Goal: Transaction & Acquisition: Purchase product/service

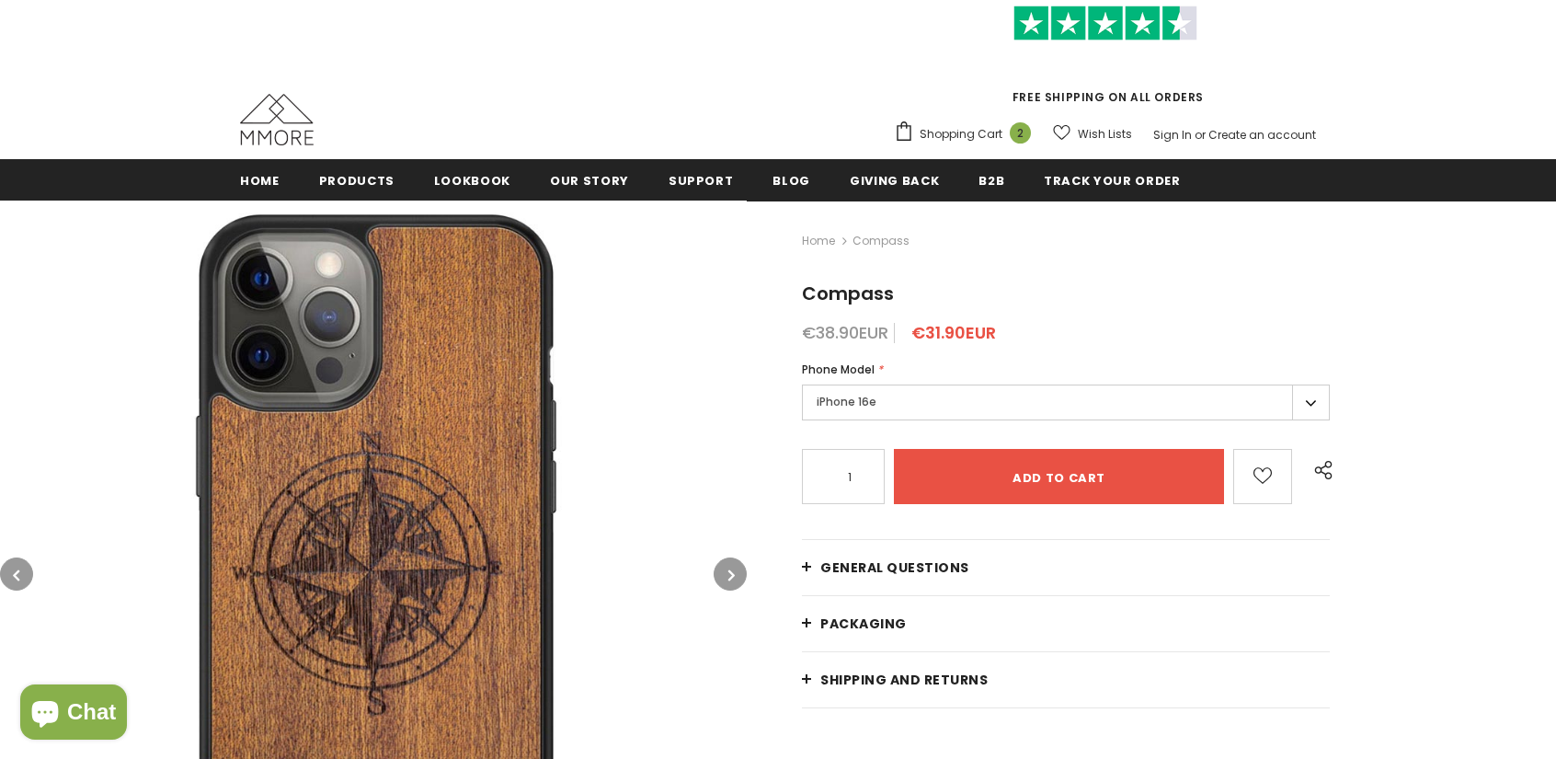
click at [1066, 396] on label "iPhone 16e" at bounding box center [1066, 402] width 528 height 36
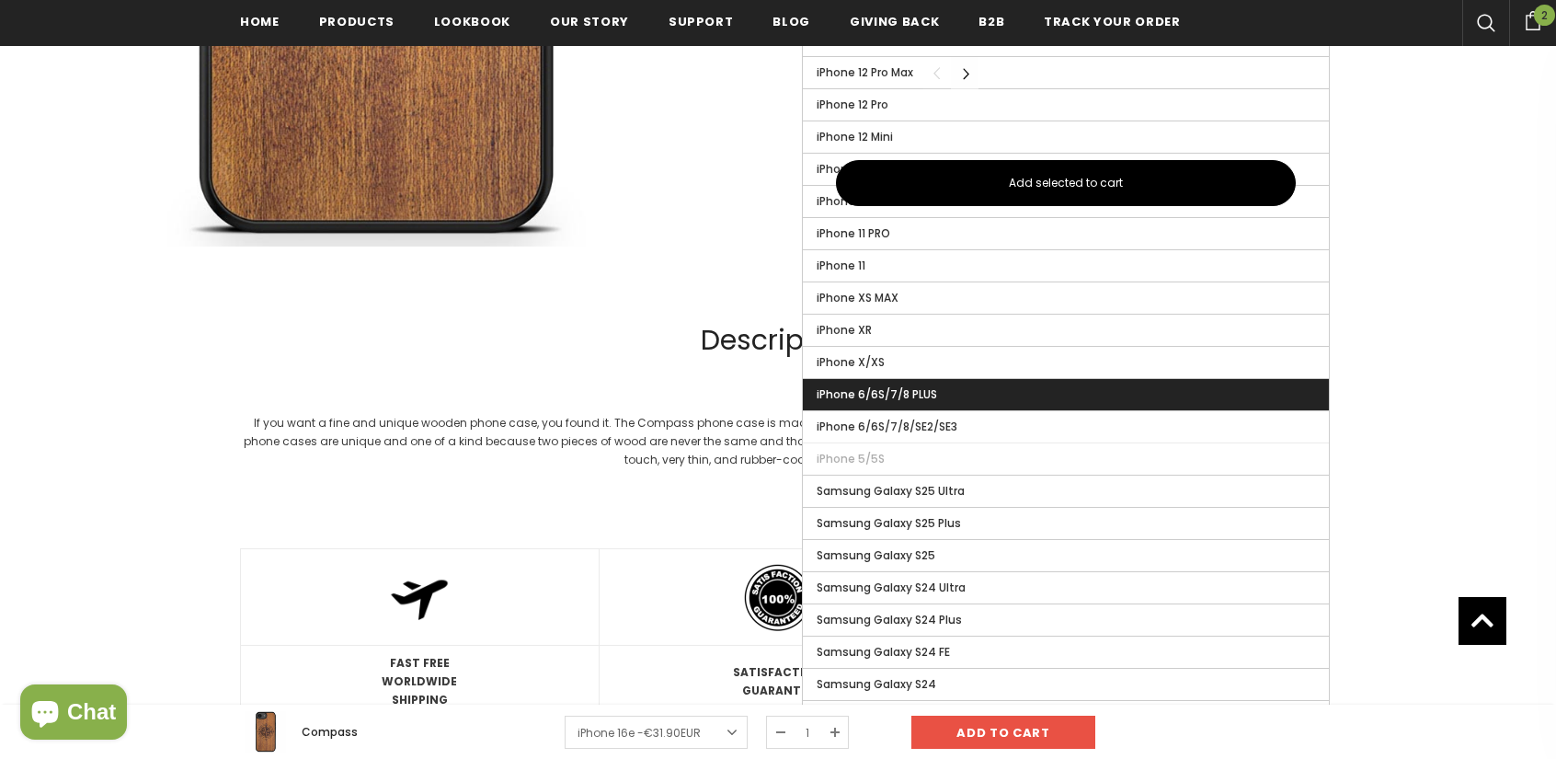
scroll to position [1200, 0]
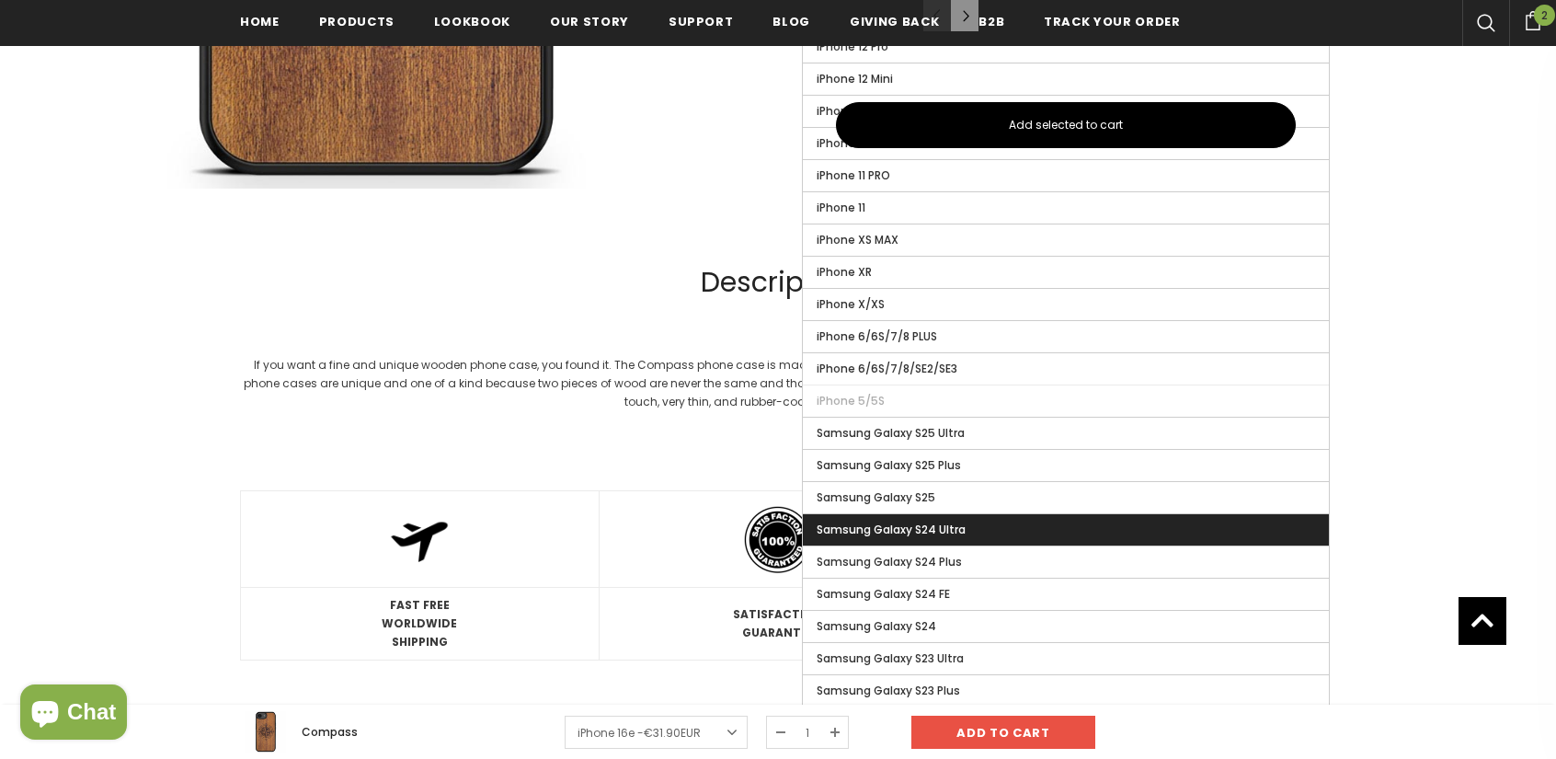
click at [970, 517] on label "Samsung Galaxy S24 Ultra" at bounding box center [1066, 529] width 526 height 31
click at [0, 0] on input "Samsung Galaxy S24 Ultra" at bounding box center [0, 0] width 0 height 0
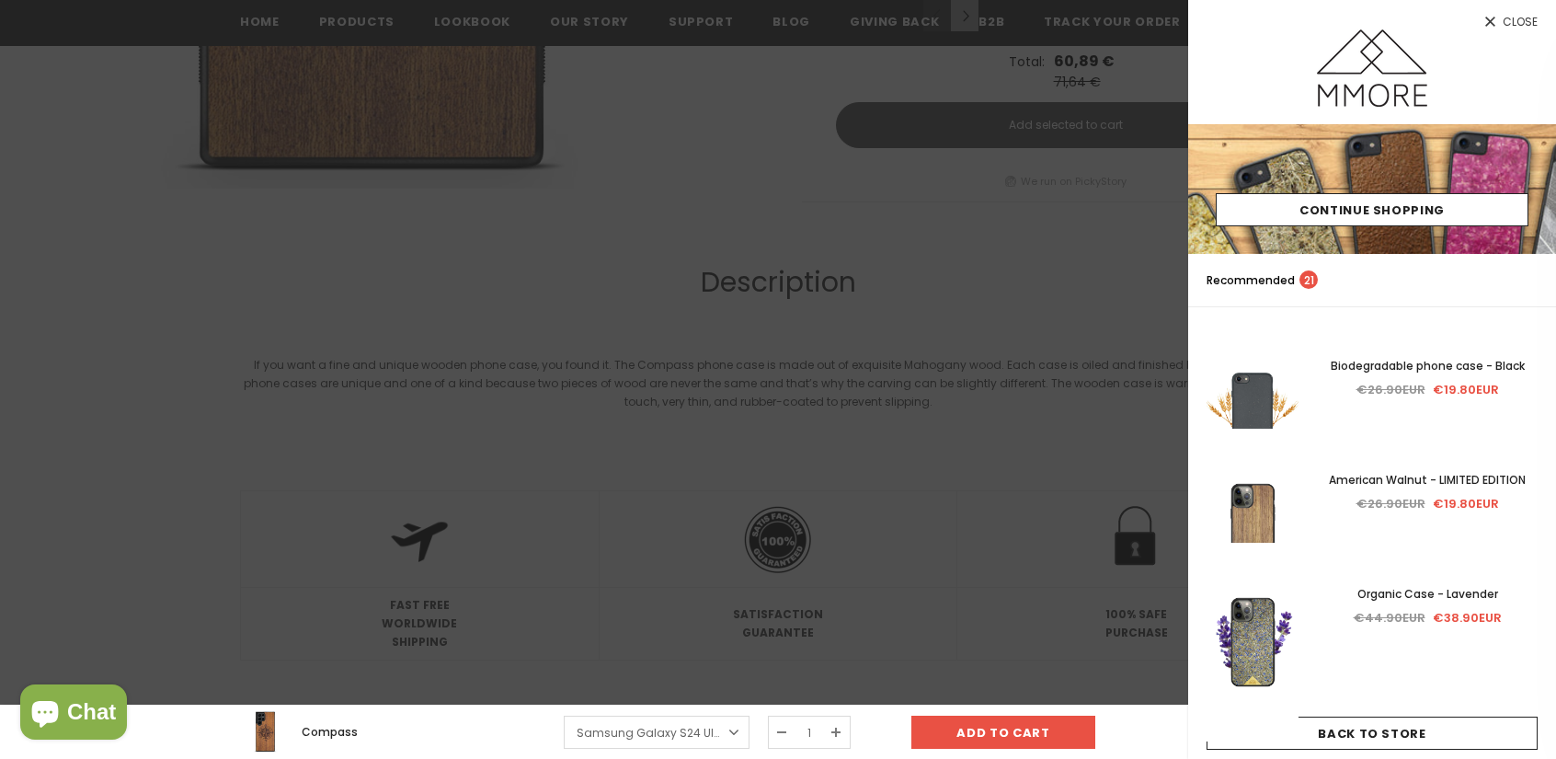
click at [964, 116] on div at bounding box center [778, 379] width 1556 height 759
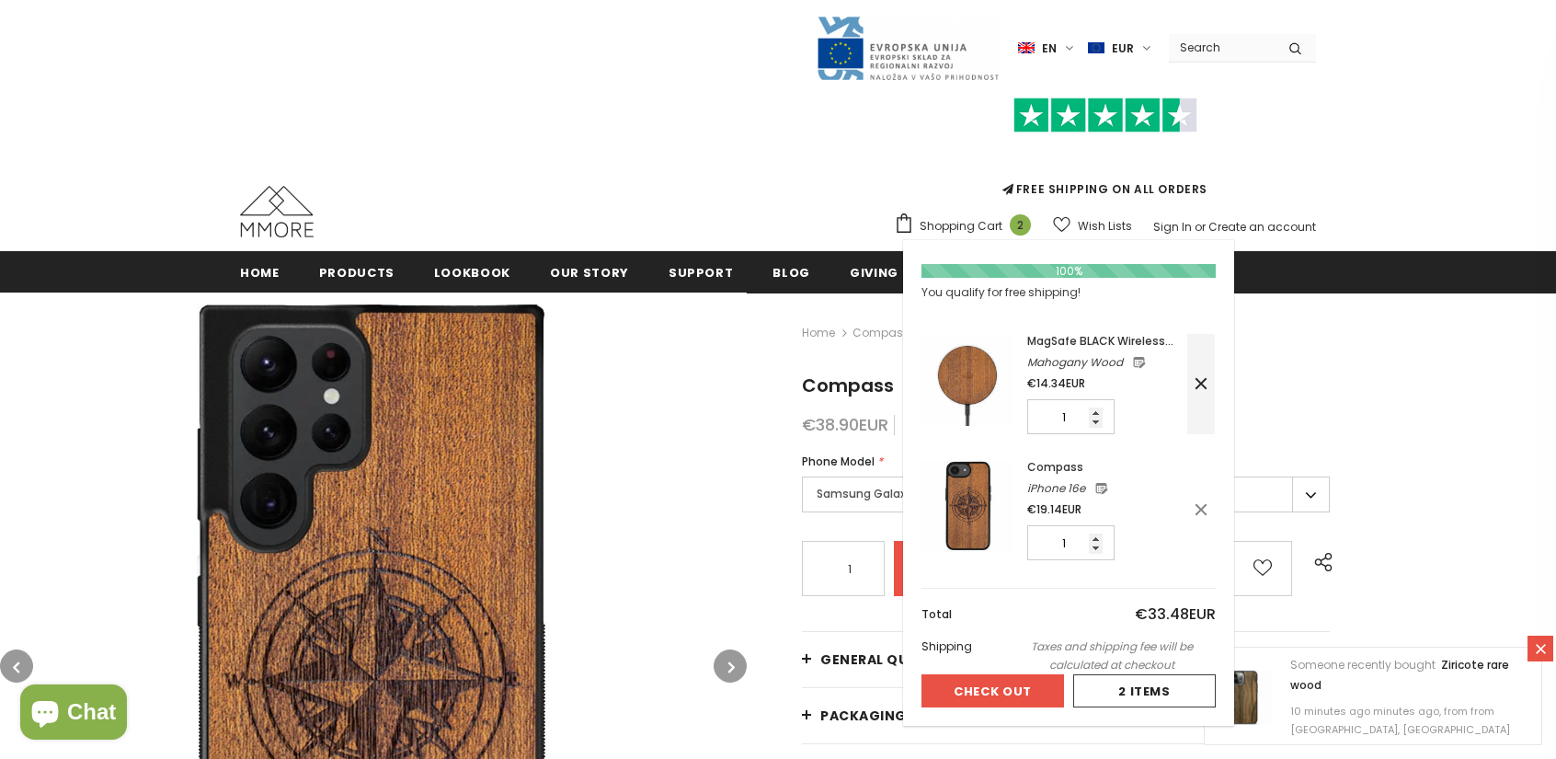
click at [1199, 383] on link at bounding box center [1201, 384] width 28 height 100
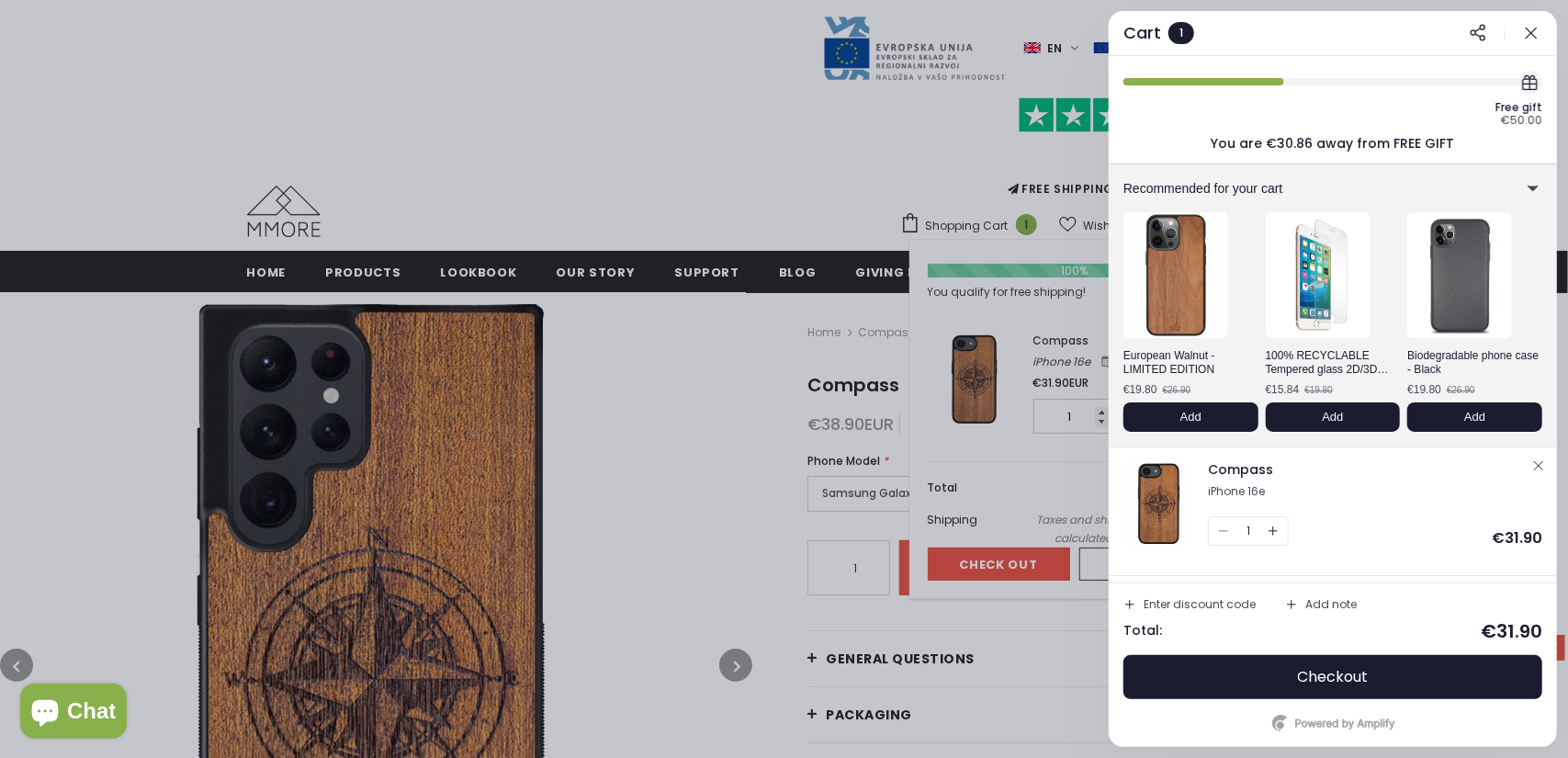
click at [1532, 462] on button "button" at bounding box center [1538, 465] width 22 height 22
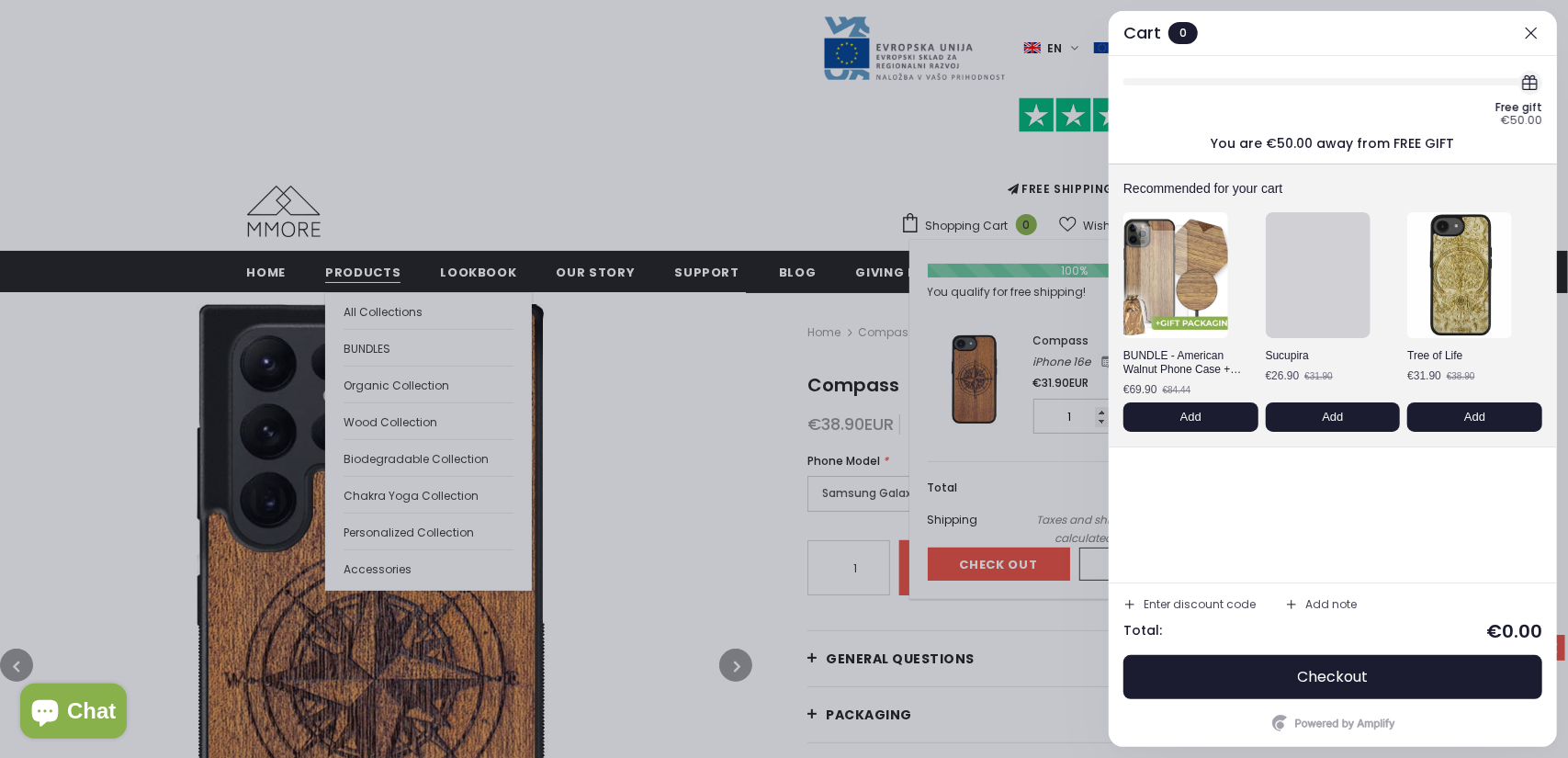
click at [358, 269] on div at bounding box center [784, 379] width 1568 height 758
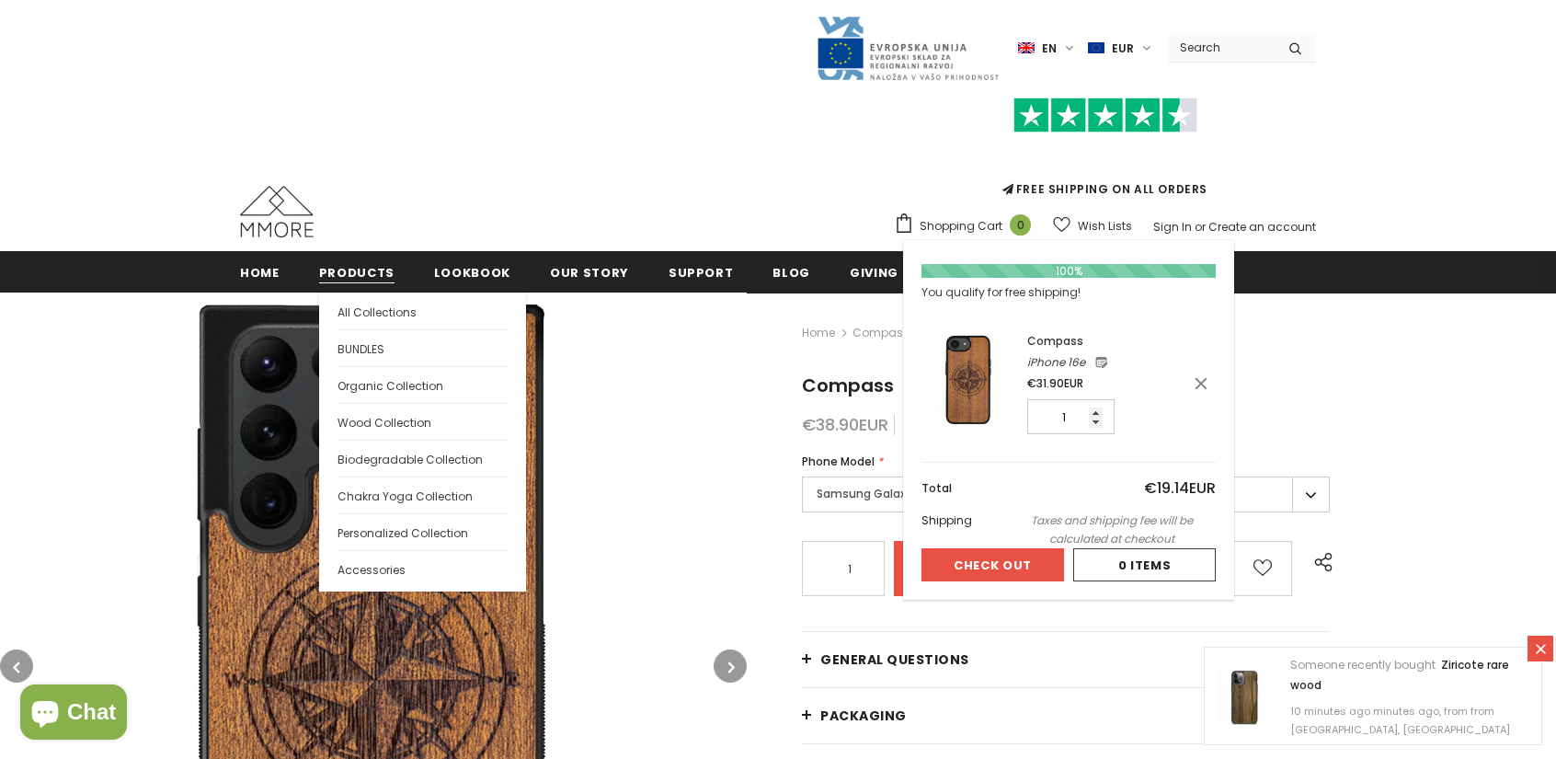
click at [358, 269] on span "Products" at bounding box center [356, 272] width 75 height 17
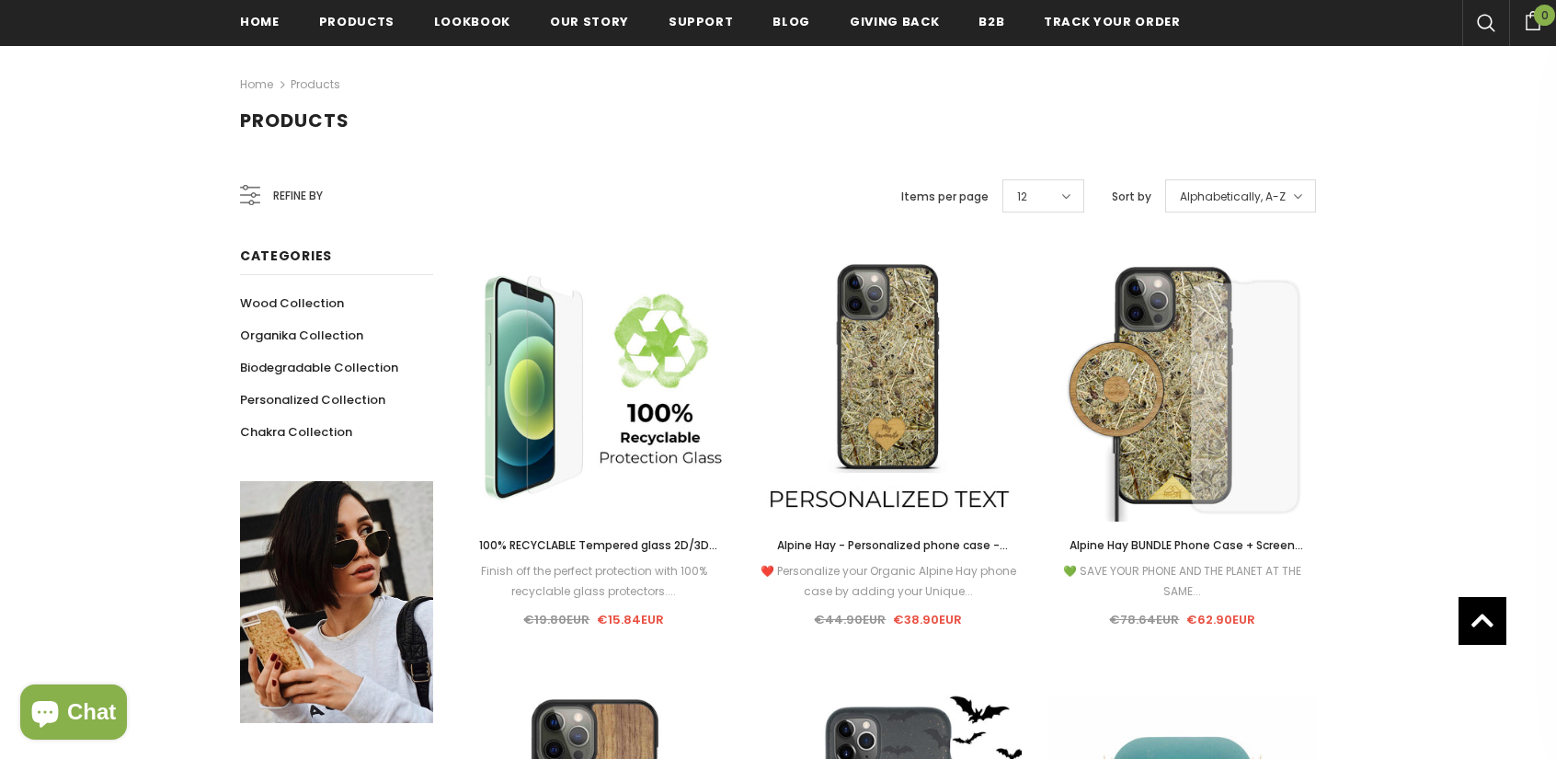
scroll to position [5, 0]
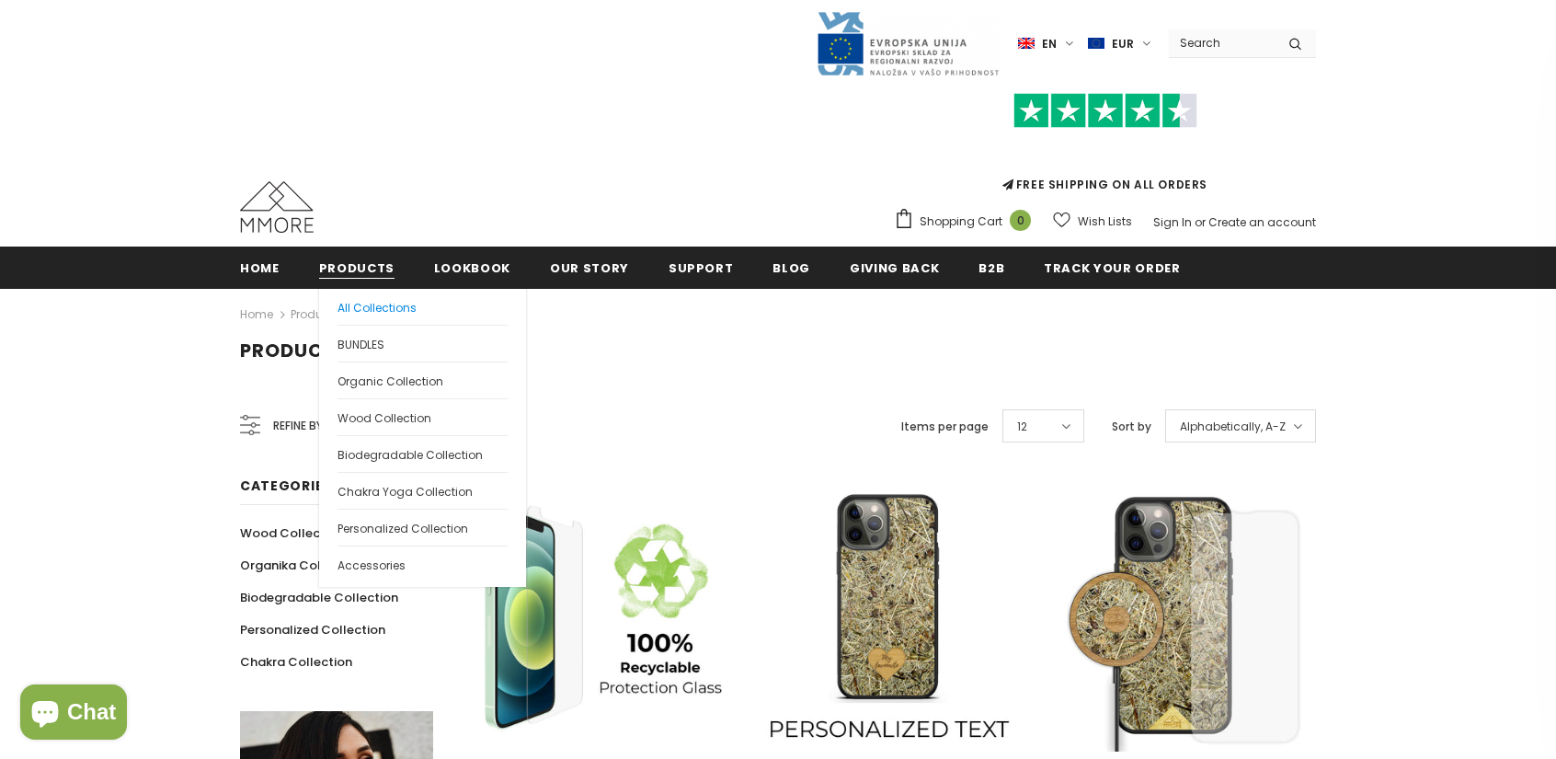
click at [369, 302] on span "All Collections" at bounding box center [376, 308] width 79 height 16
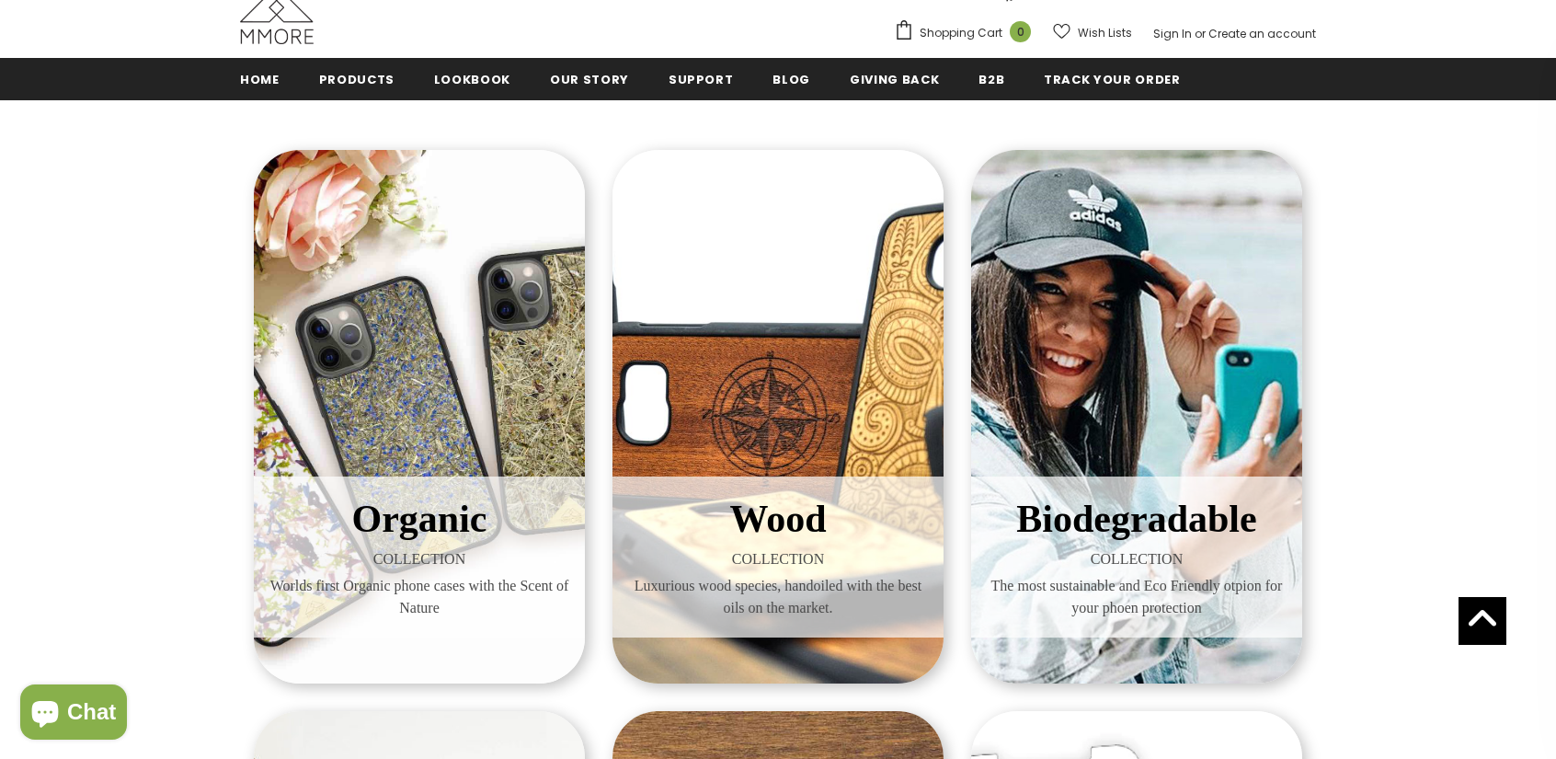
scroll to position [188, 0]
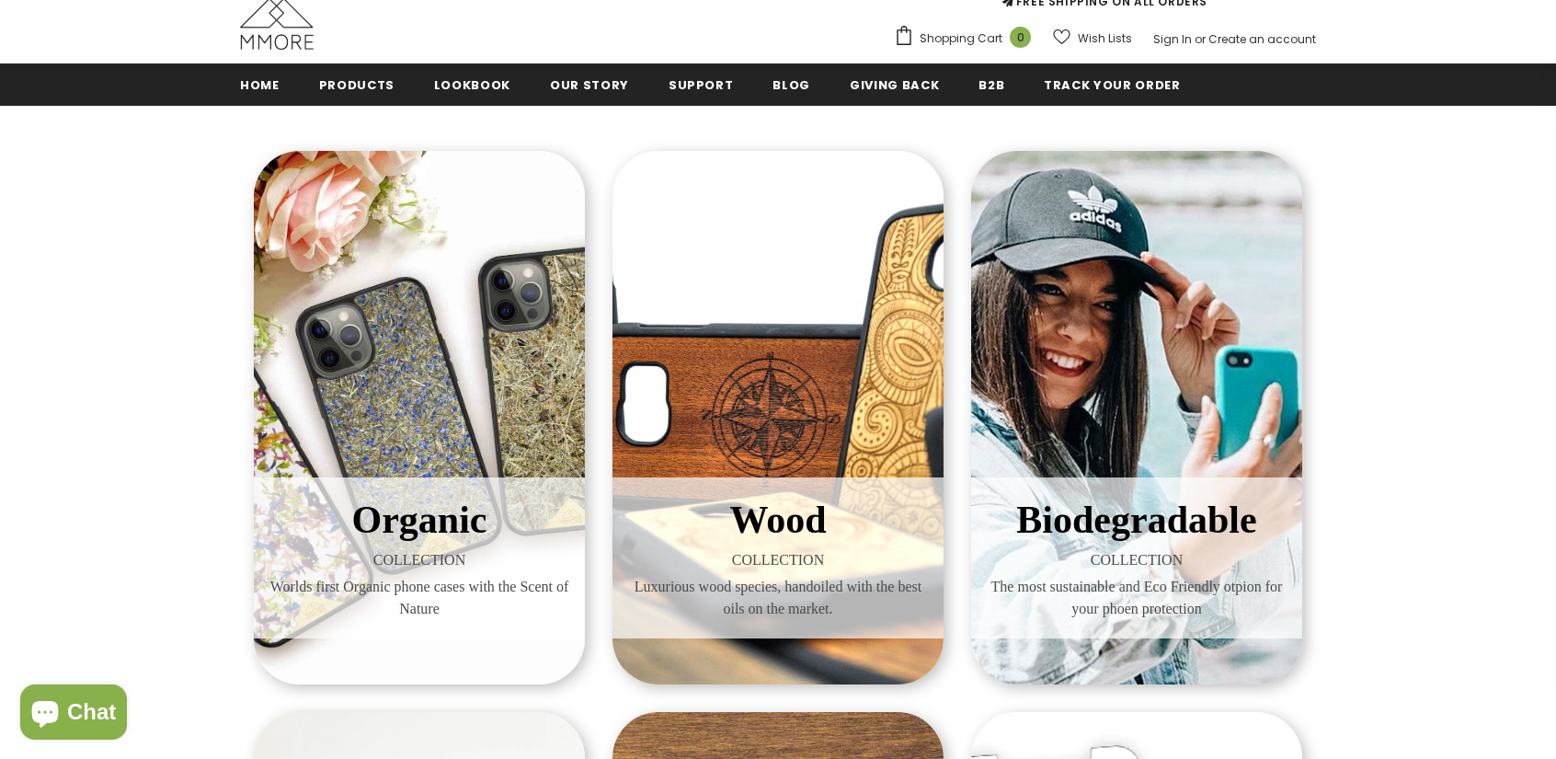
click at [452, 512] on span "Organic" at bounding box center [419, 519] width 135 height 42
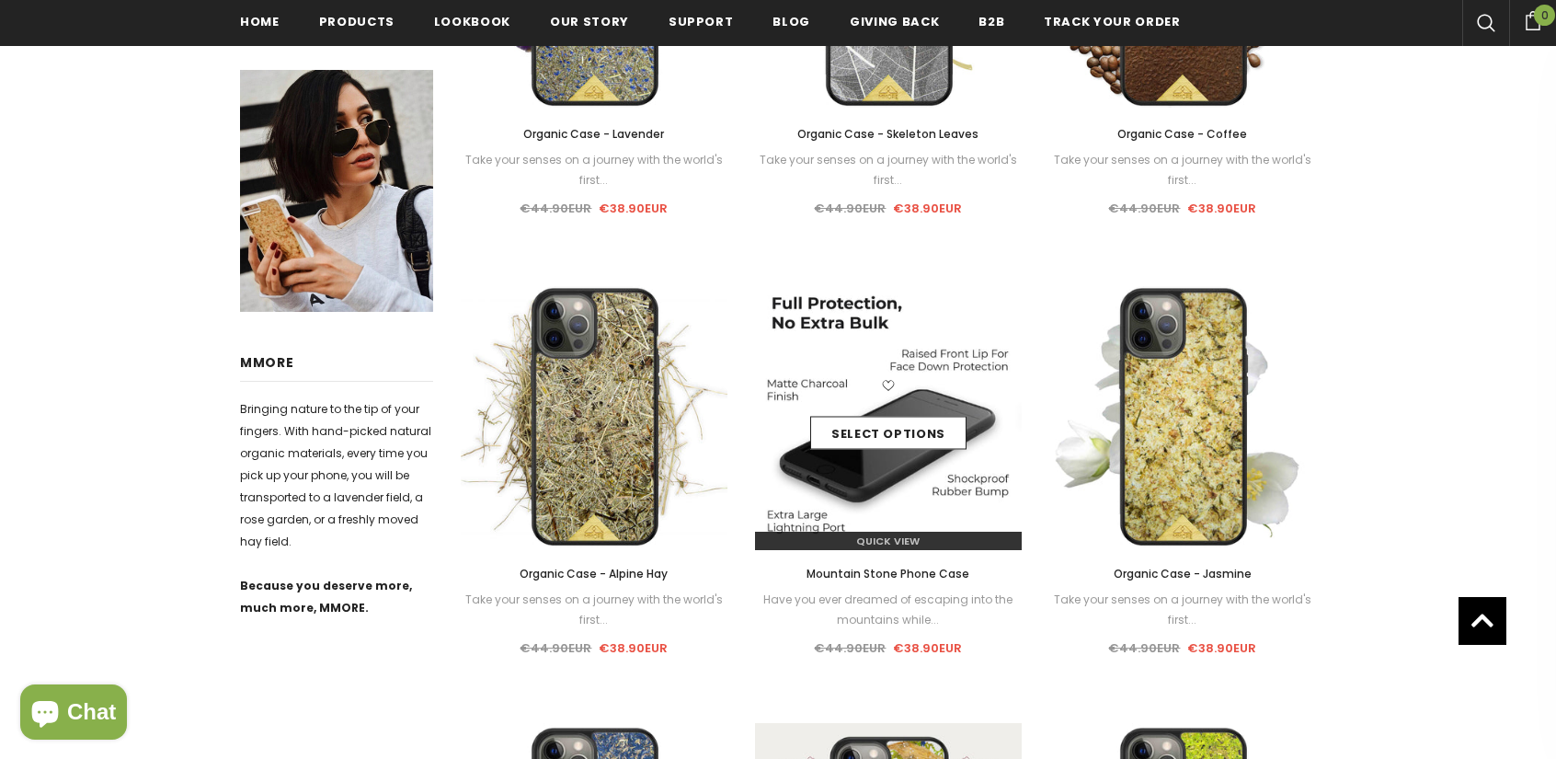
scroll to position [740, 0]
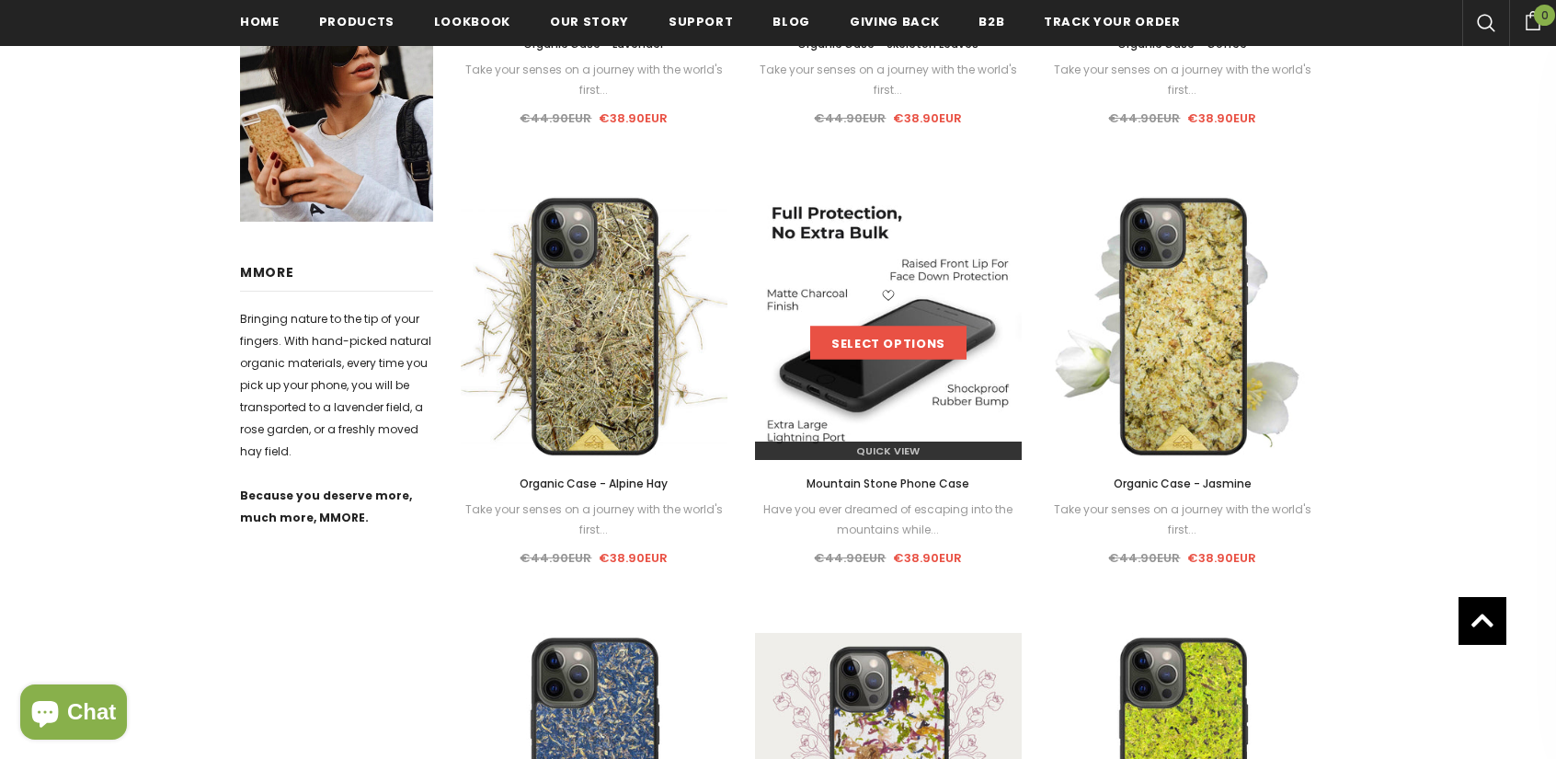
click at [880, 342] on link "Select options" at bounding box center [888, 342] width 156 height 33
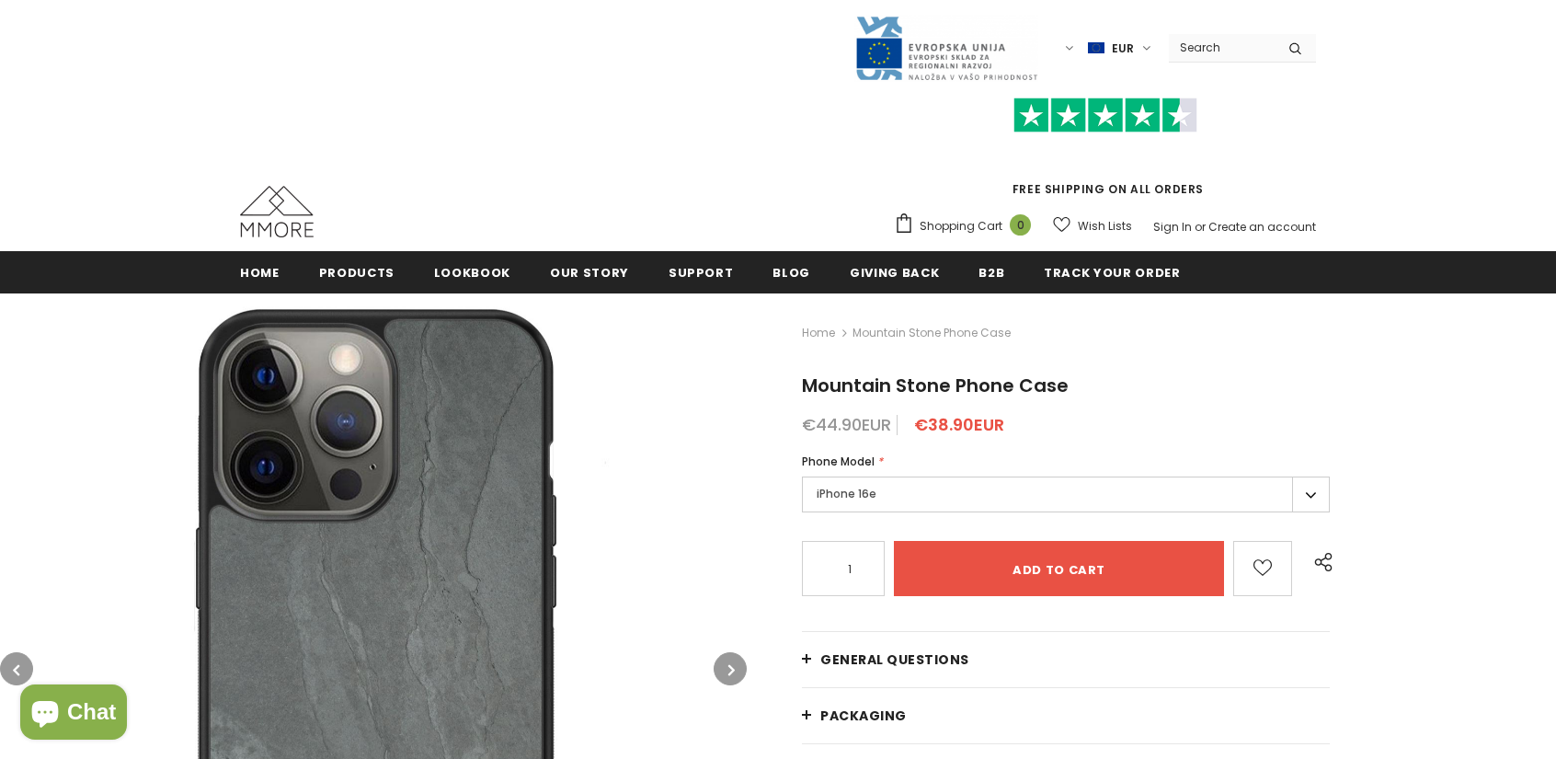
click at [1313, 488] on label "iPhone 16e" at bounding box center [1066, 494] width 528 height 36
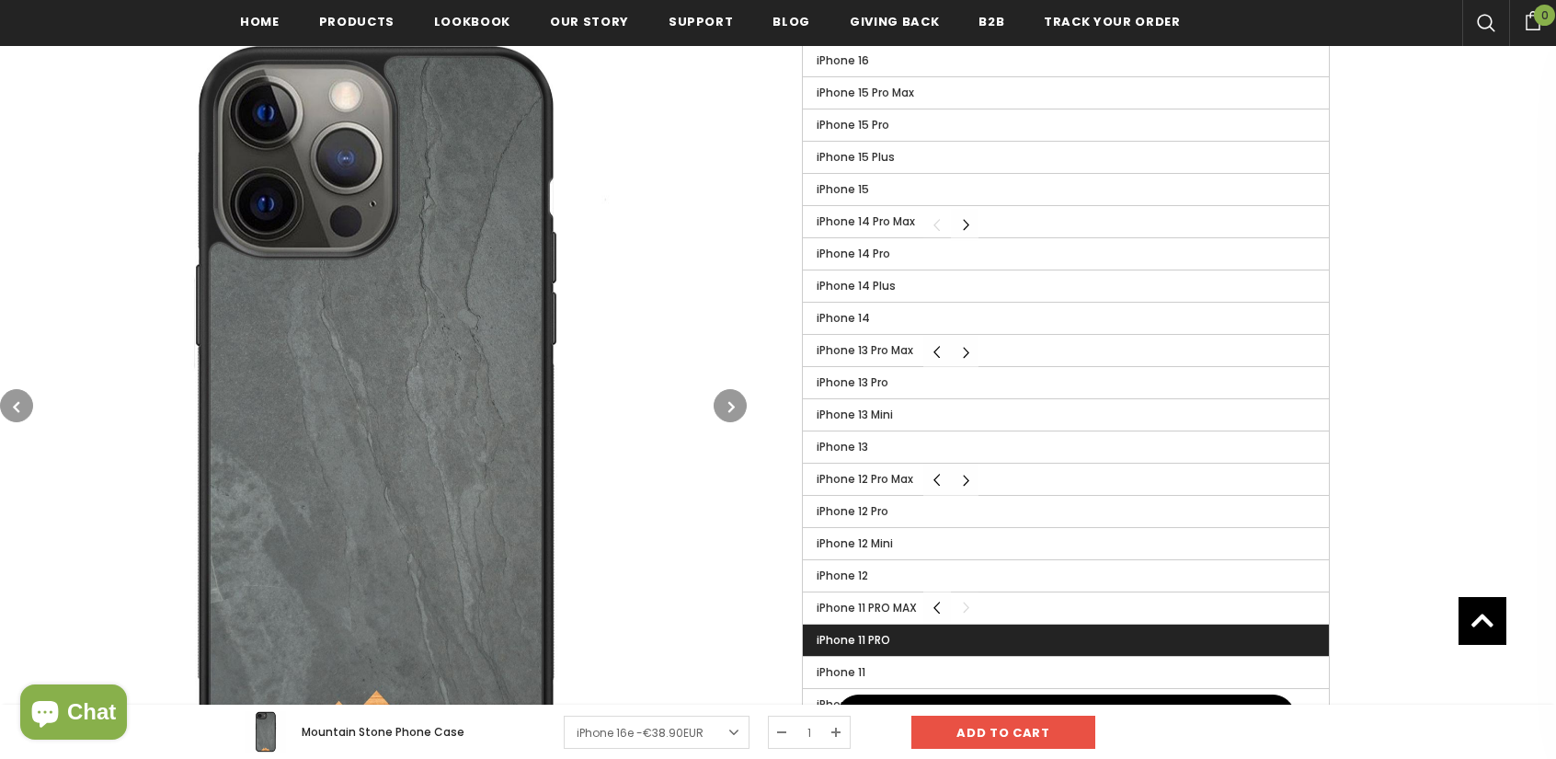
scroll to position [828, 0]
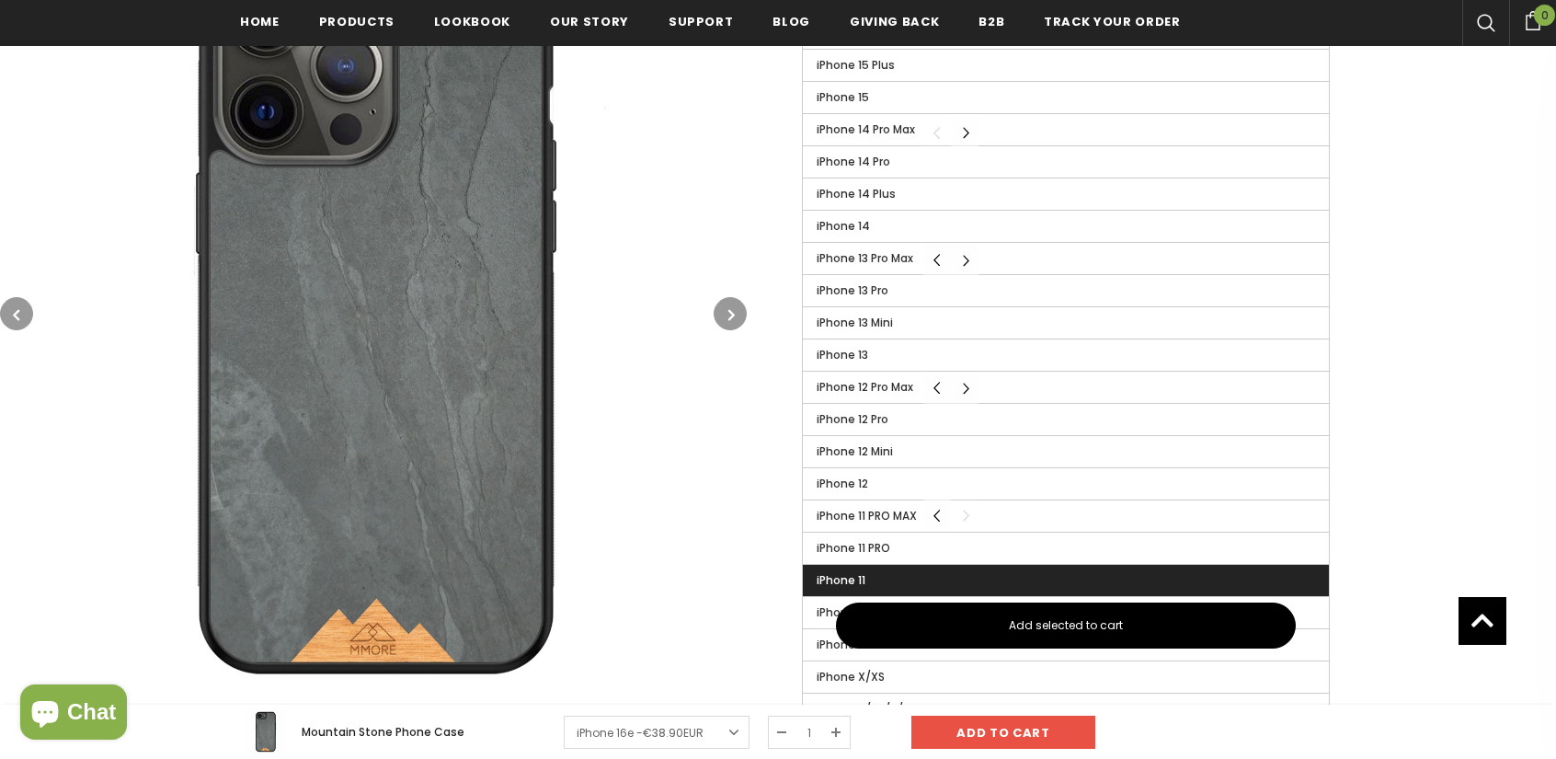
click at [1019, 573] on label "iPhone 11" at bounding box center [1066, 580] width 526 height 31
click at [0, 0] on input "iPhone 11" at bounding box center [0, 0] width 0 height 0
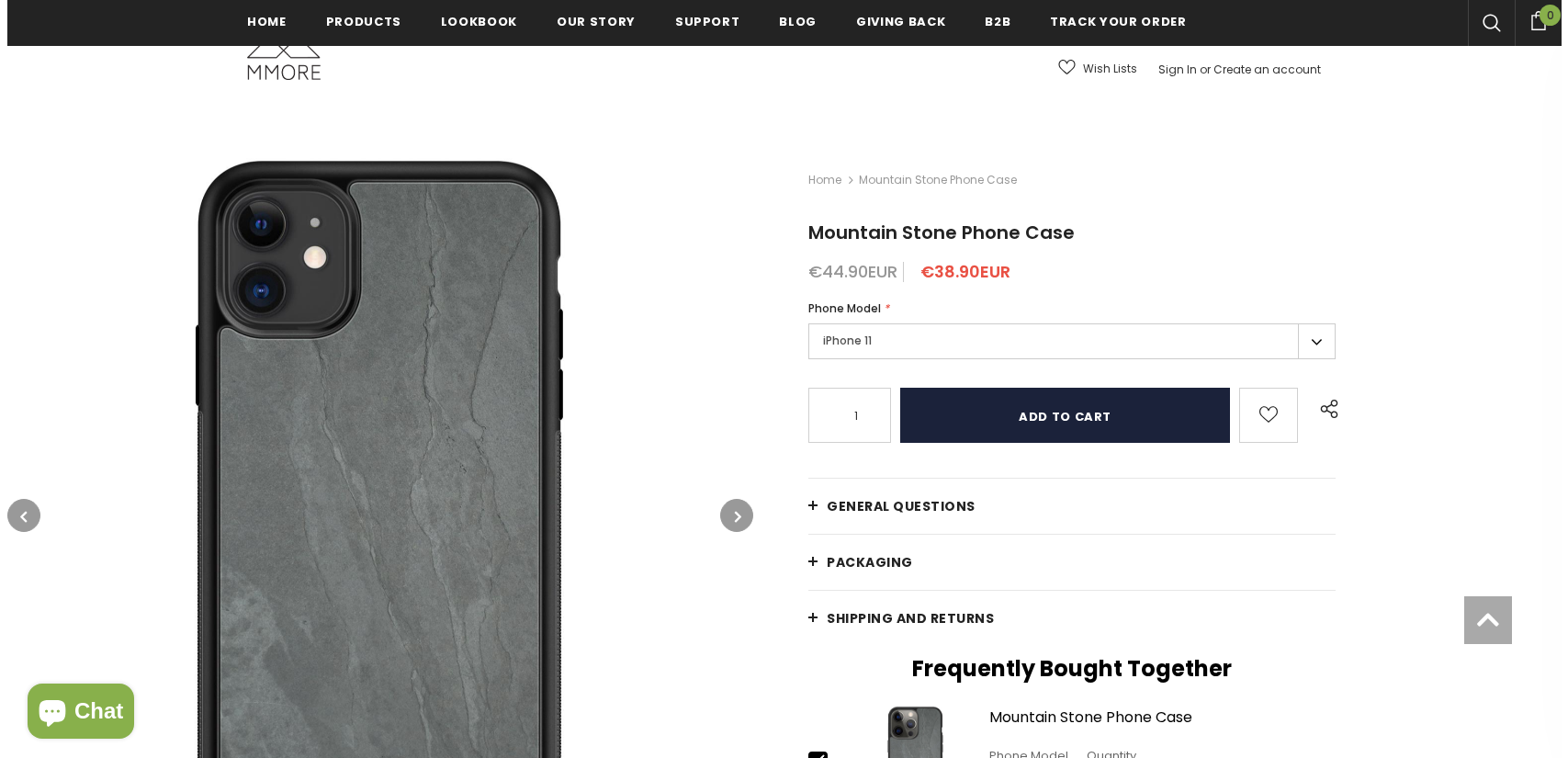
scroll to position [92, 0]
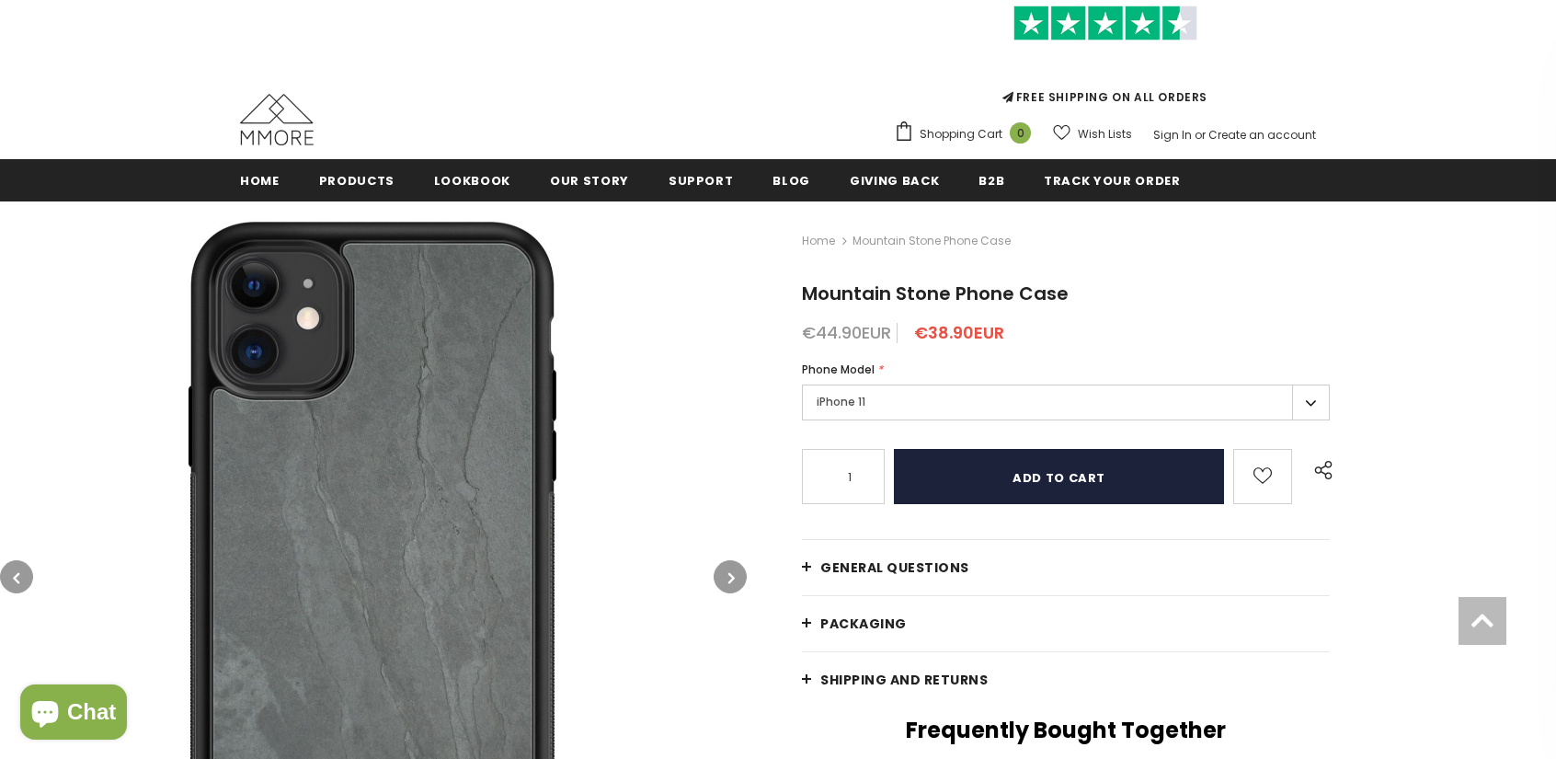
click at [1017, 477] on input "Add to cart" at bounding box center [1059, 476] width 330 height 55
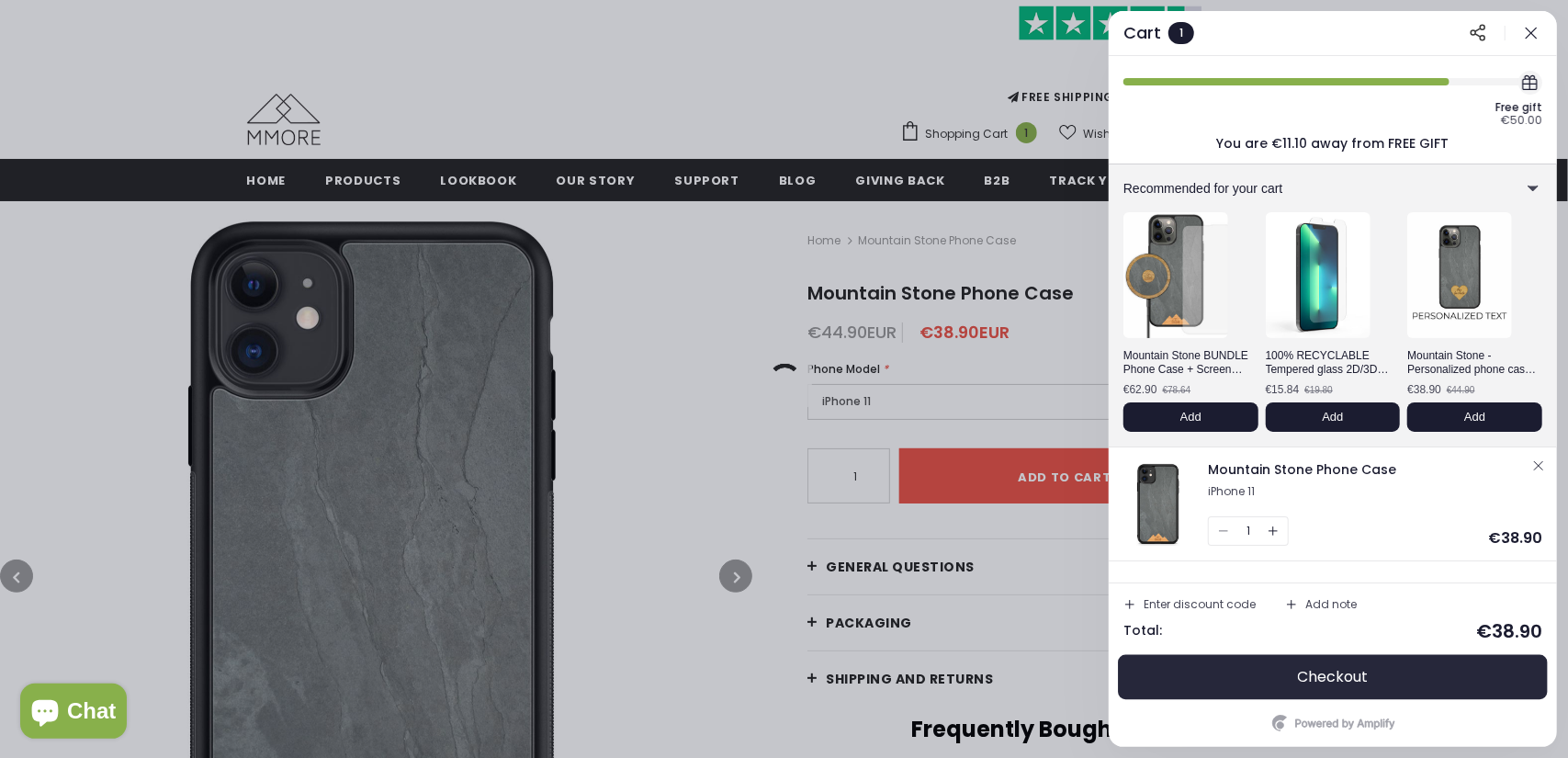
click at [1258, 679] on button "Checkout" at bounding box center [1332, 677] width 418 height 44
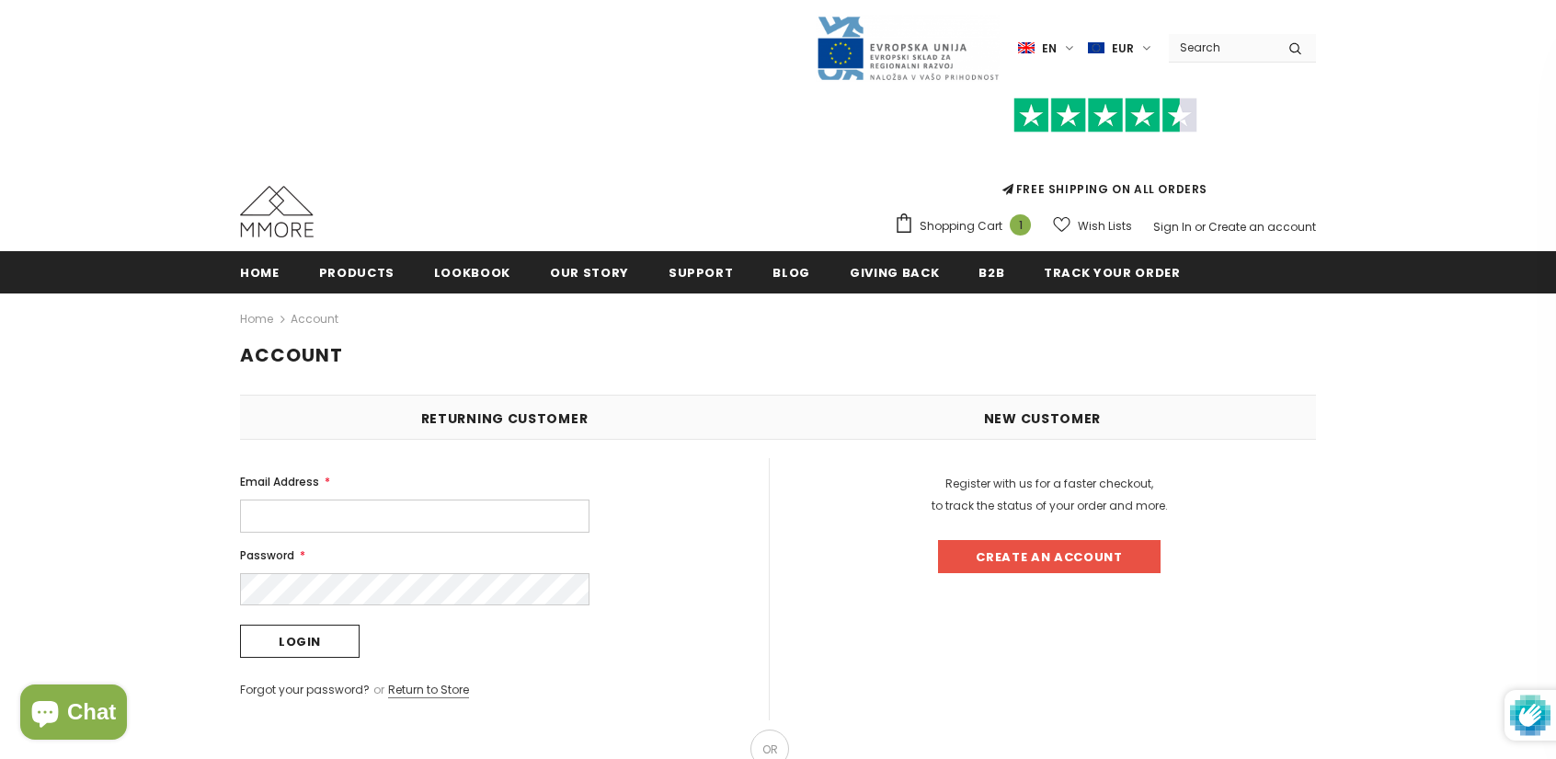
click at [502, 512] on input "Email Address *" at bounding box center [414, 515] width 349 height 33
type input "partner@terralink.store"
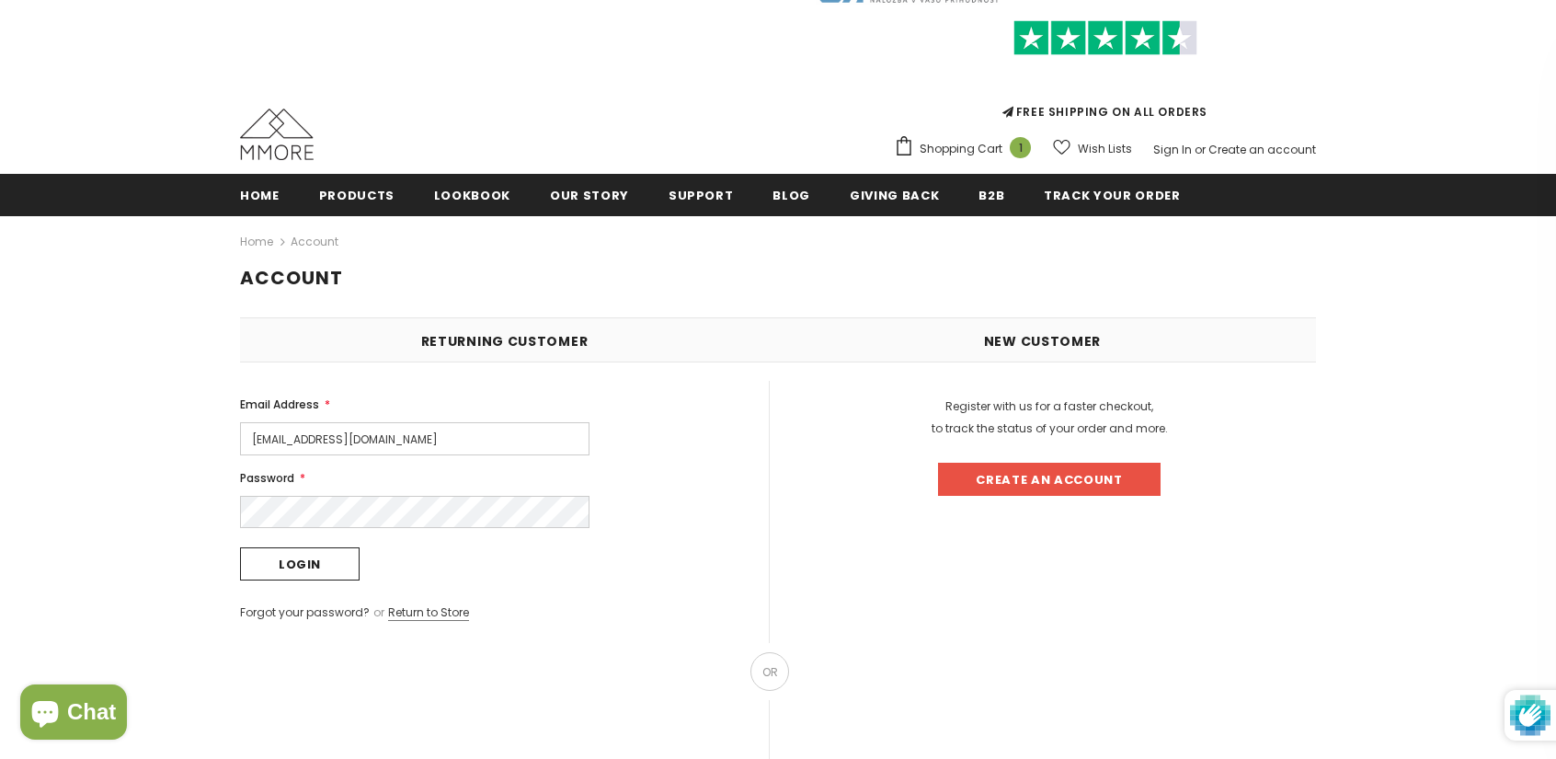
scroll to position [184, 0]
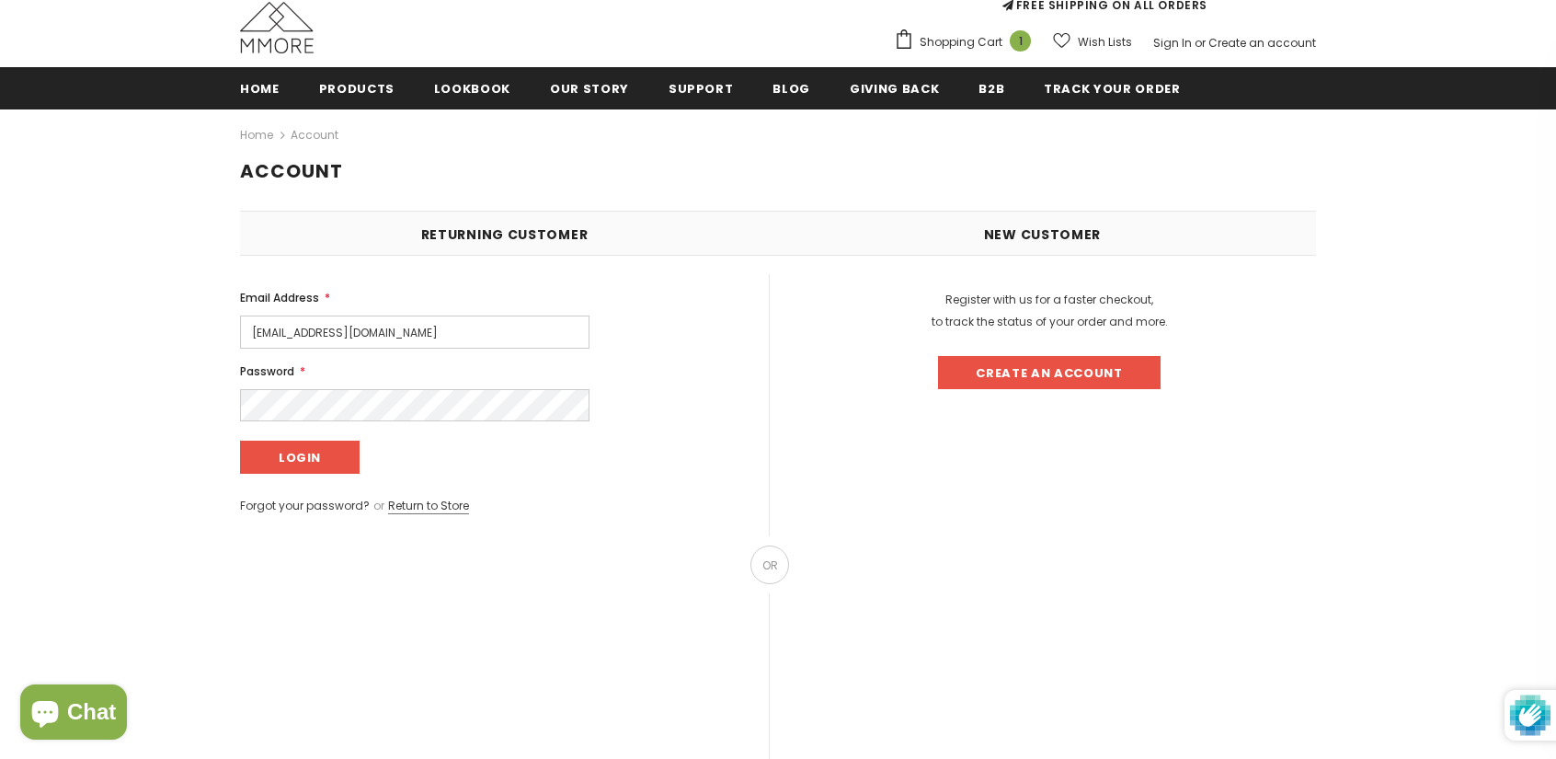
click at [323, 456] on input "Login" at bounding box center [300, 456] width 120 height 33
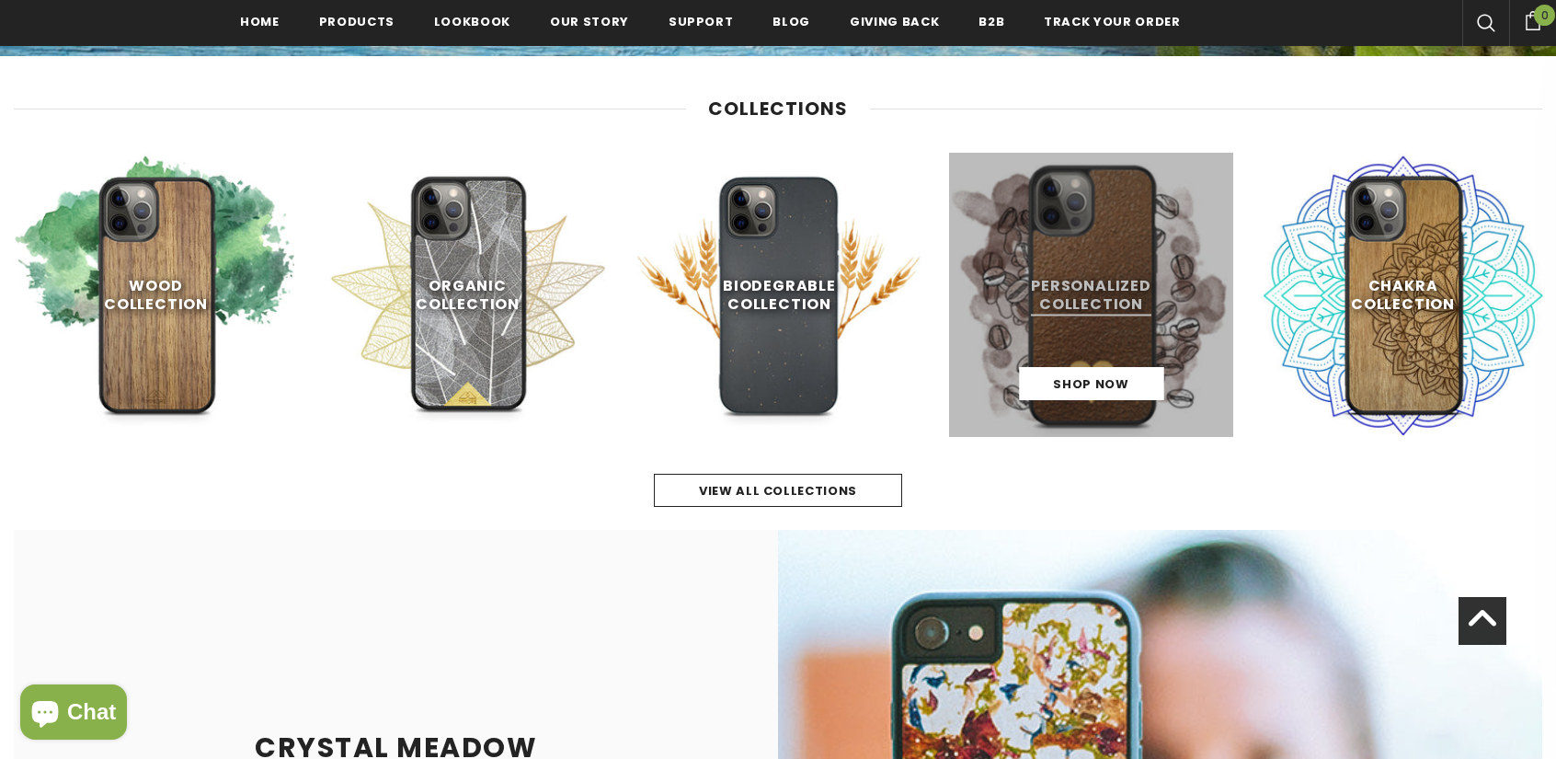
scroll to position [837, 0]
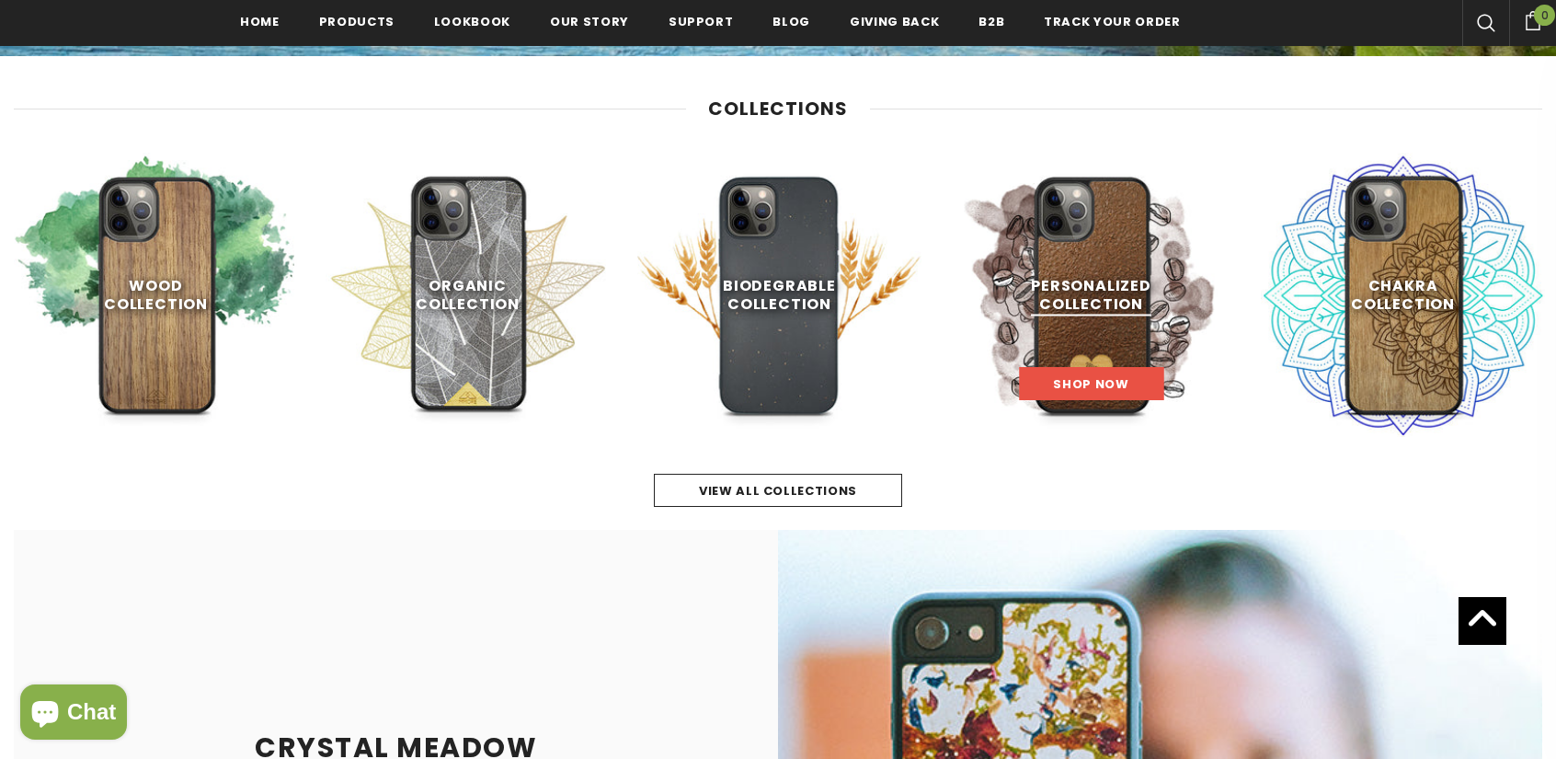
click at [1126, 369] on link "Shop Now" at bounding box center [1091, 383] width 144 height 33
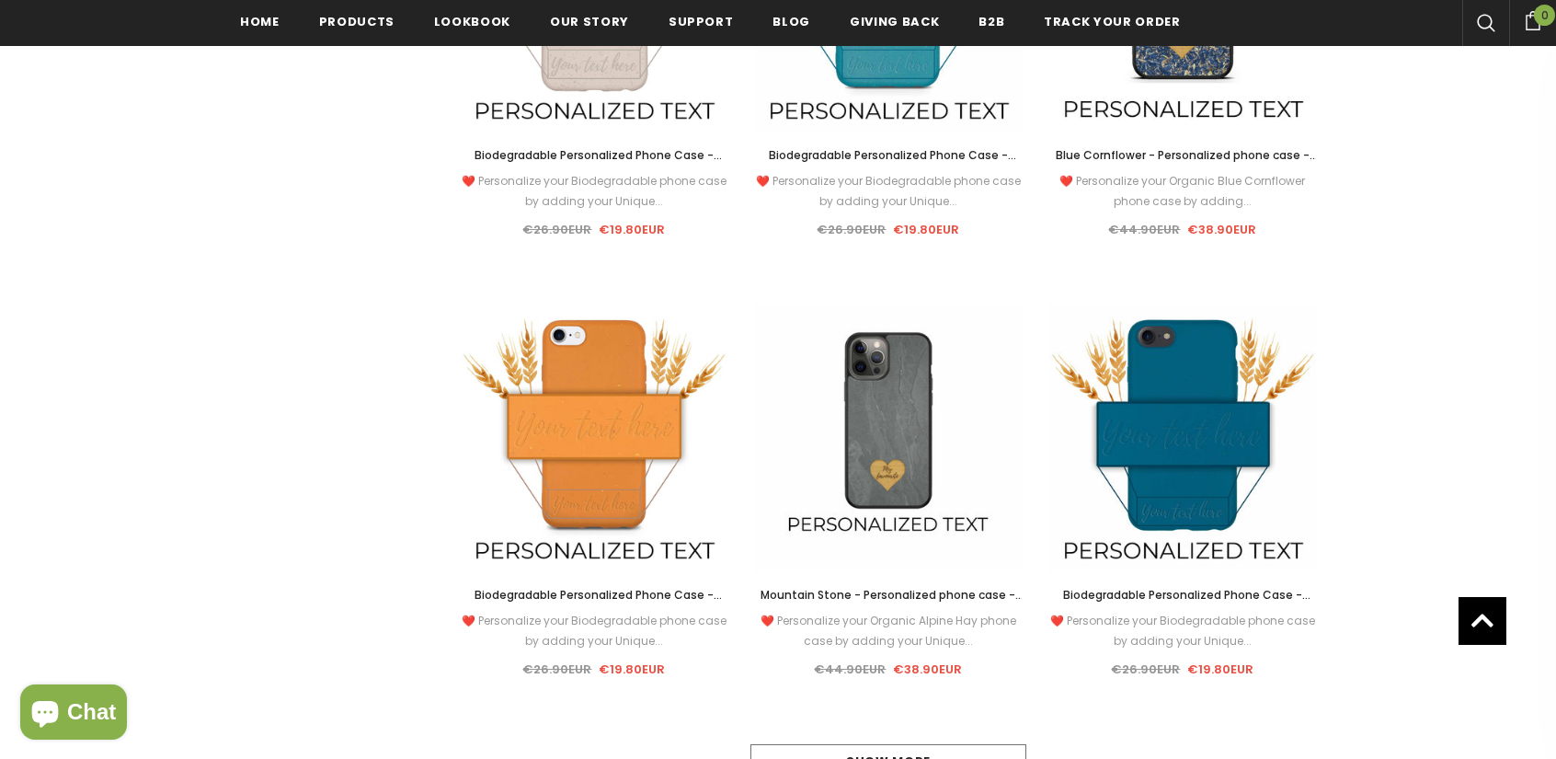
scroll to position [1563, 0]
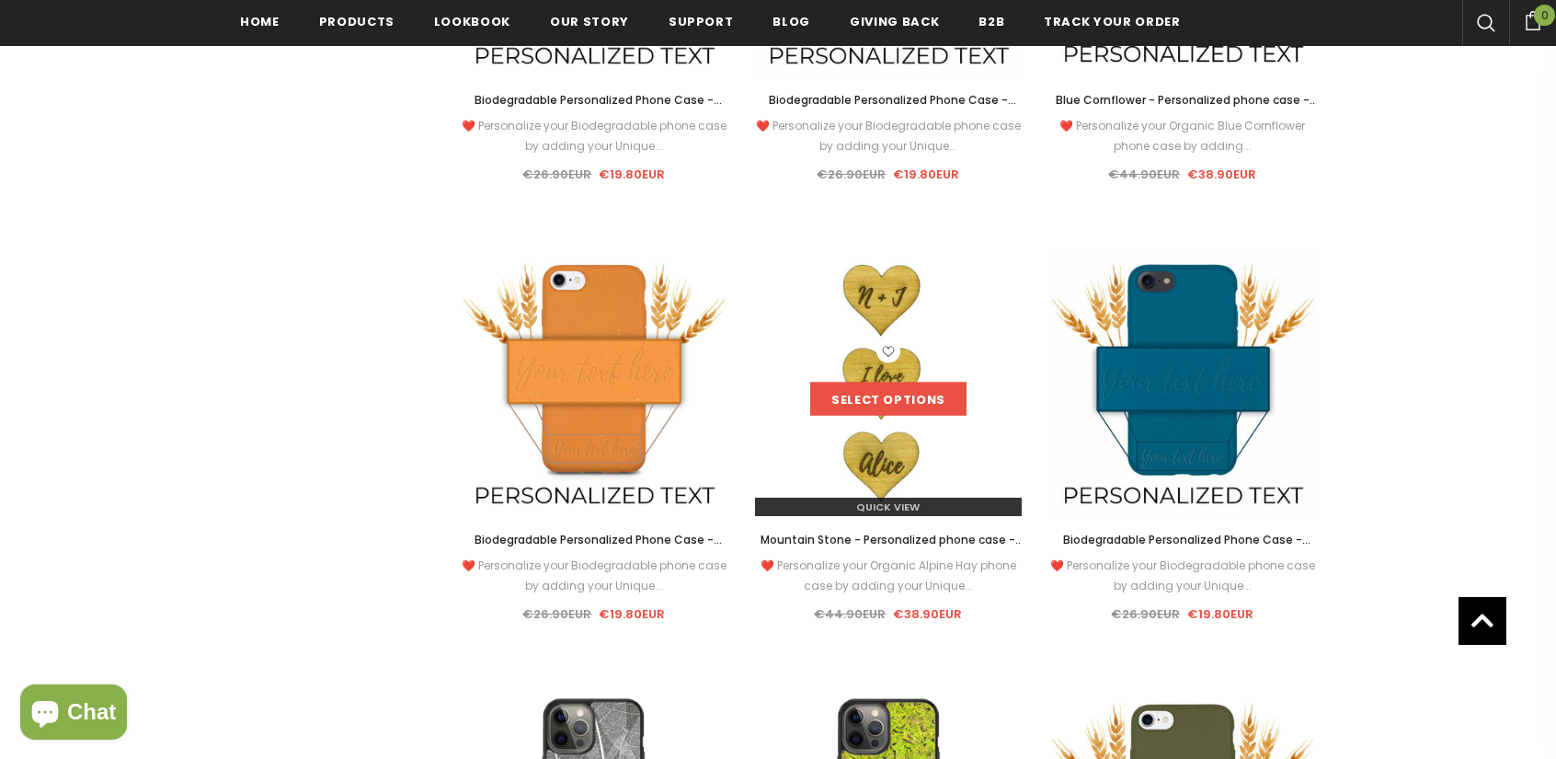
click at [891, 401] on link "Select options" at bounding box center [888, 399] width 156 height 33
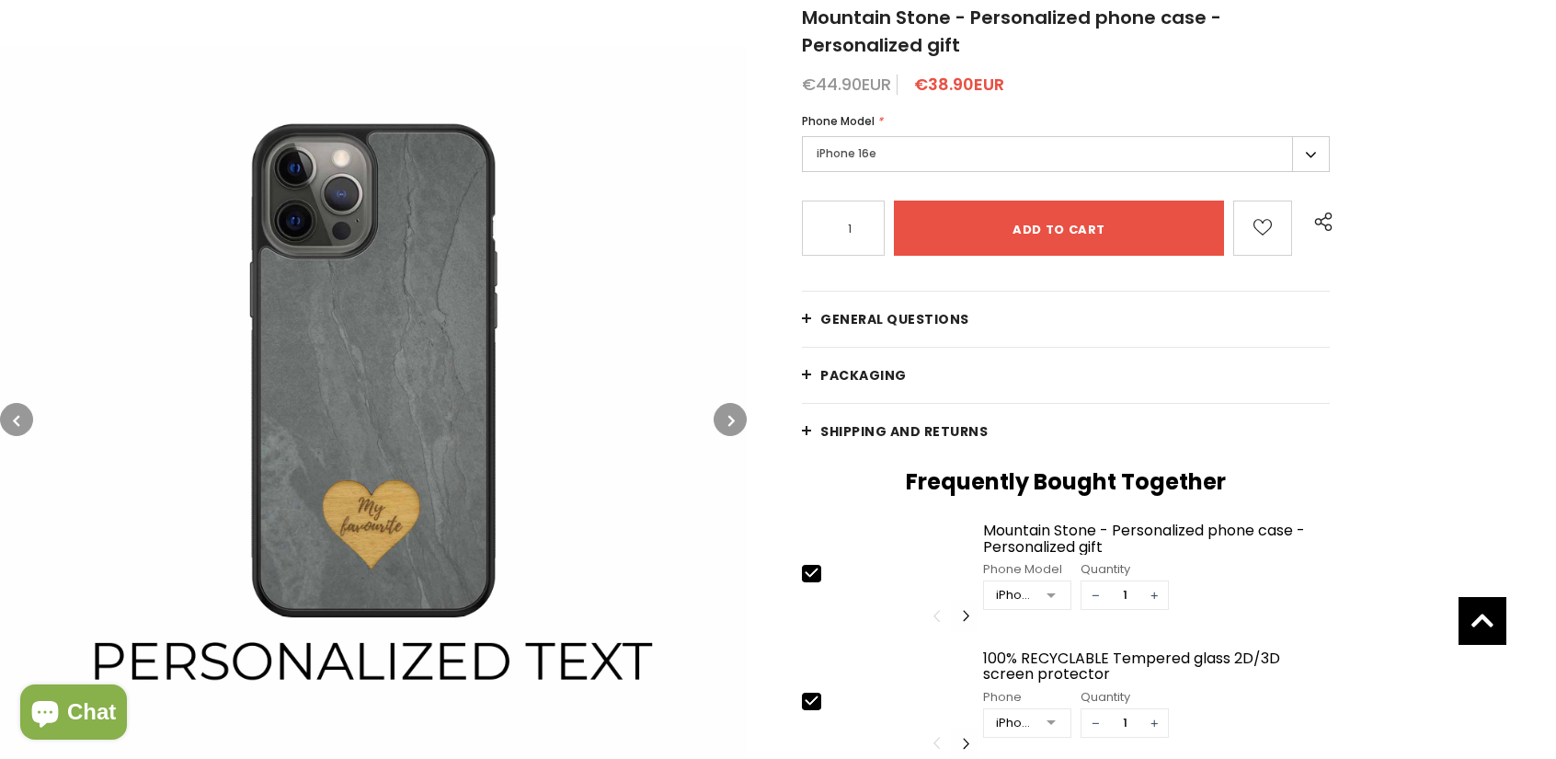
scroll to position [184, 0]
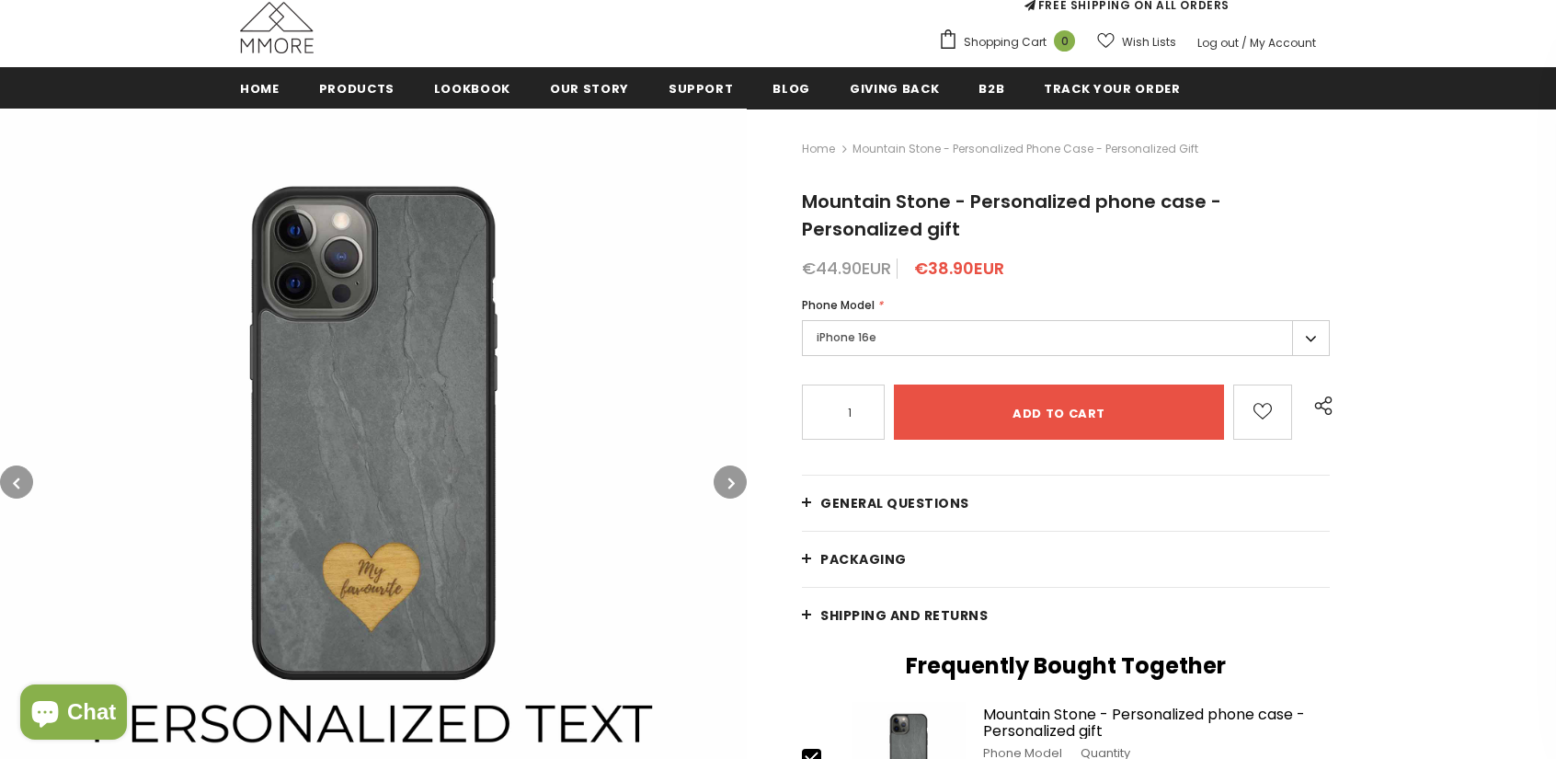
click at [369, 586] on img at bounding box center [373, 482] width 747 height 747
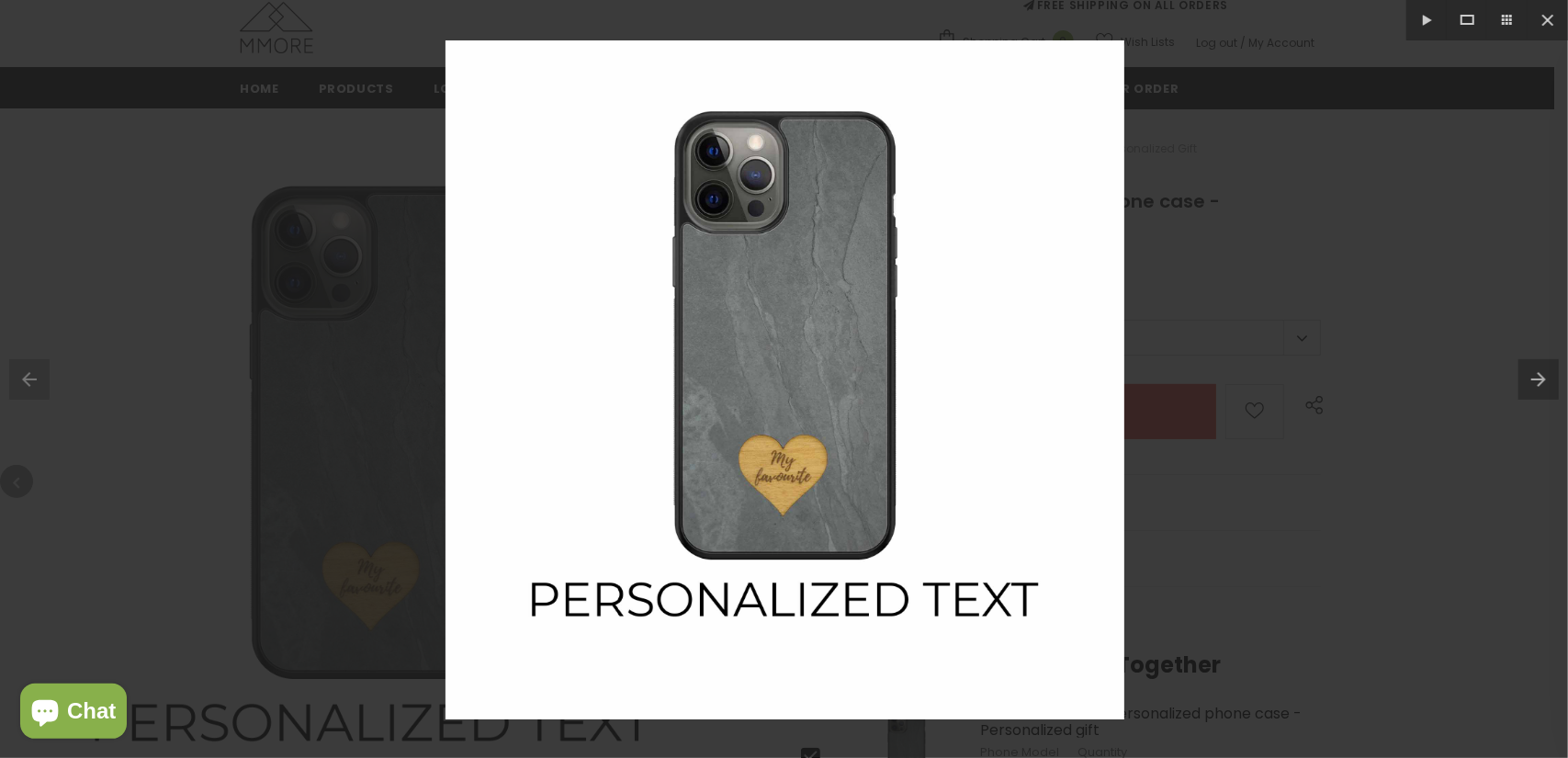
click at [1306, 594] on div at bounding box center [784, 379] width 1568 height 758
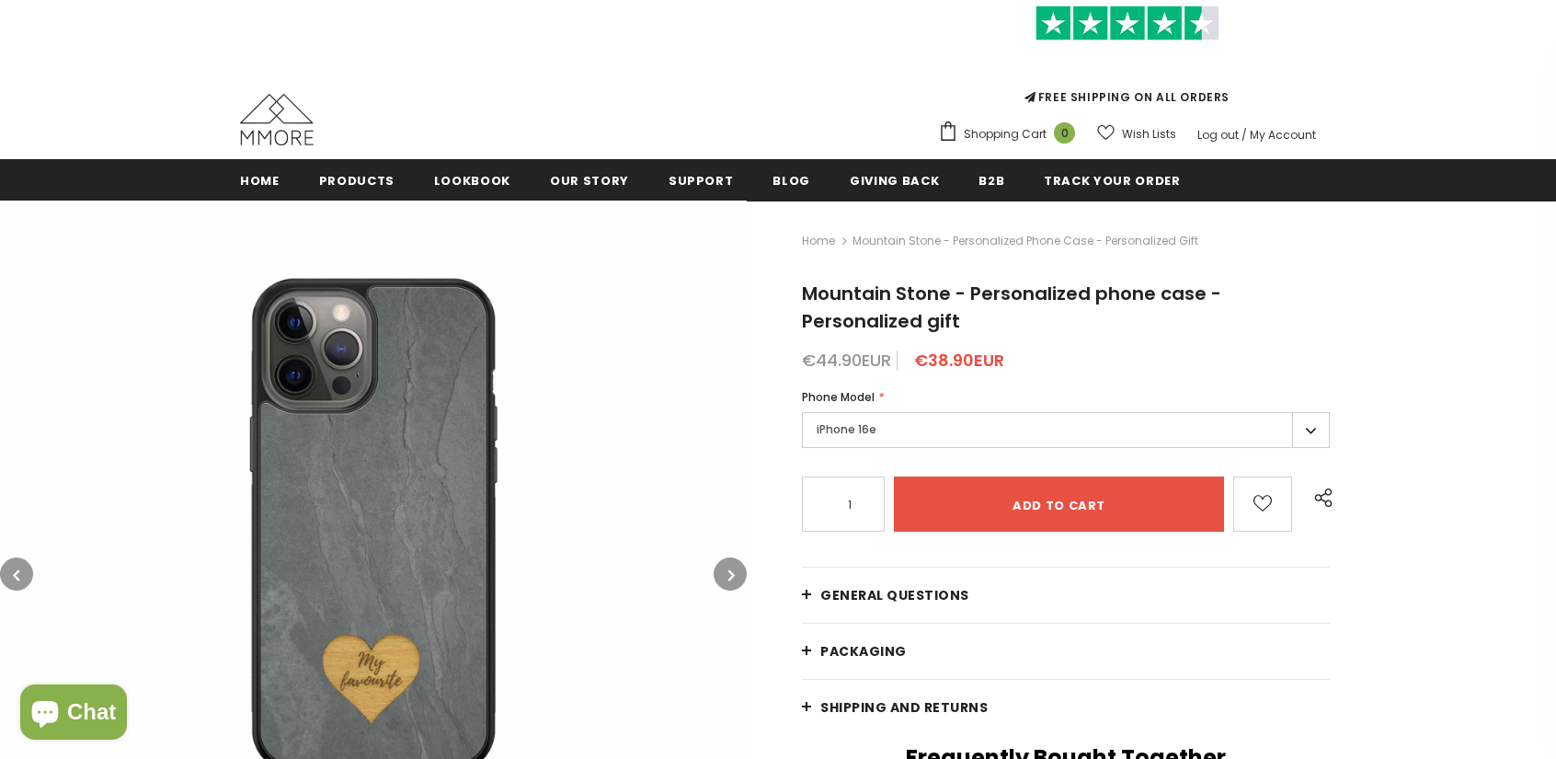
scroll to position [276, 0]
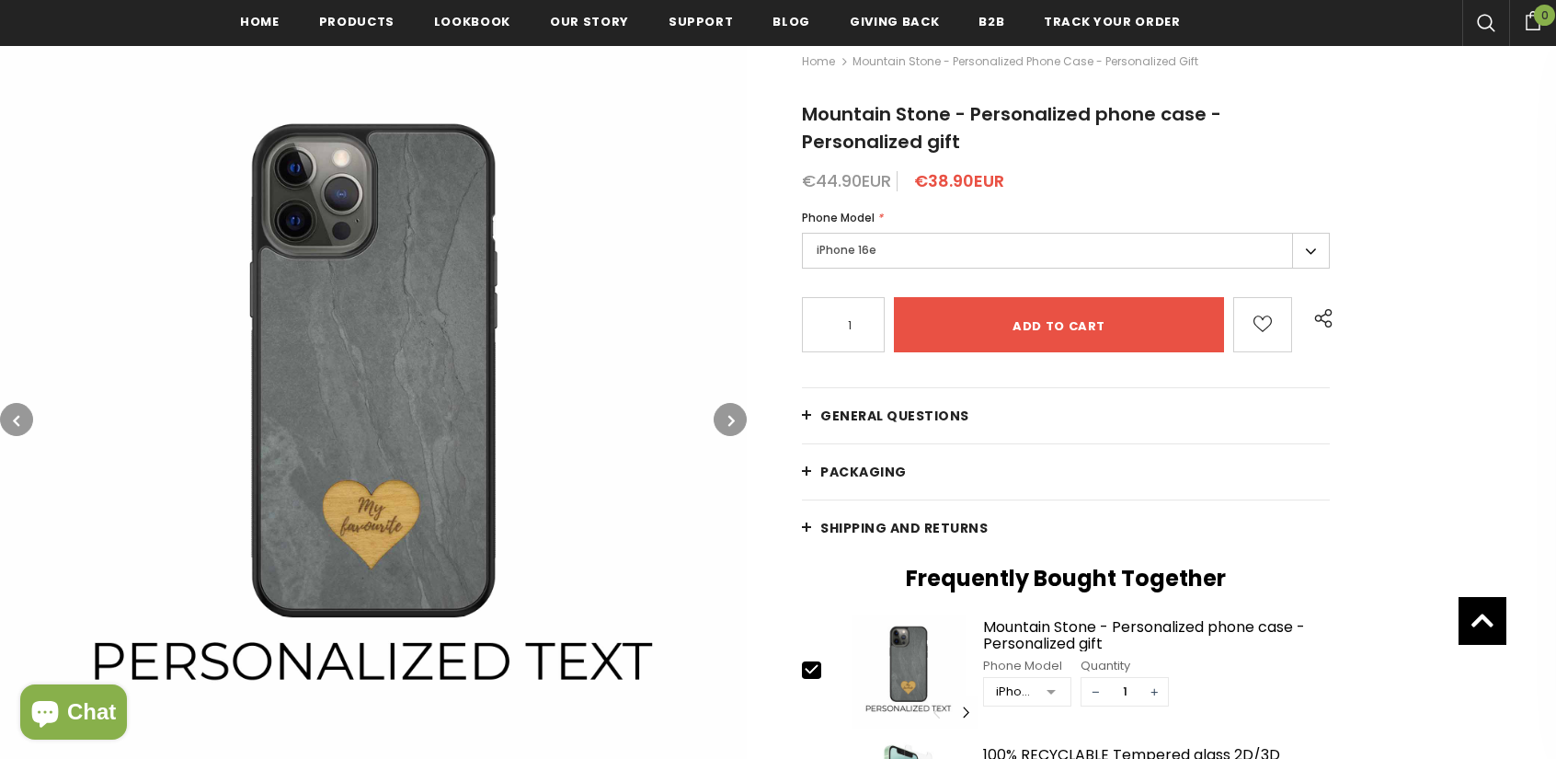
click at [932, 236] on label "iPhone 16e" at bounding box center [1066, 251] width 528 height 36
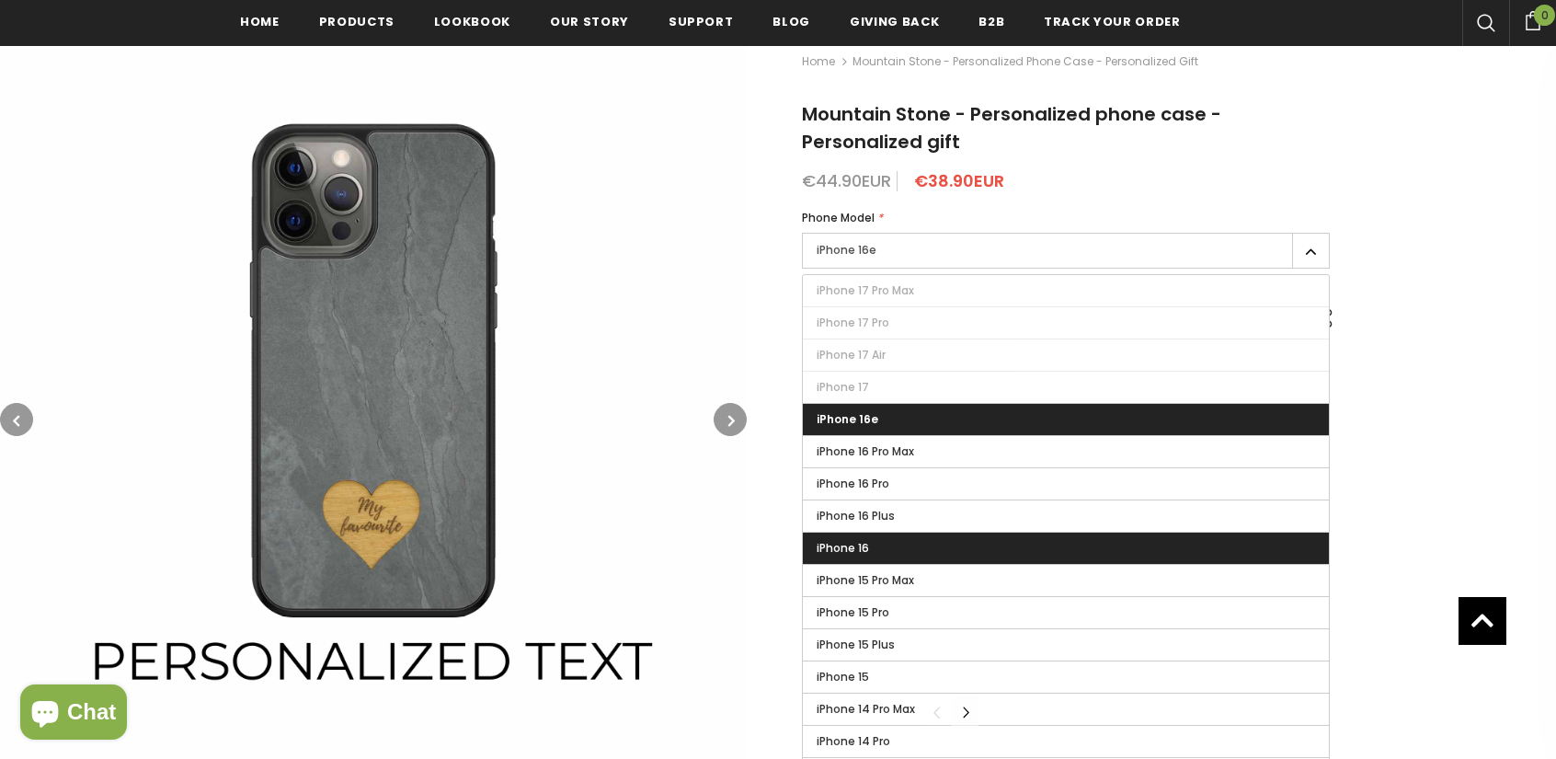
click at [920, 542] on label "iPhone 16" at bounding box center [1066, 547] width 526 height 31
click at [0, 0] on input "iPhone 16" at bounding box center [0, 0] width 0 height 0
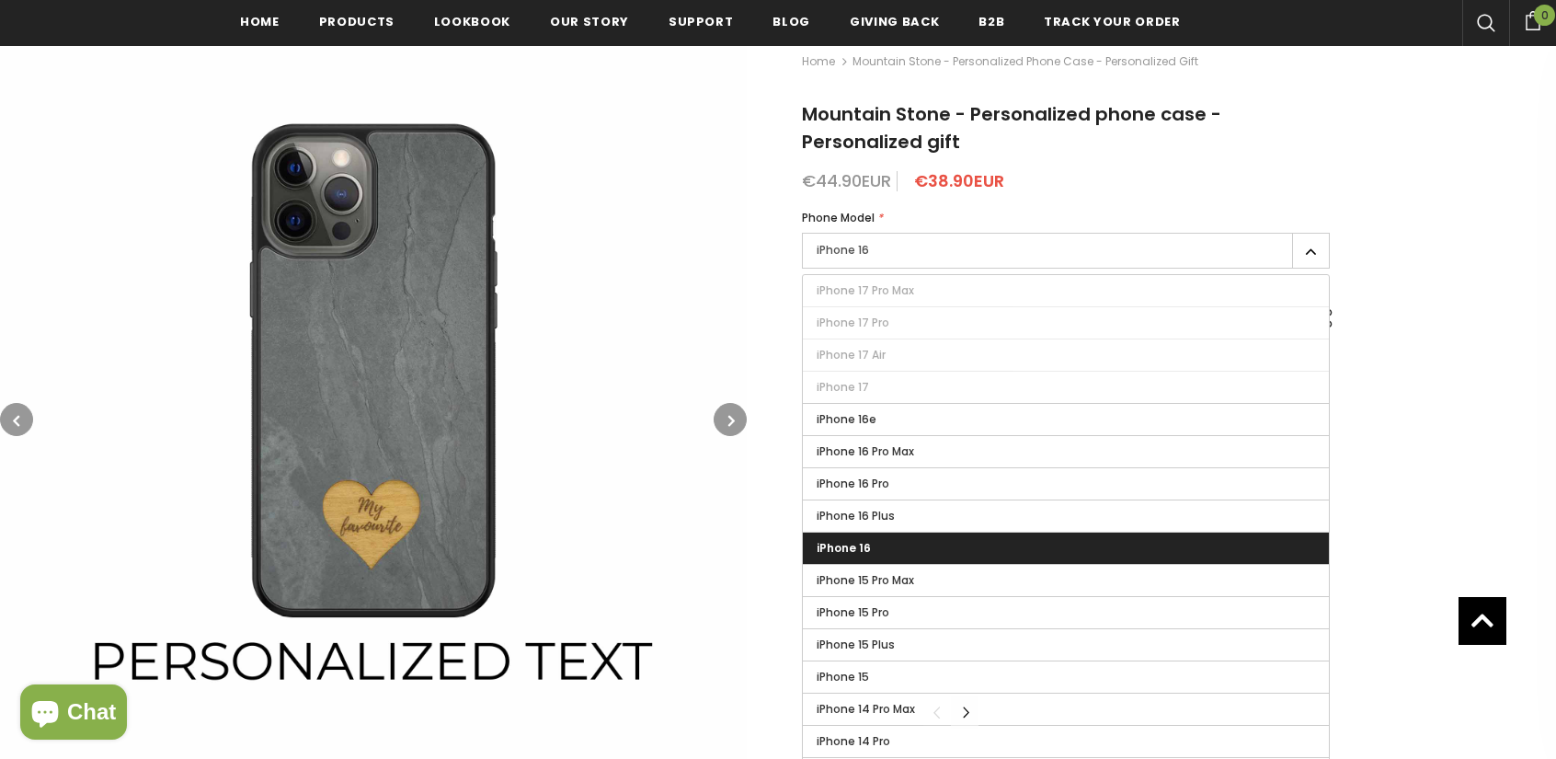
click at [919, 542] on label "iPhone 16" at bounding box center [1066, 547] width 526 height 31
click at [0, 0] on input "iPhone 16" at bounding box center [0, 0] width 0 height 0
click at [1293, 260] on label "iPhone 16" at bounding box center [1066, 251] width 528 height 36
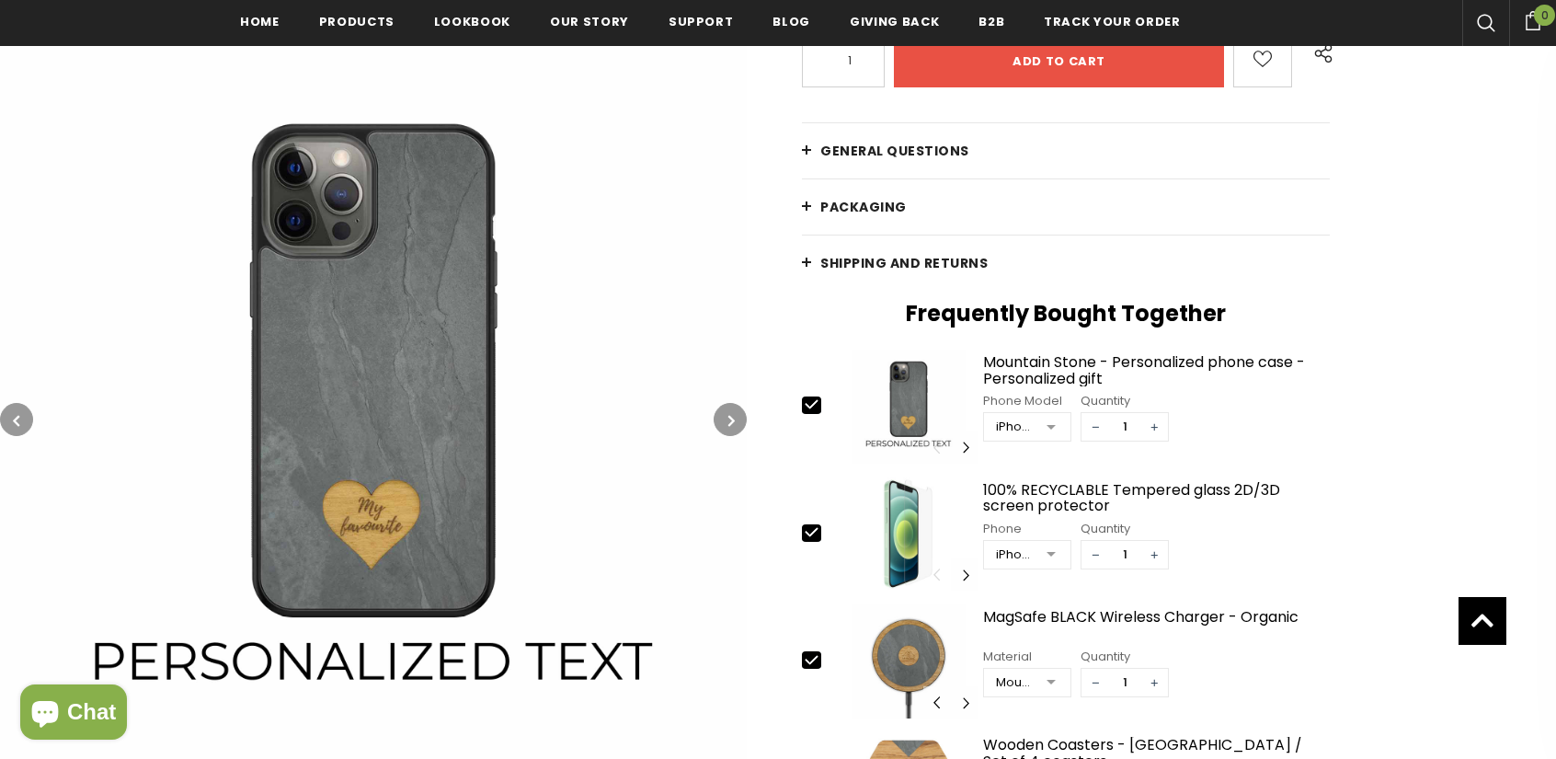
scroll to position [276, 0]
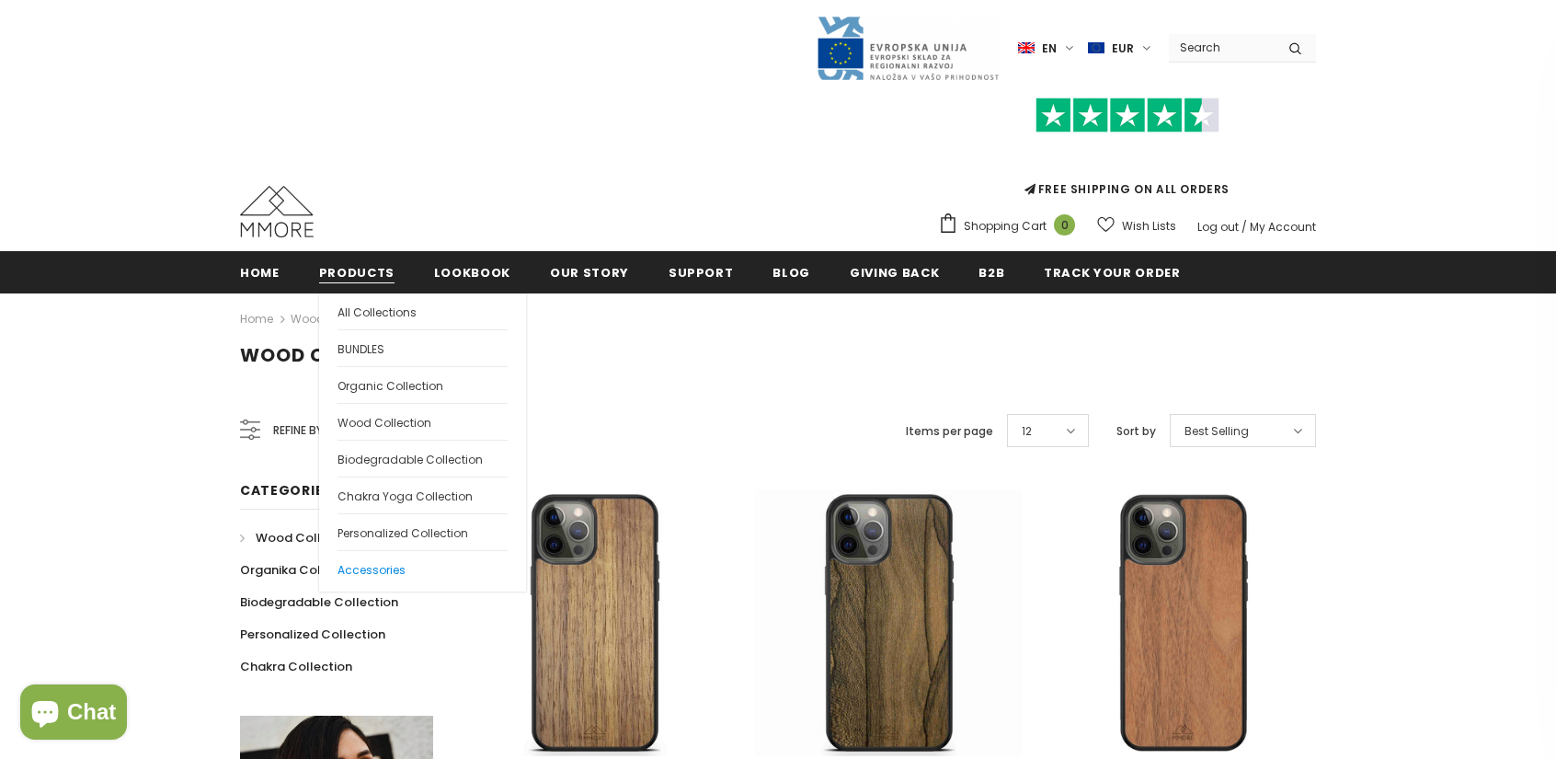
click at [383, 576] on link "Accessories" at bounding box center [422, 568] width 170 height 37
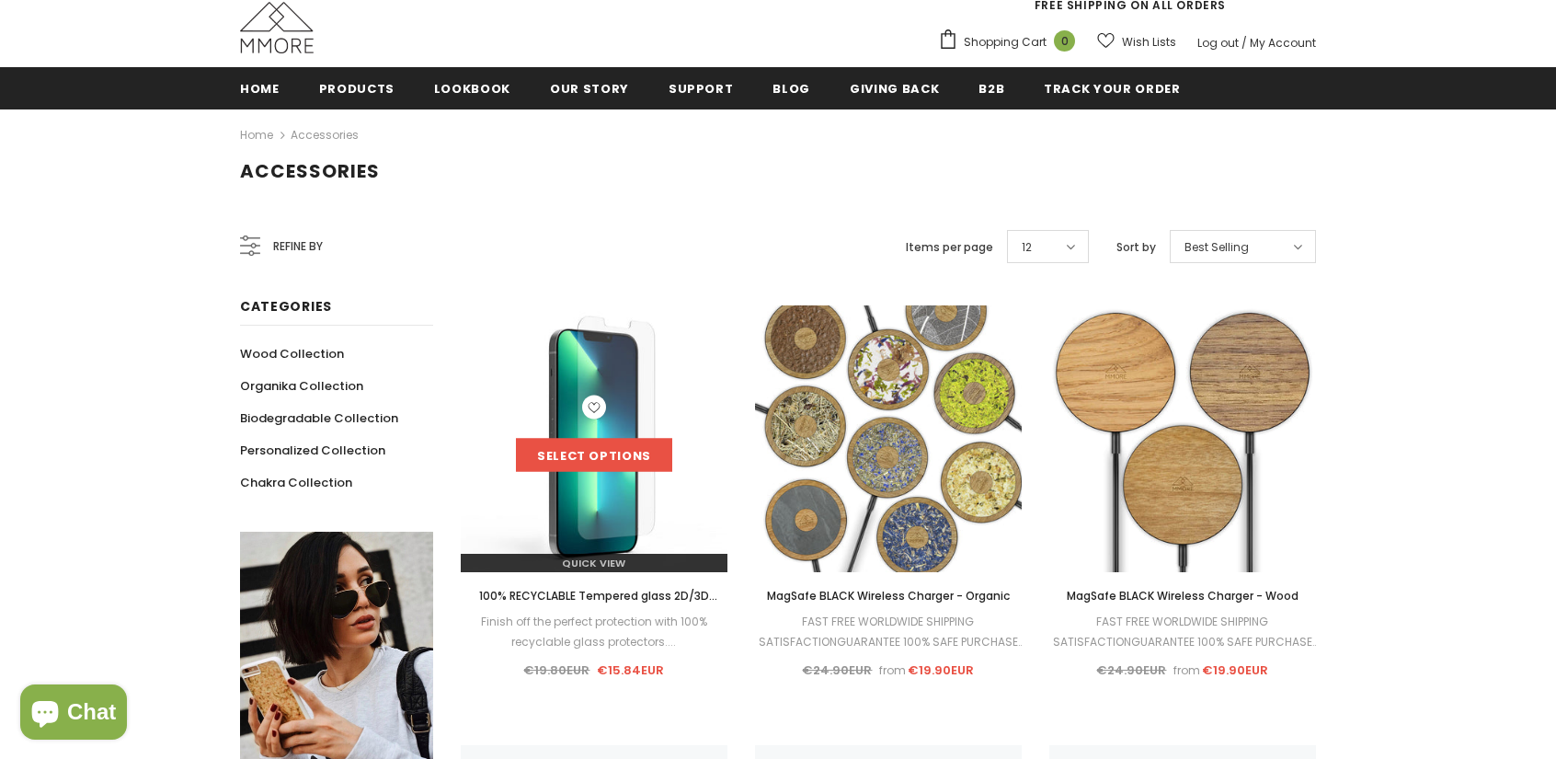
scroll to position [184, 0]
click at [636, 469] on link "Select options" at bounding box center [594, 455] width 156 height 33
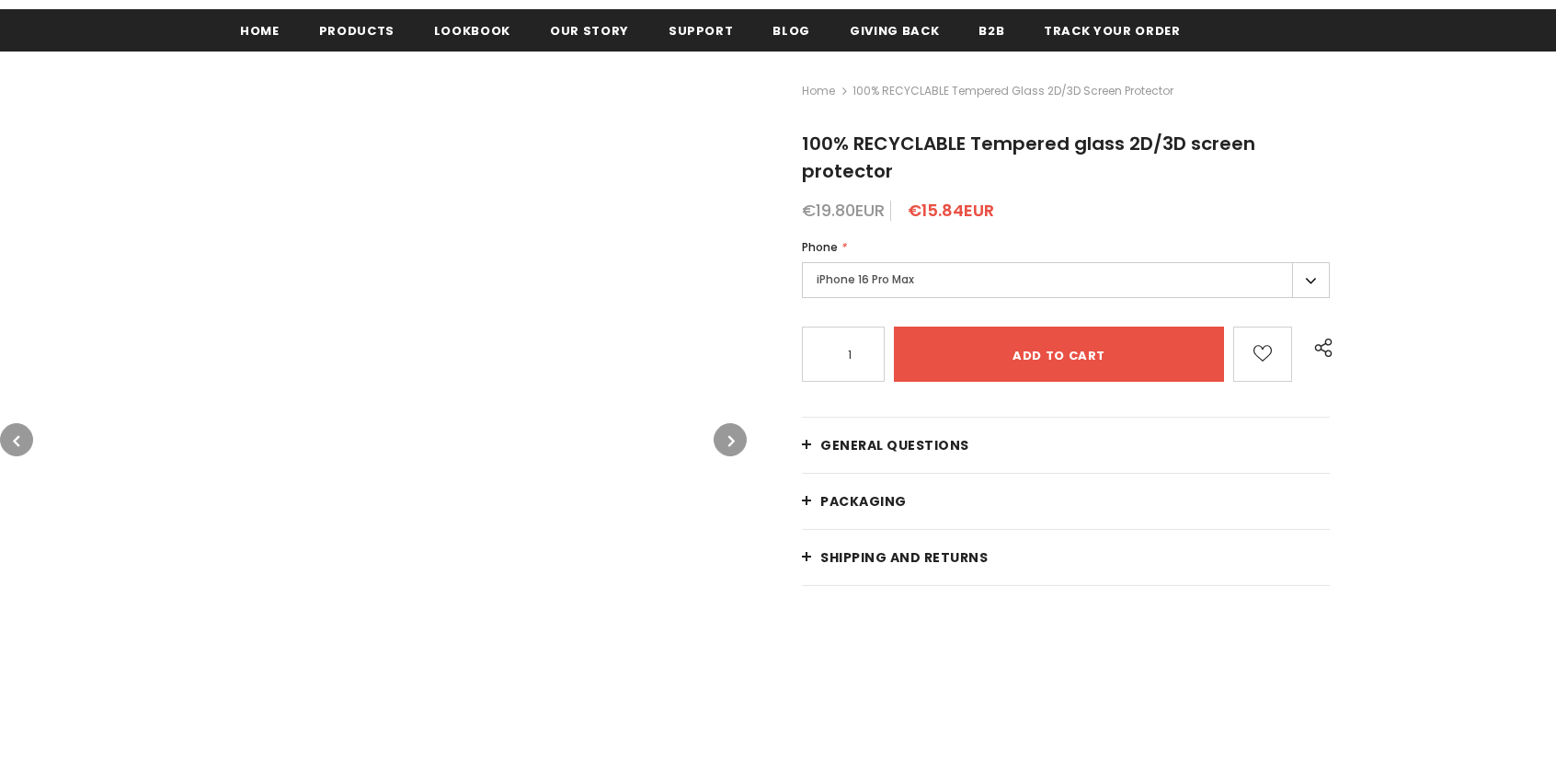
scroll to position [276, 0]
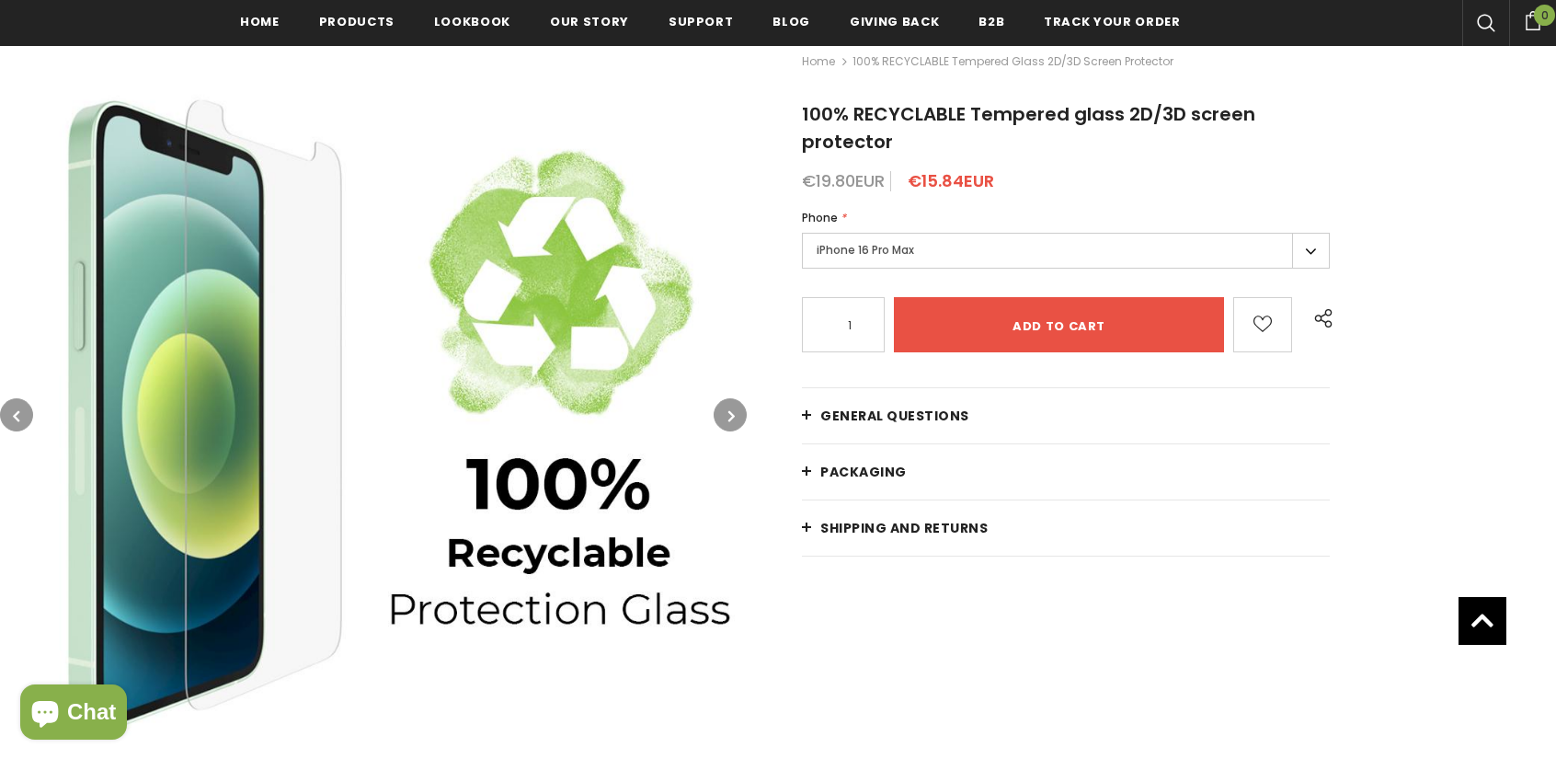
click at [1307, 251] on label "iPhone 16 Pro Max" at bounding box center [1066, 251] width 528 height 36
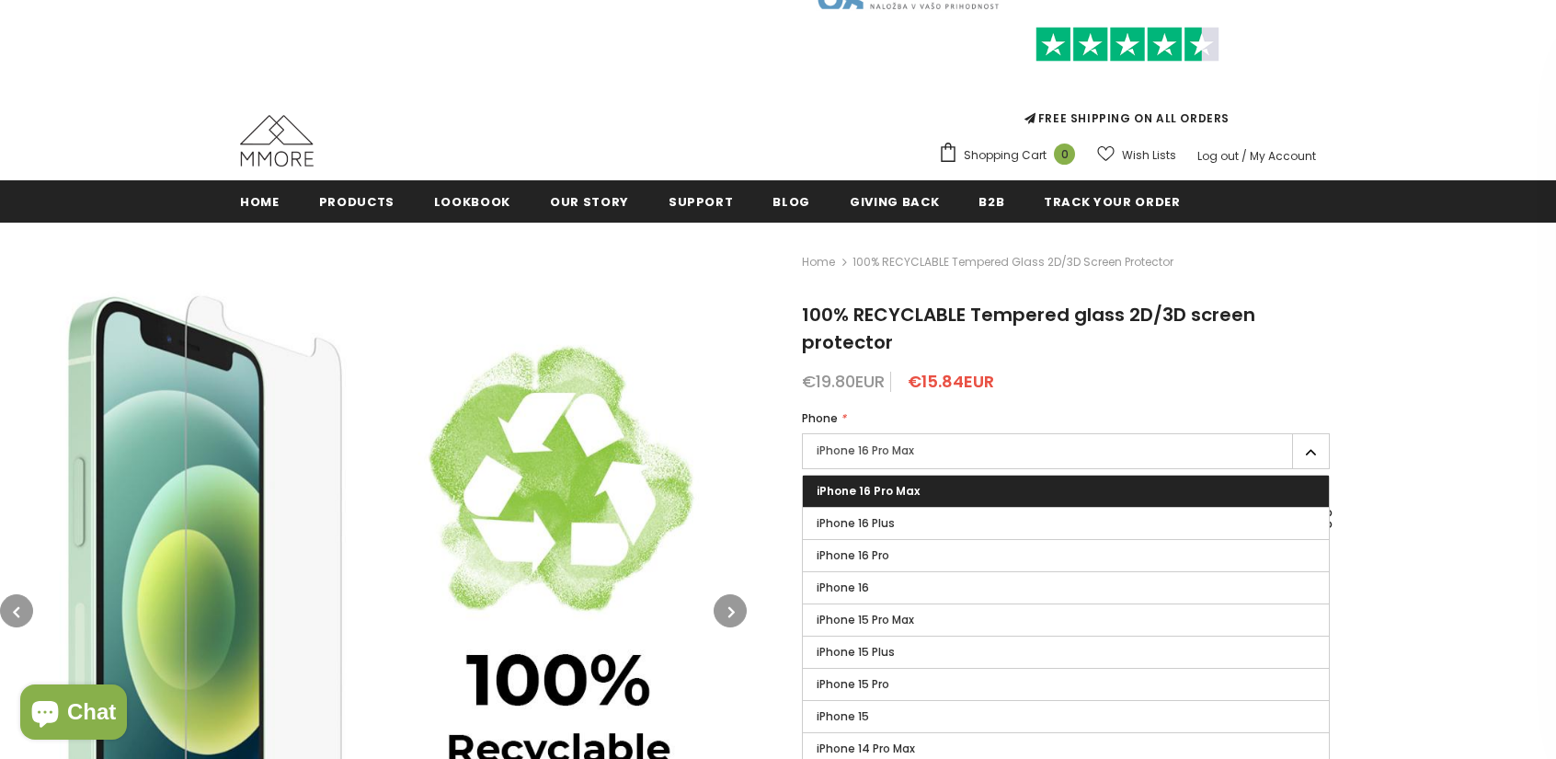
scroll to position [5, 0]
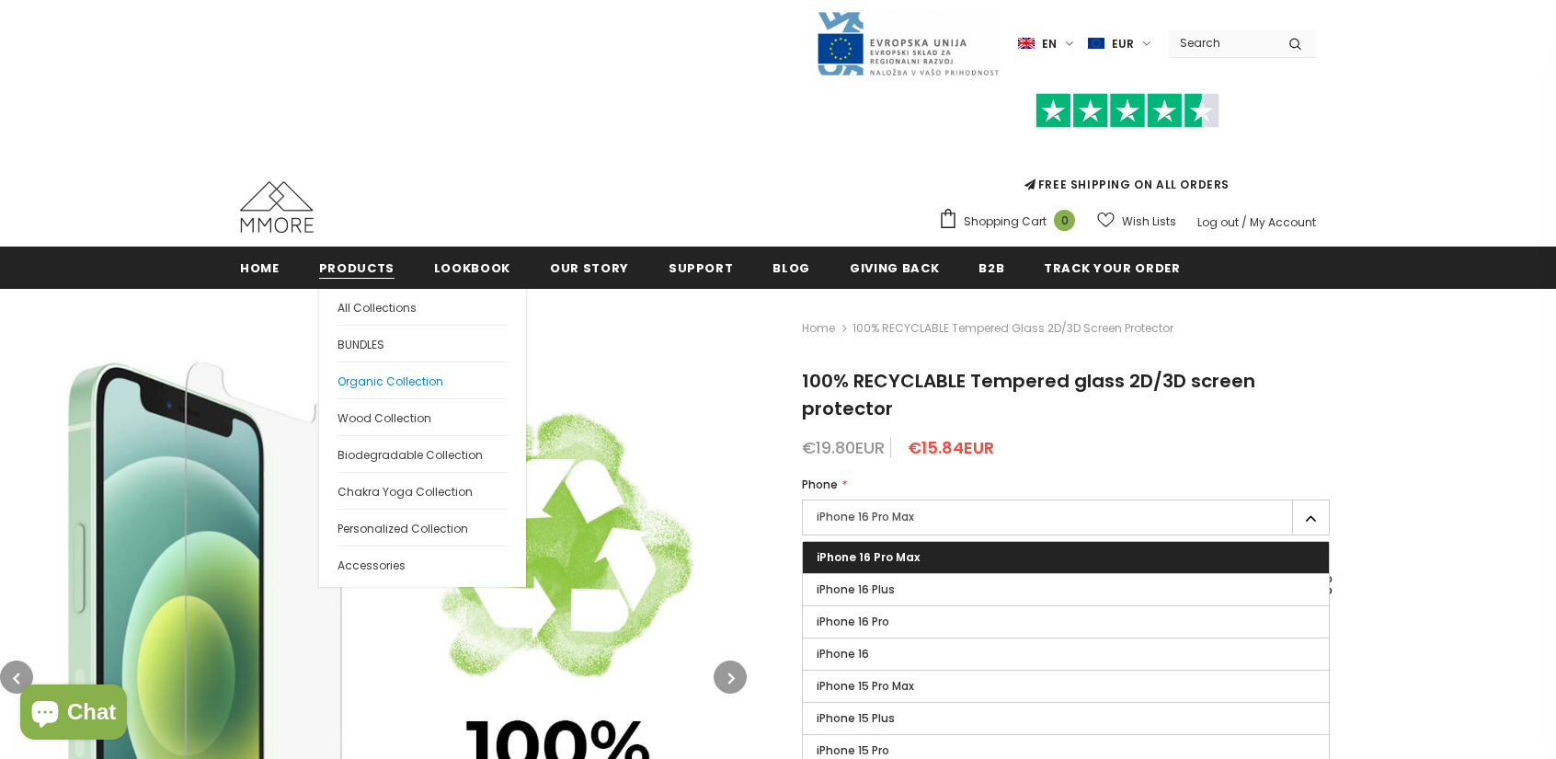
click at [383, 378] on span "Organic Collection" at bounding box center [390, 381] width 106 height 16
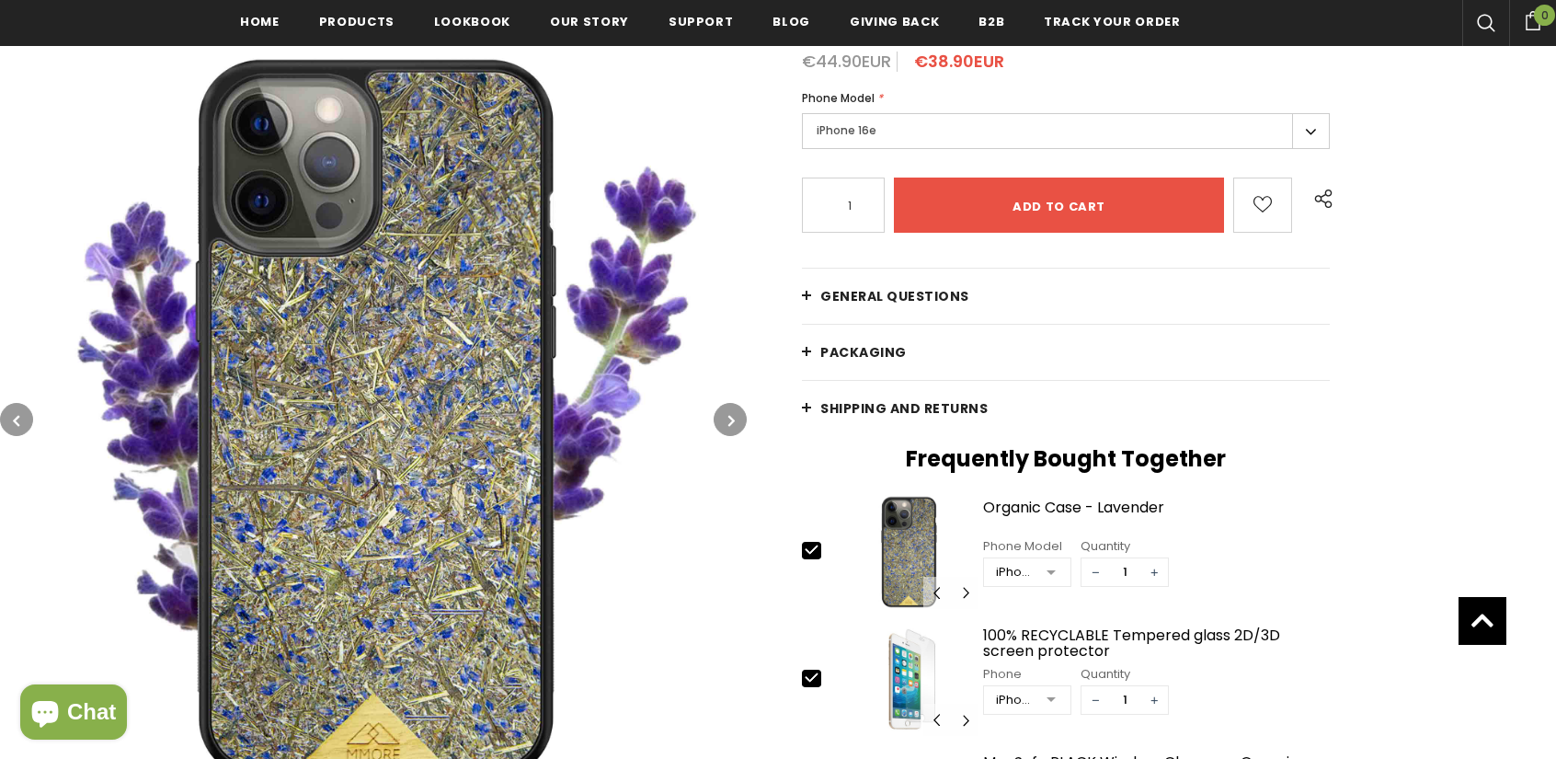
scroll to position [280, 0]
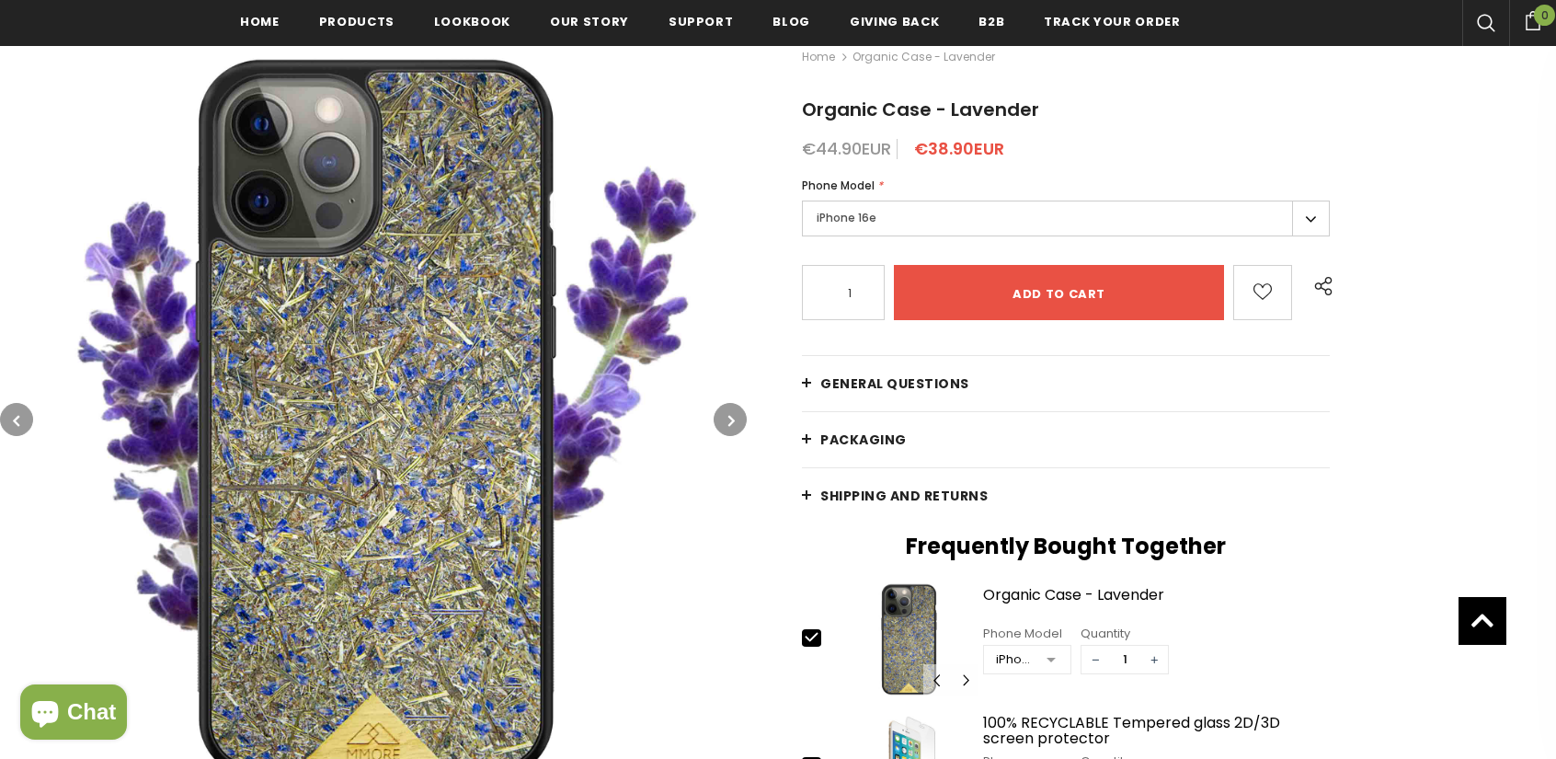
click at [1321, 218] on label "iPhone 16e" at bounding box center [1066, 218] width 528 height 36
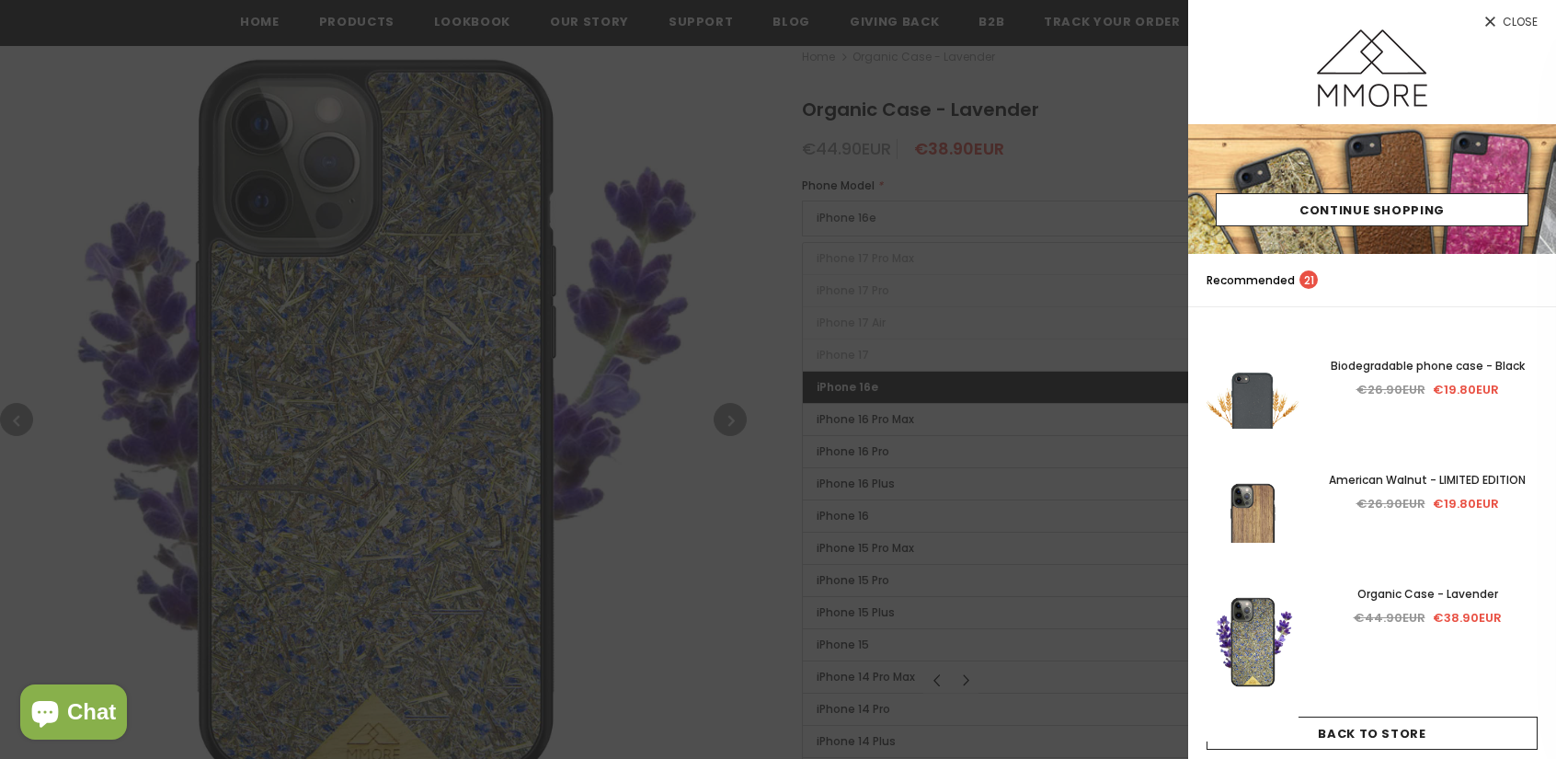
drag, startPoint x: 598, startPoint y: 410, endPoint x: 570, endPoint y: 275, distance: 138.0
click at [597, 408] on div at bounding box center [778, 379] width 1556 height 759
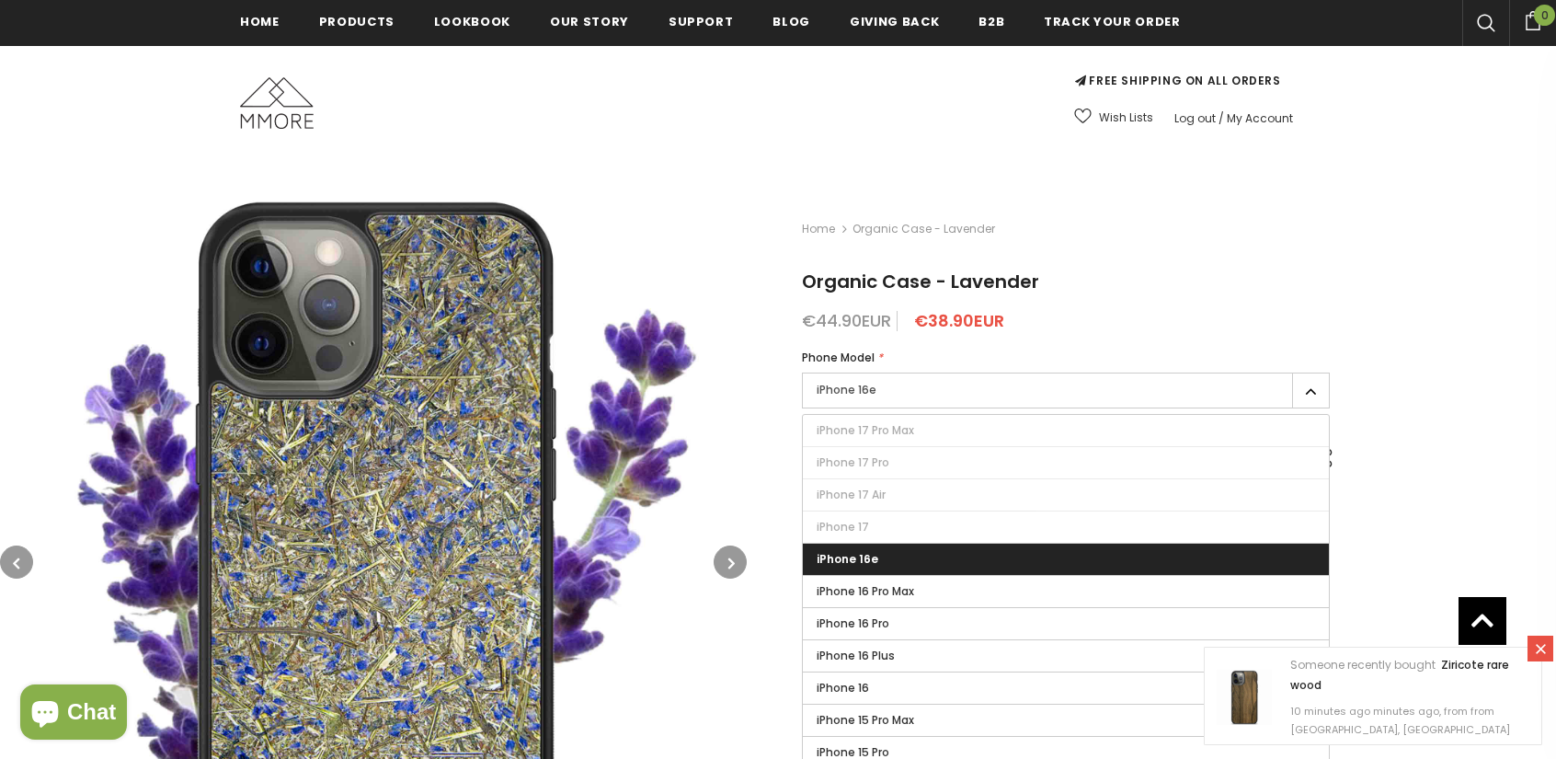
scroll to position [0, 0]
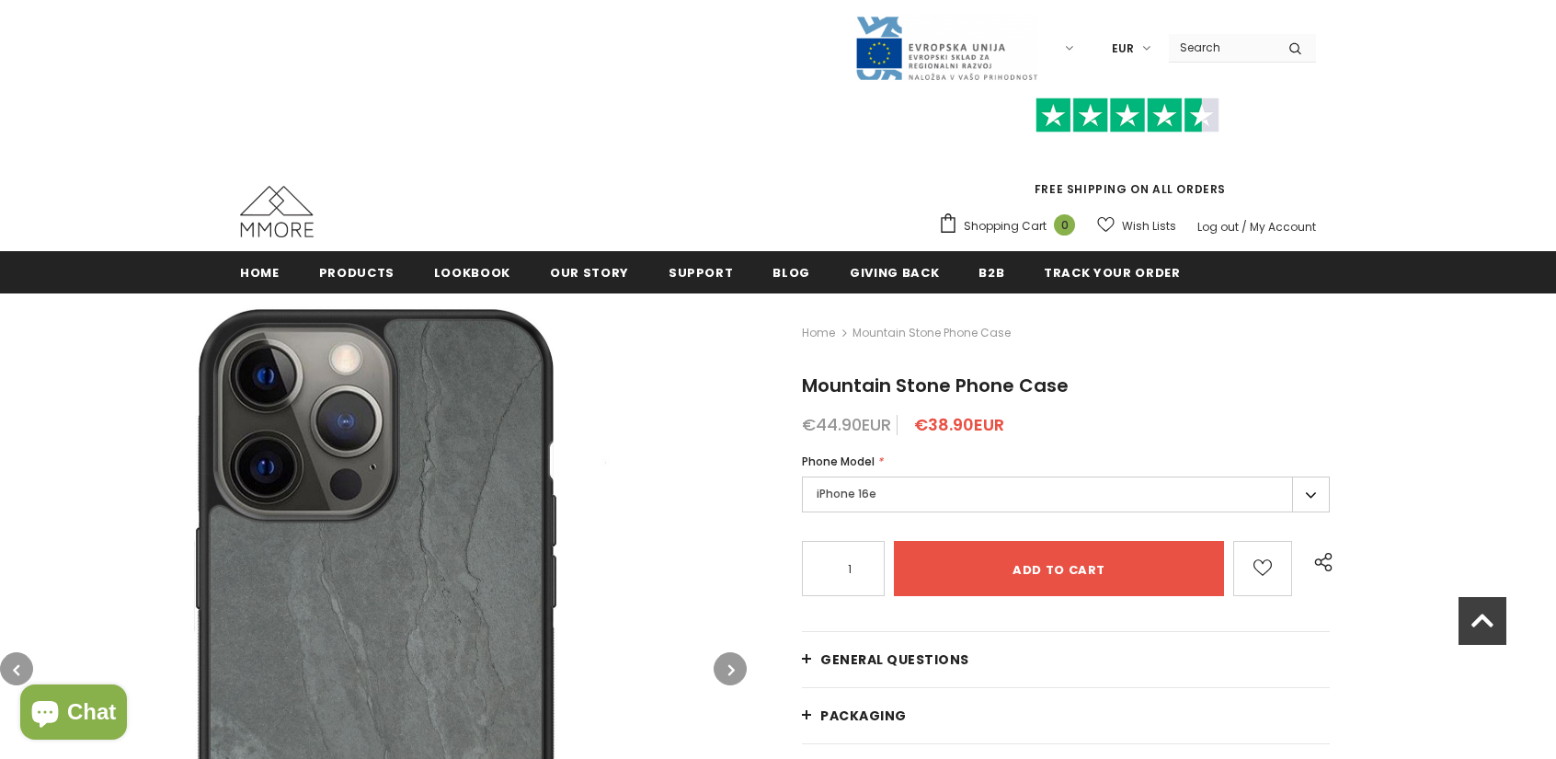
click at [1317, 476] on label "iPhone 16e" at bounding box center [1066, 494] width 528 height 36
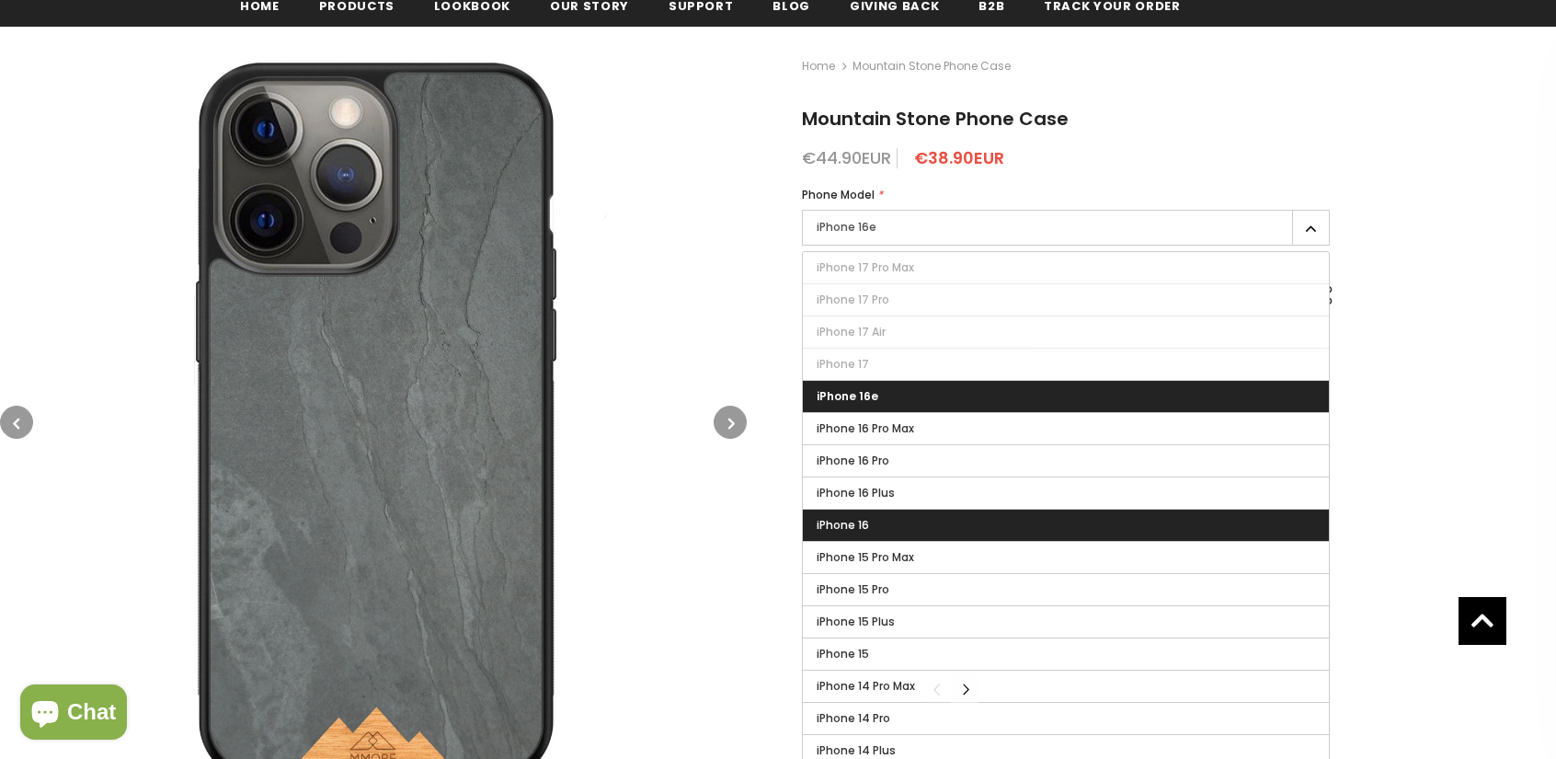
scroll to position [305, 0]
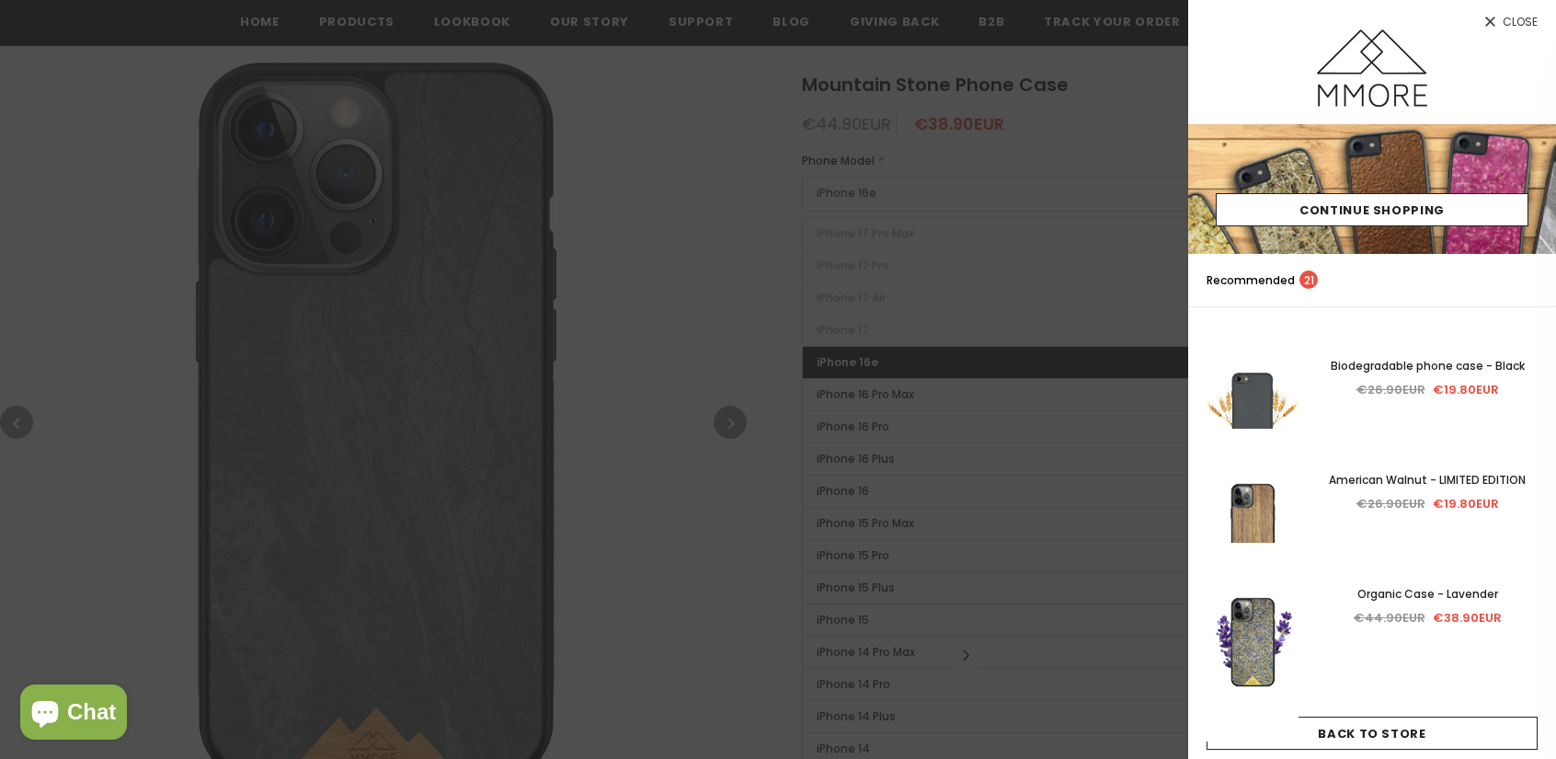
click at [746, 317] on div at bounding box center [778, 379] width 1556 height 759
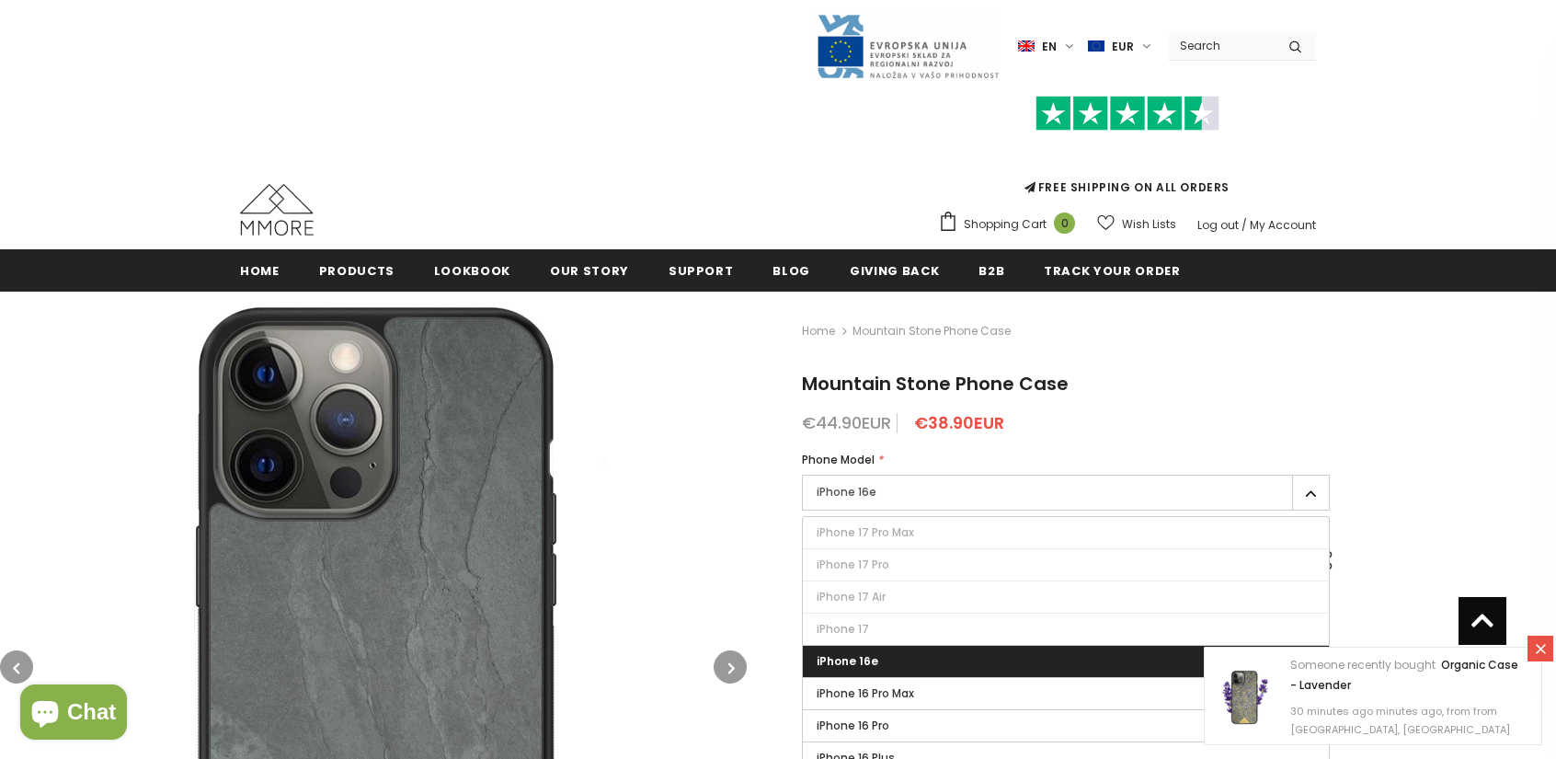
scroll to position [0, 0]
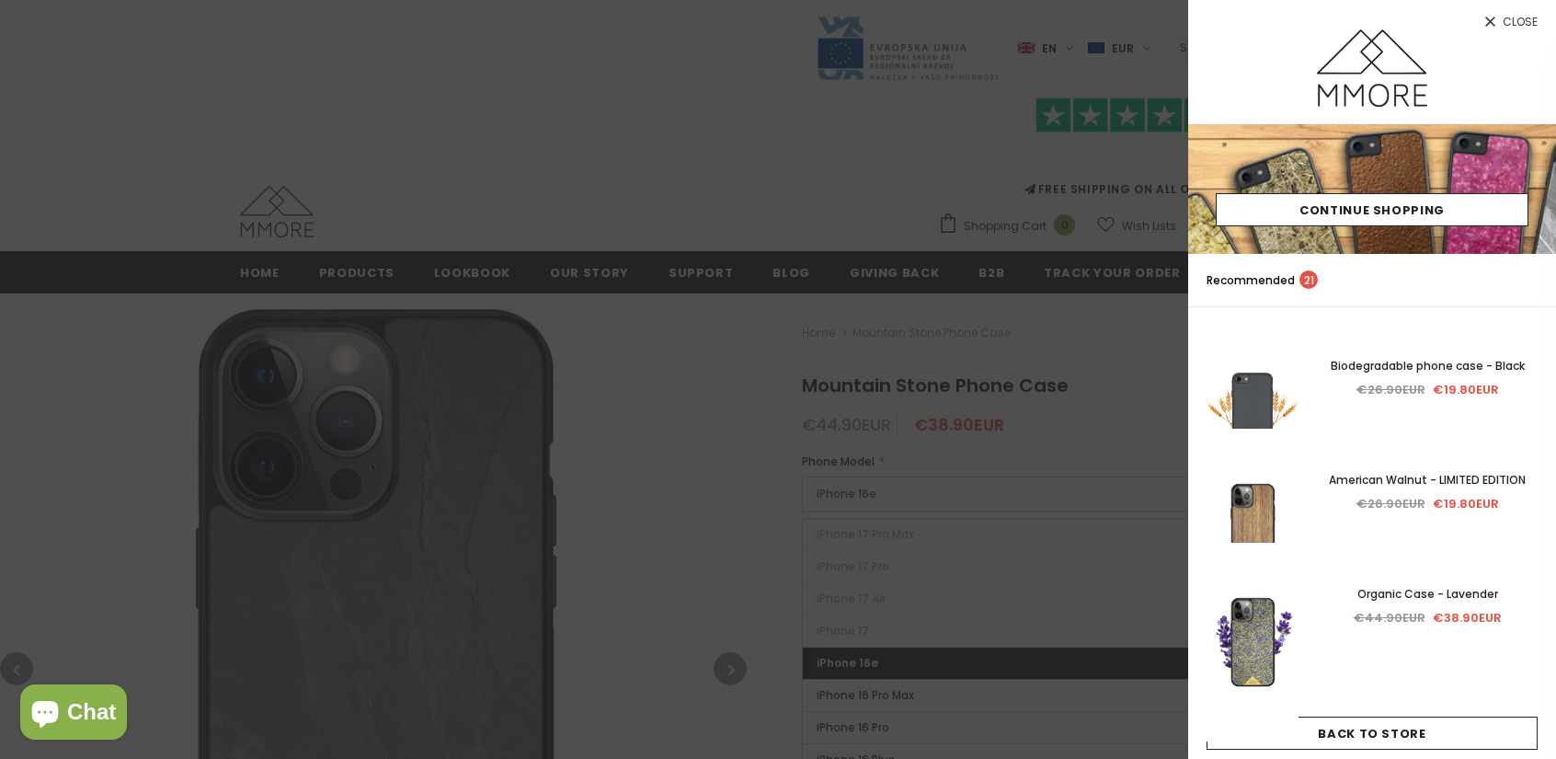
click at [652, 387] on div at bounding box center [778, 379] width 1556 height 759
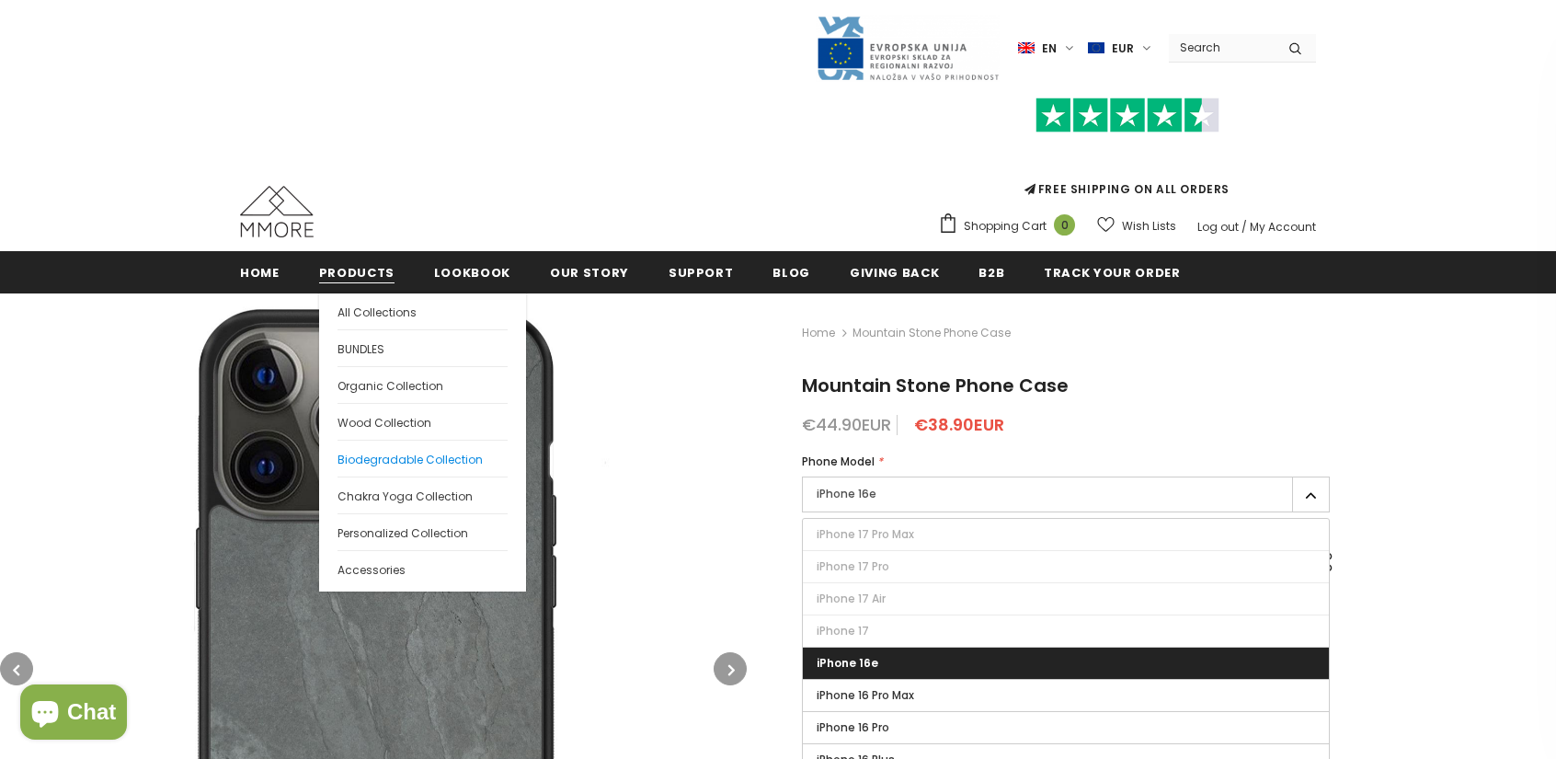
click at [395, 448] on link "Biodegradable Collection" at bounding box center [422, 458] width 170 height 37
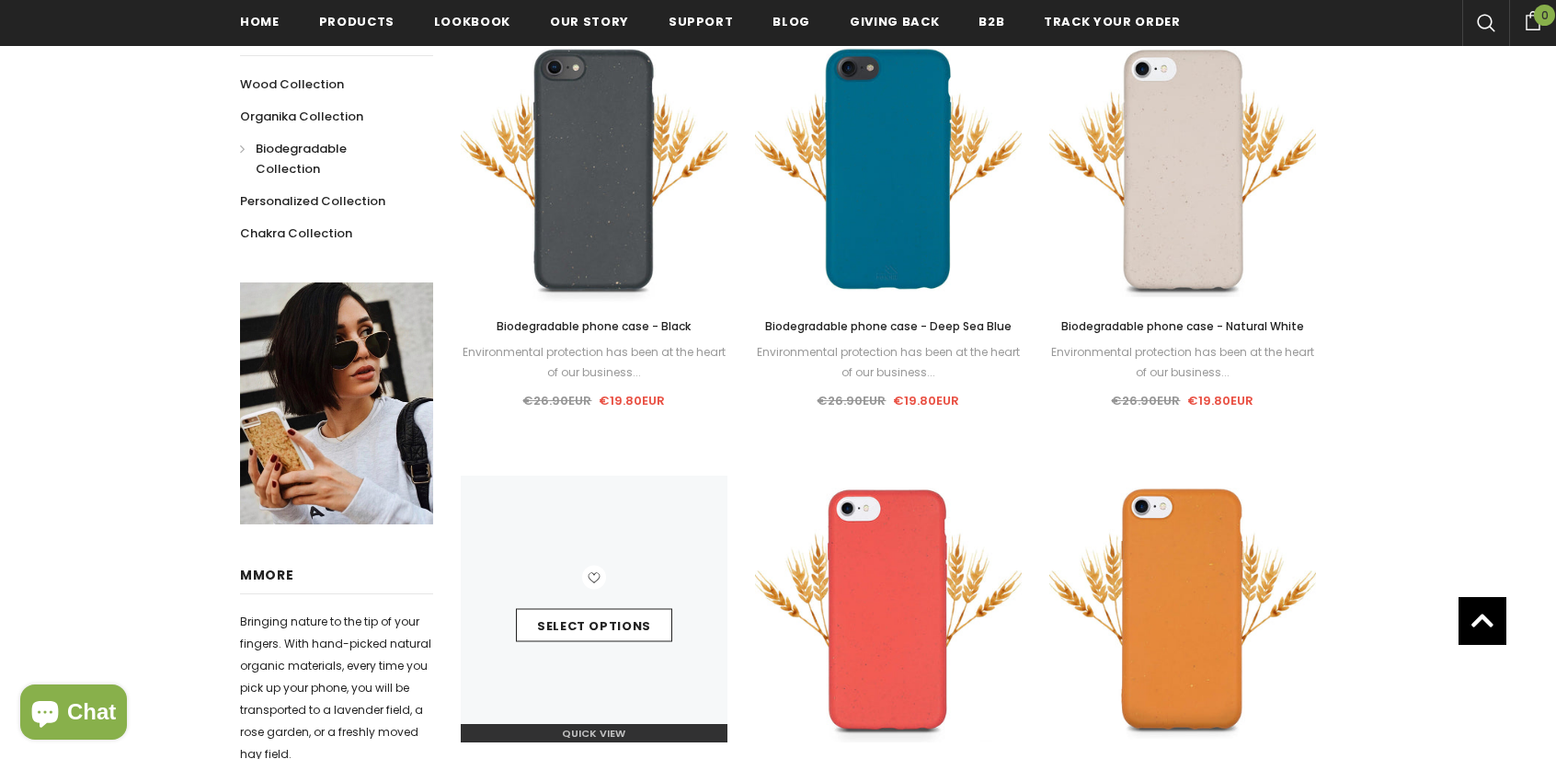
scroll to position [581, 0]
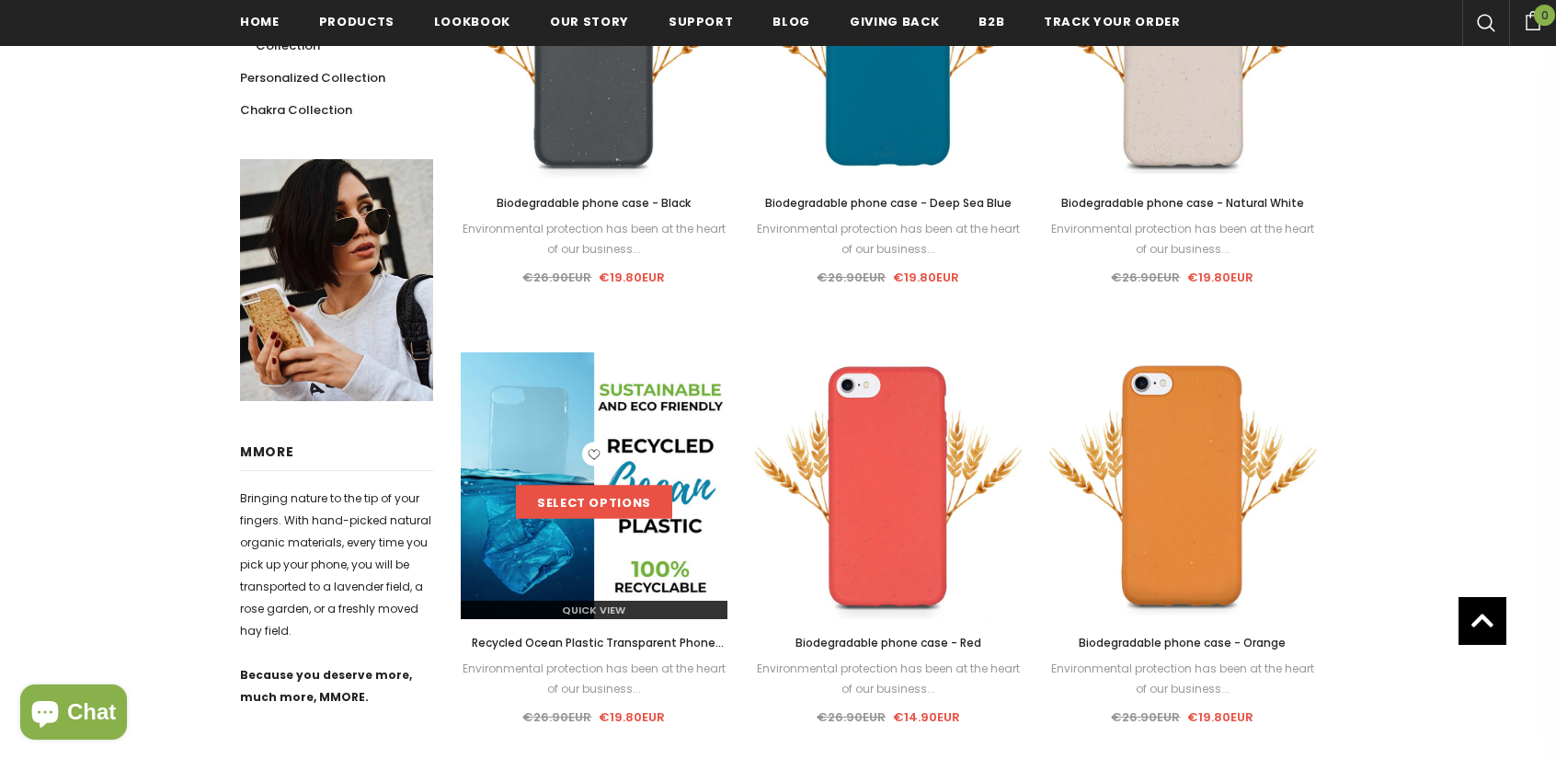
click at [588, 505] on link "Select options" at bounding box center [594, 502] width 156 height 33
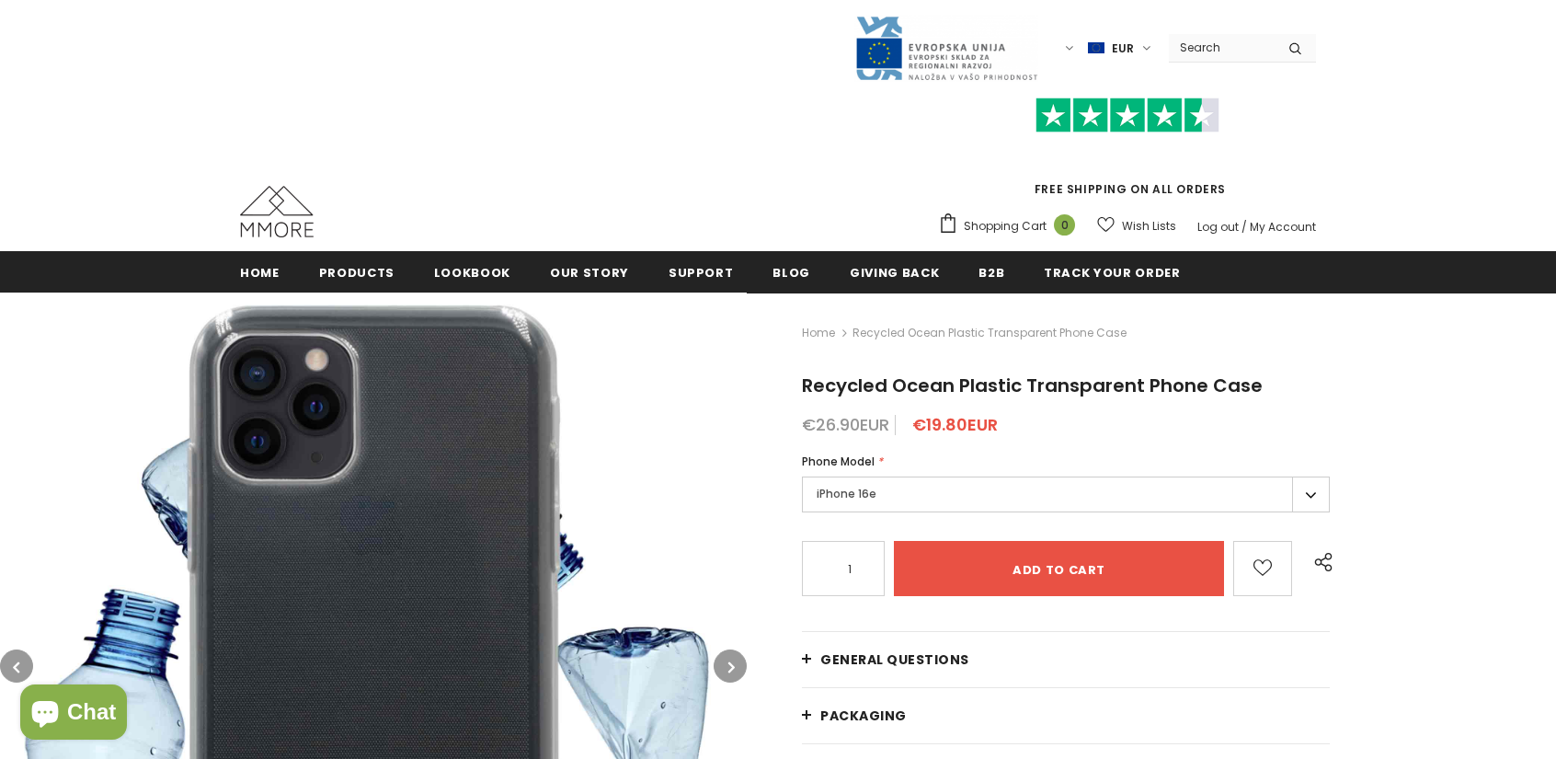
click at [977, 496] on label "iPhone 16e" at bounding box center [1066, 494] width 528 height 36
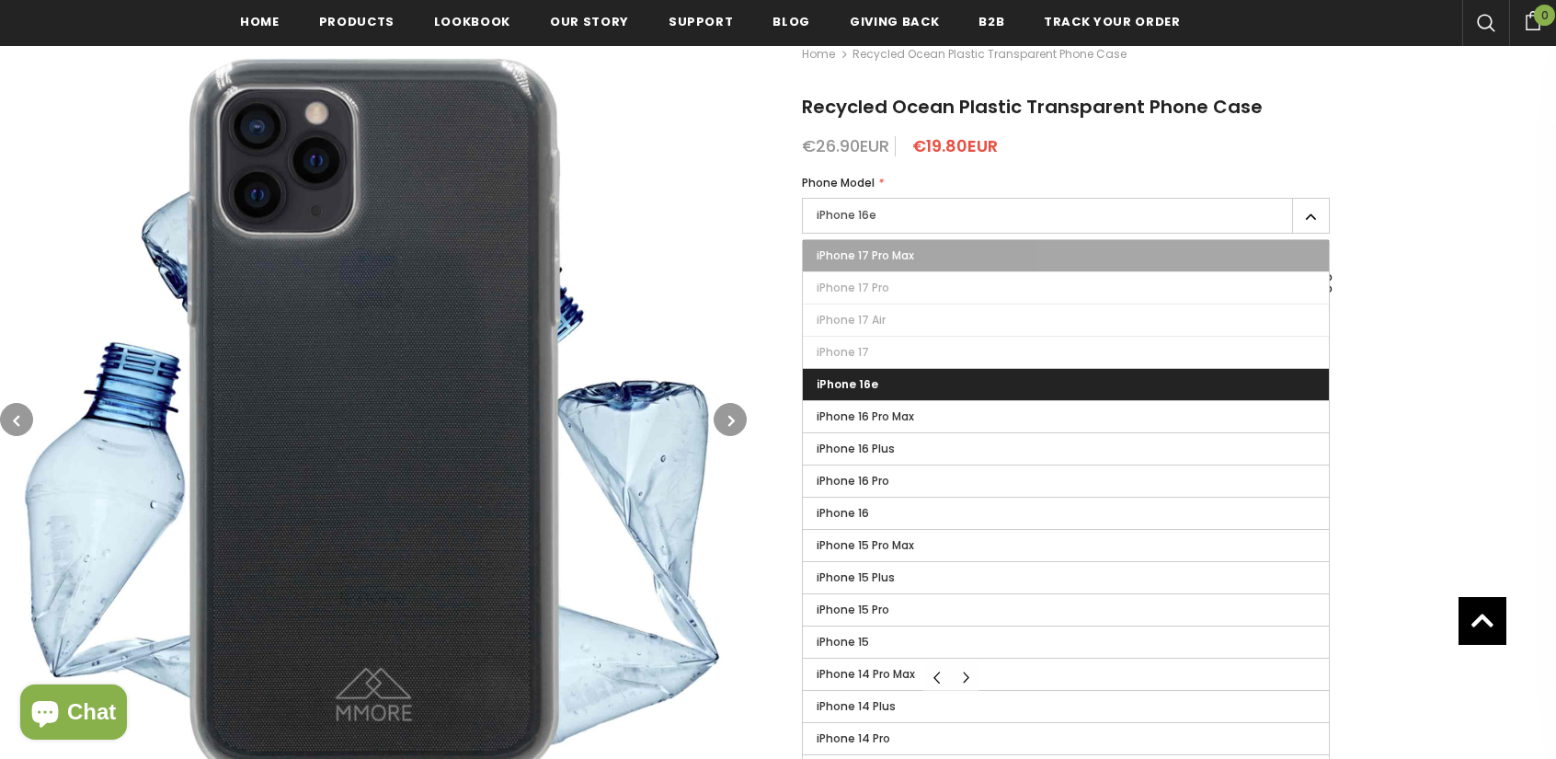
scroll to position [276, 0]
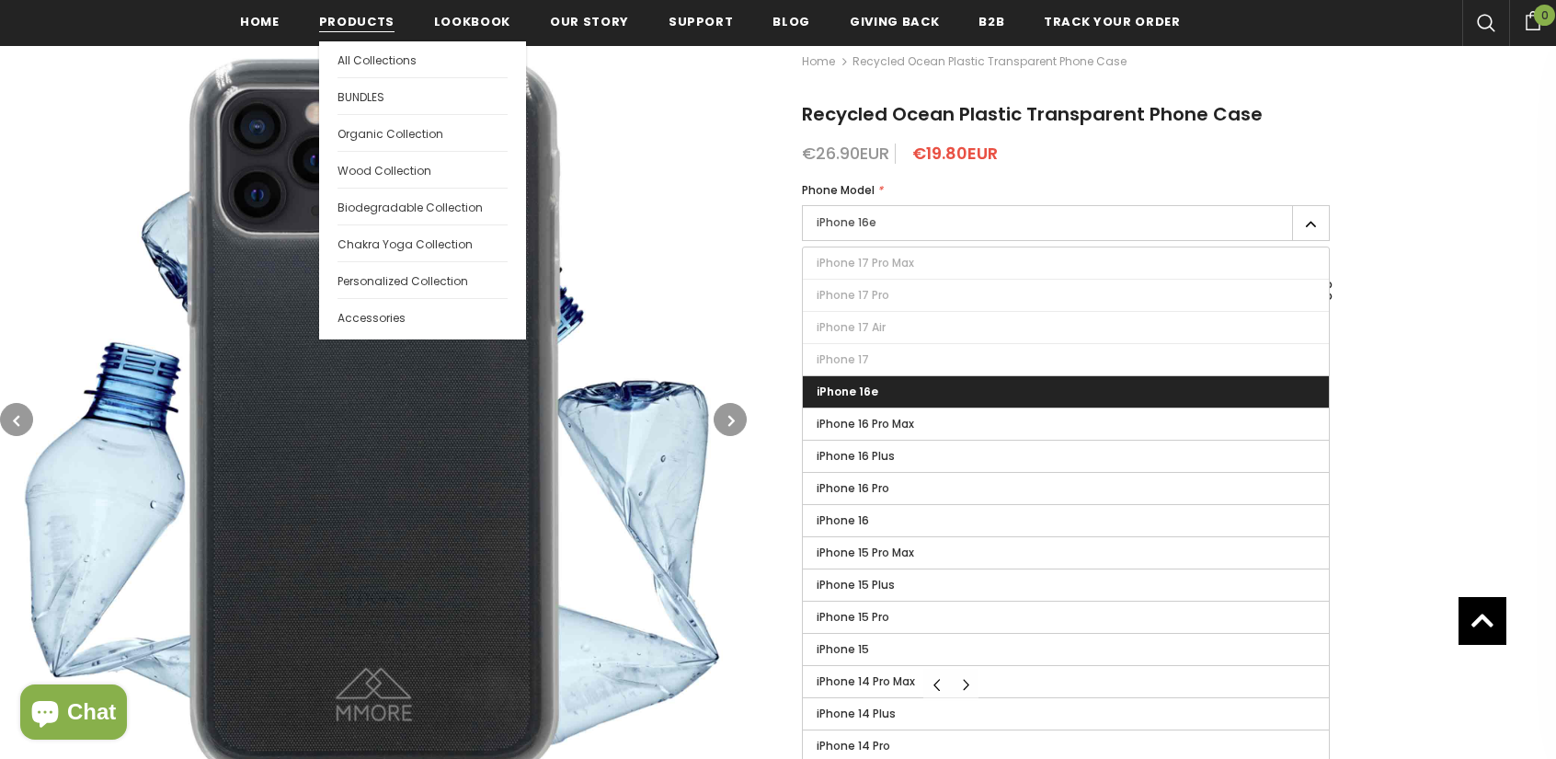
click at [372, 4] on link "Products" at bounding box center [356, 20] width 75 height 41
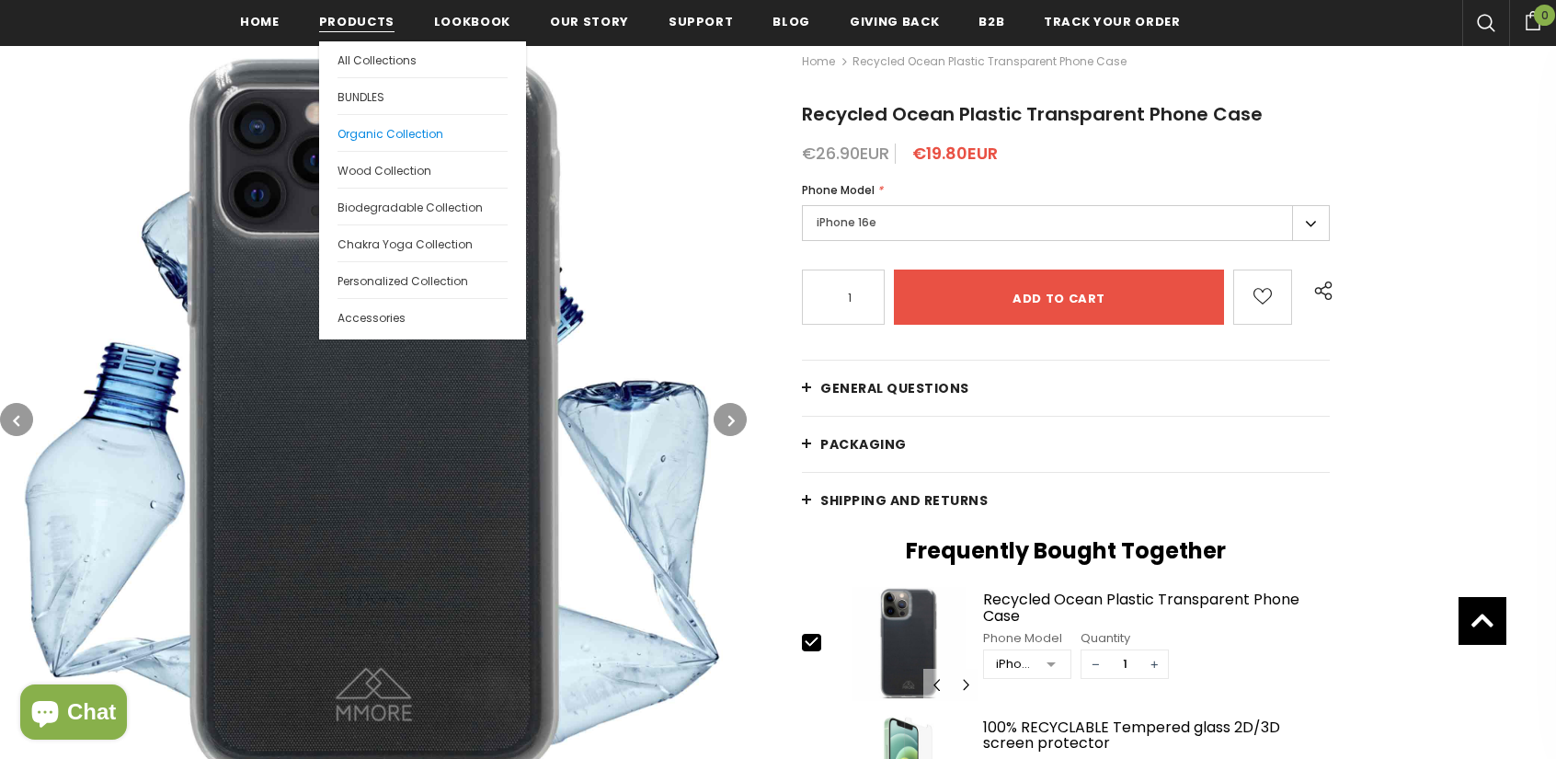
click at [360, 141] on link "Organic Collection" at bounding box center [422, 132] width 170 height 37
click at [368, 168] on span "Wood Collection" at bounding box center [384, 171] width 94 height 16
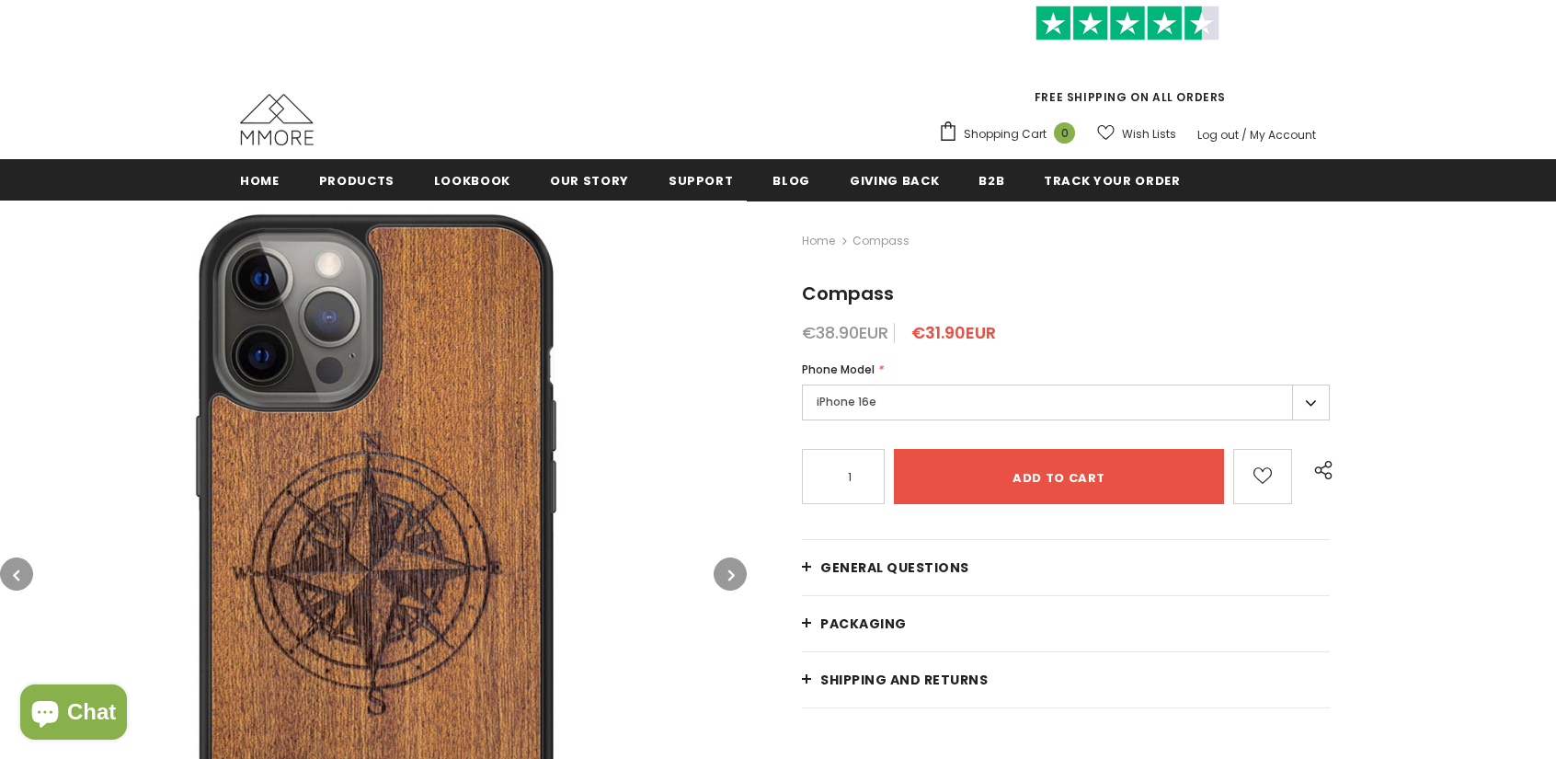
scroll to position [92, 0]
click at [1052, 395] on label "iPhone 16e" at bounding box center [1066, 402] width 528 height 36
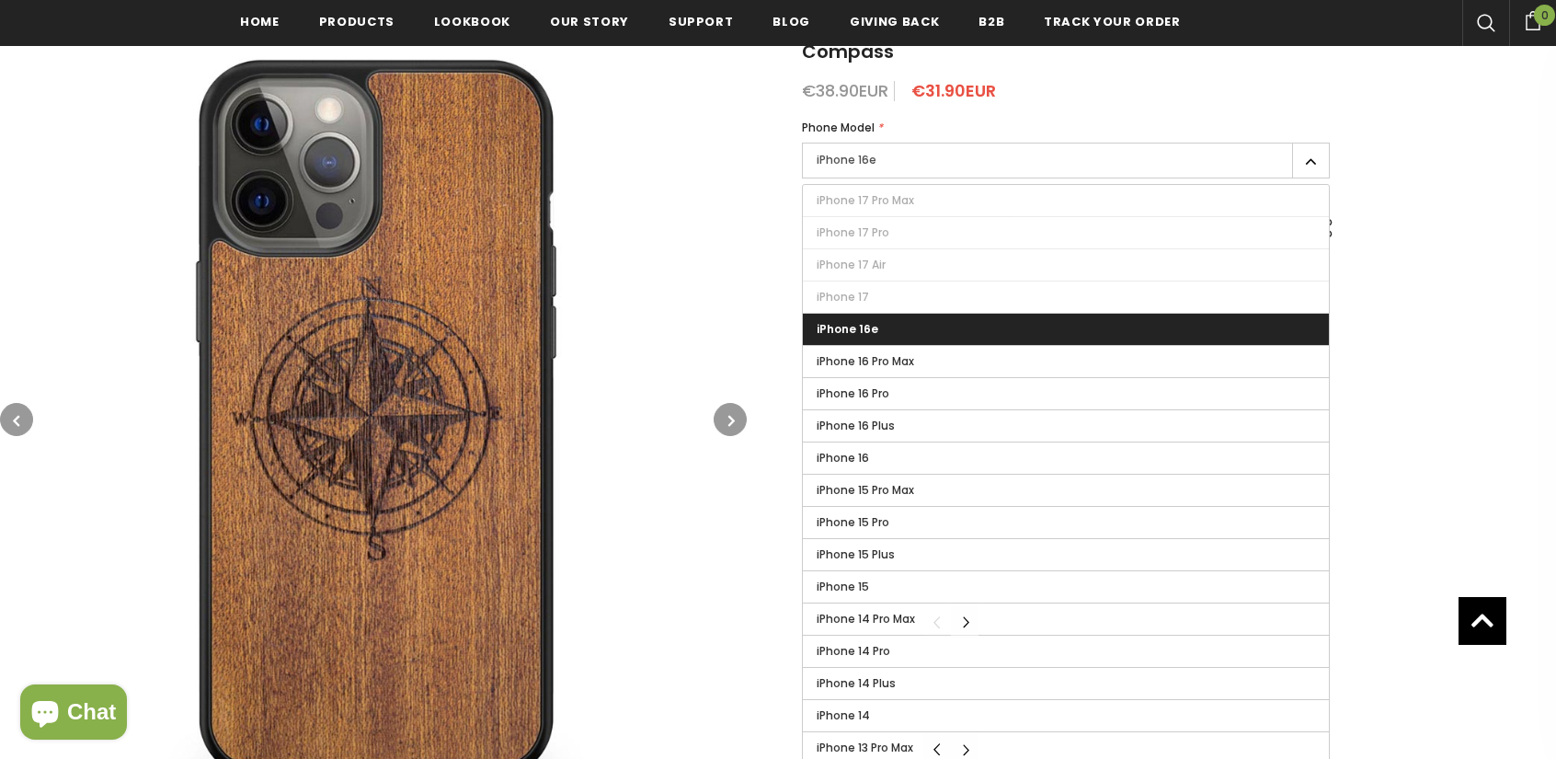
scroll to position [368, 0]
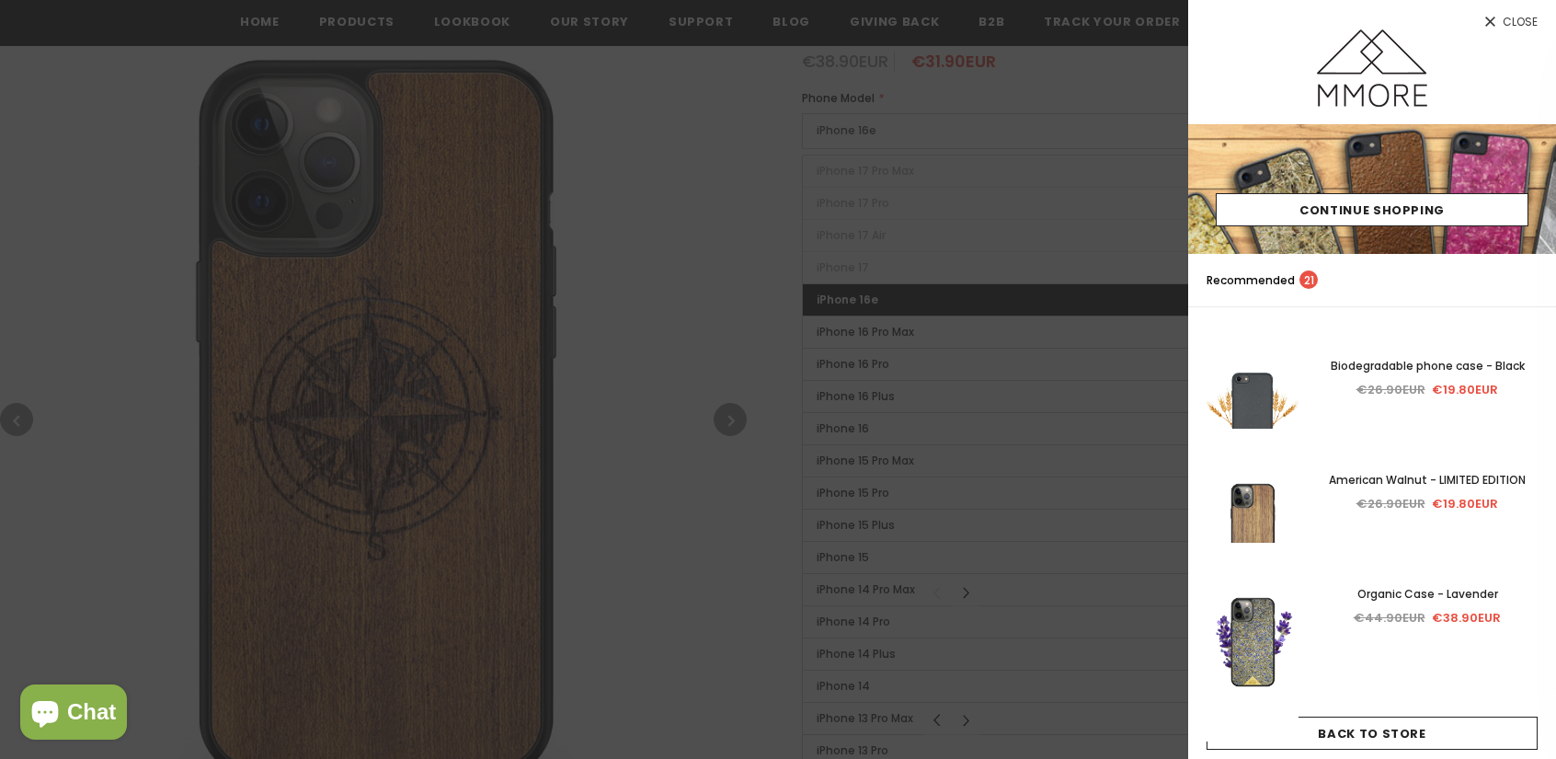
click at [486, 242] on div at bounding box center [778, 379] width 1556 height 759
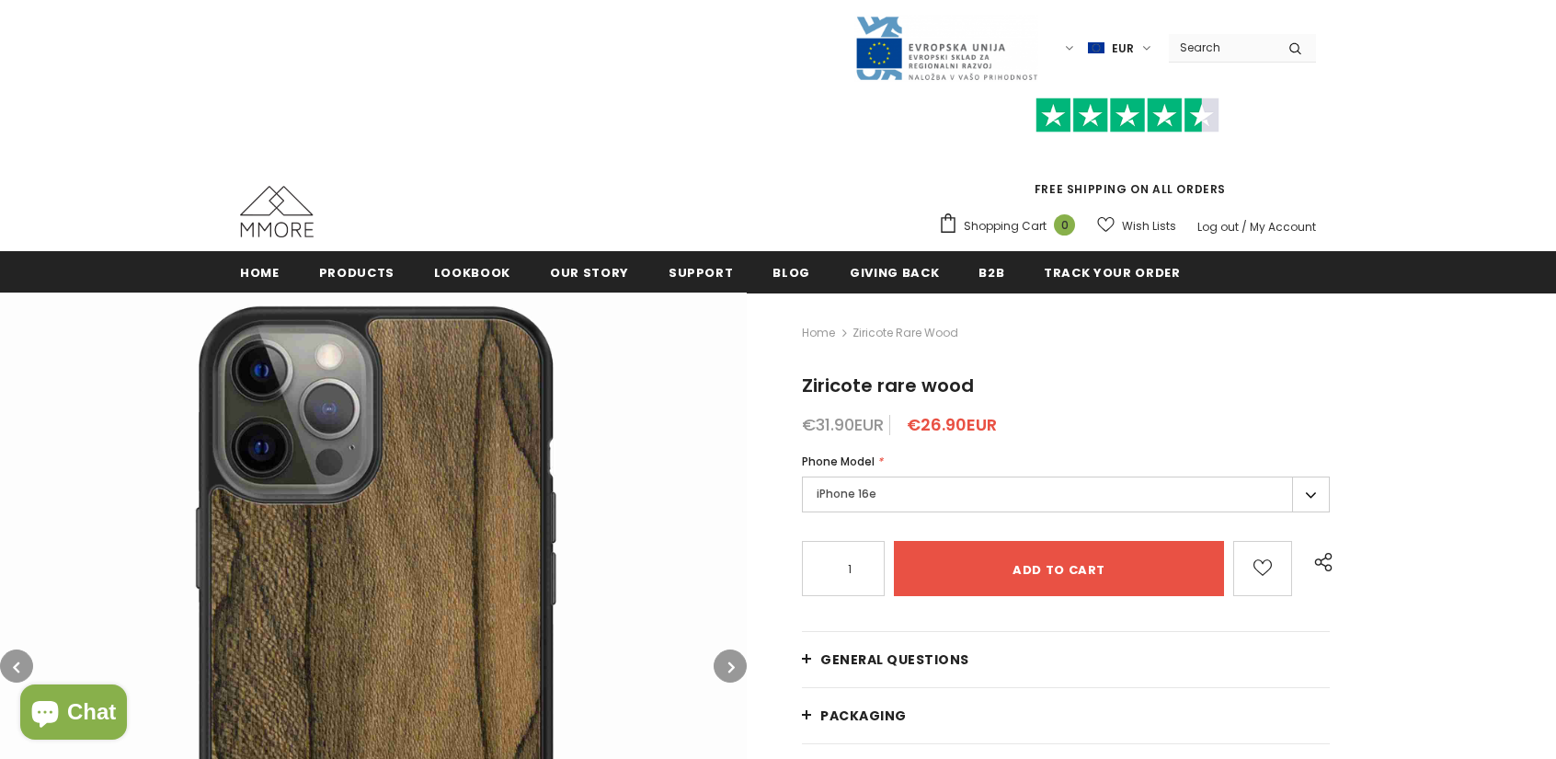
click at [1012, 477] on label "iPhone 16e" at bounding box center [1066, 494] width 528 height 36
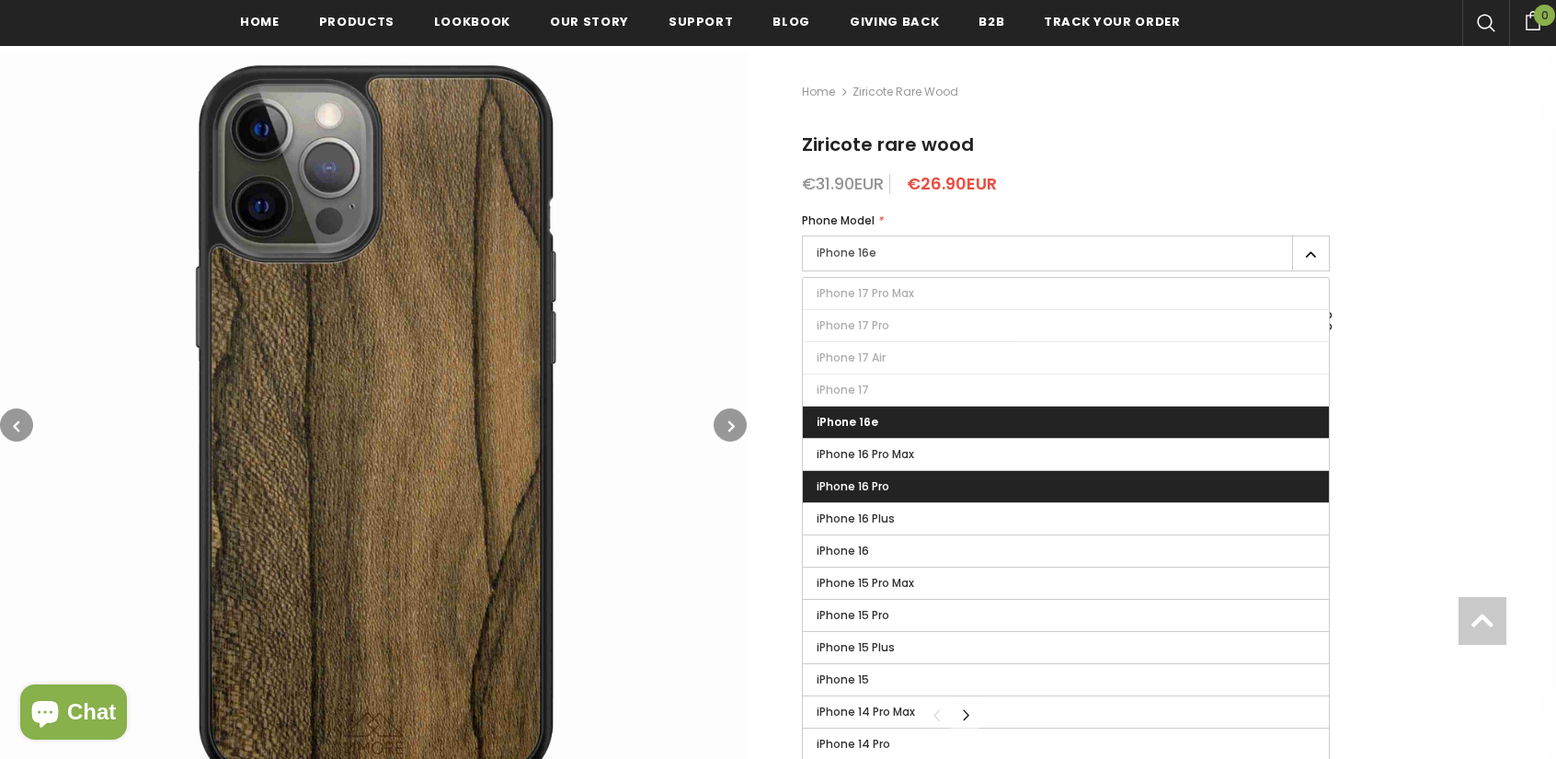
scroll to position [276, 0]
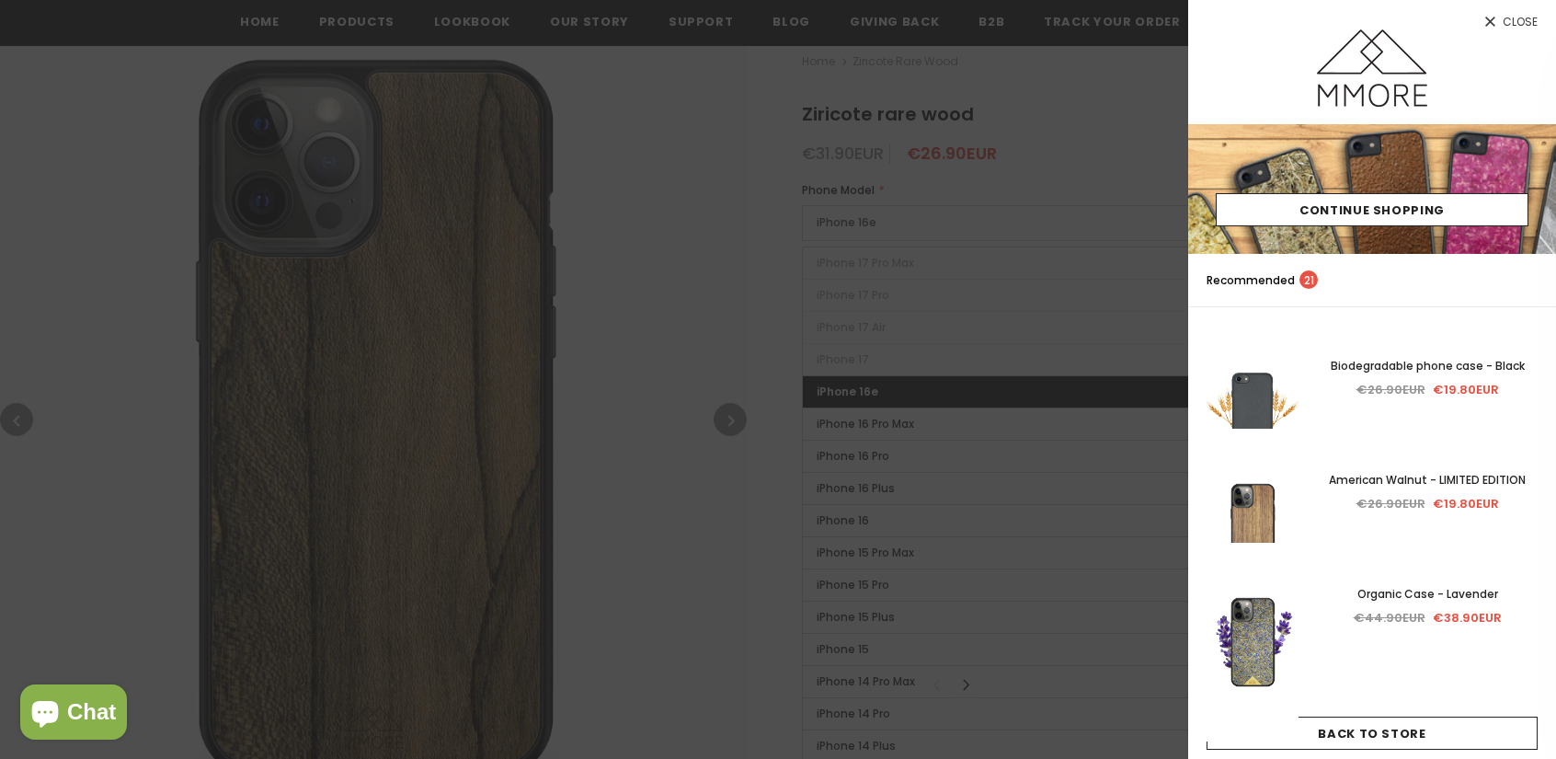
click at [675, 178] on div at bounding box center [778, 379] width 1556 height 759
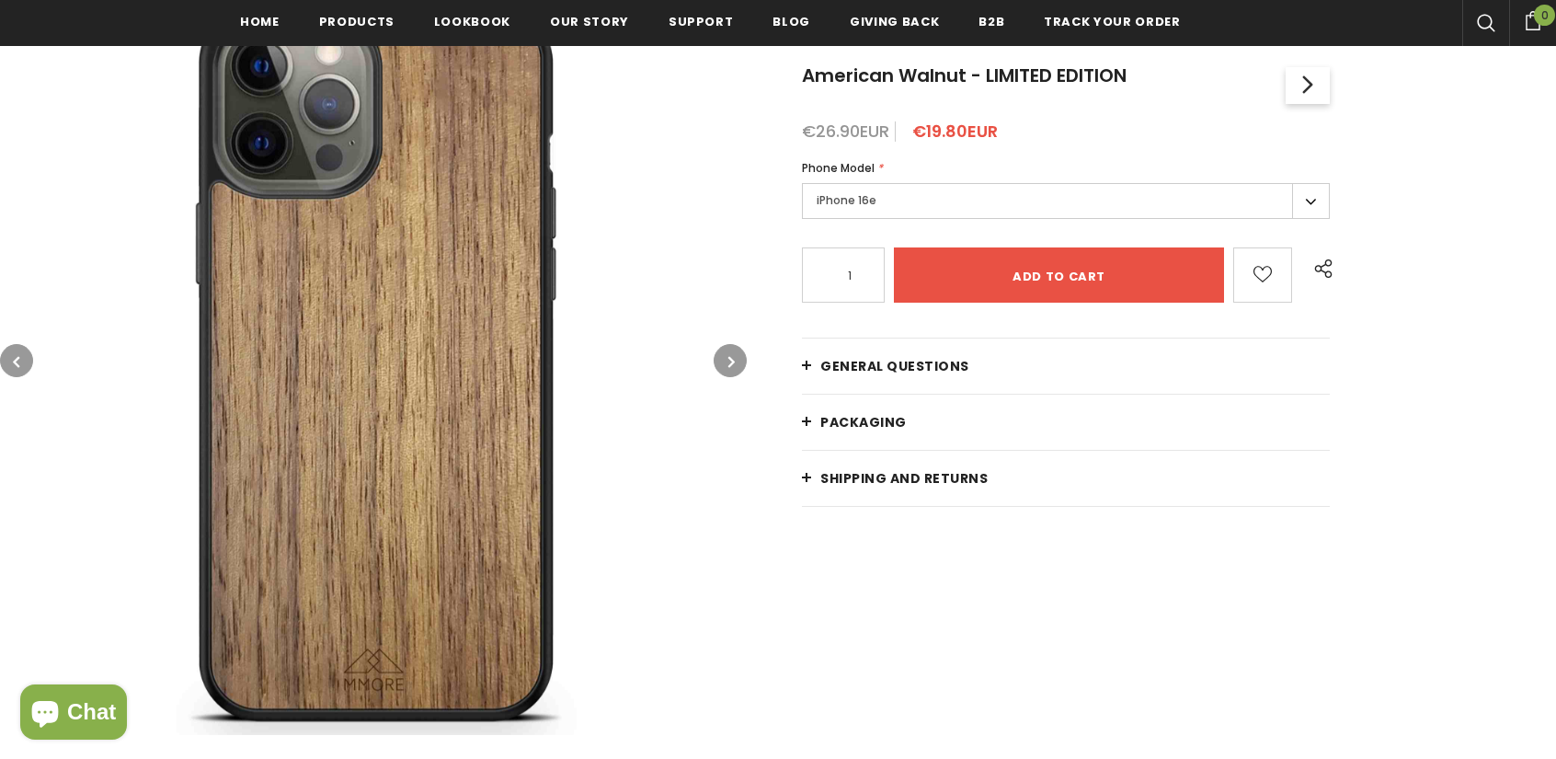
scroll to position [310, 0]
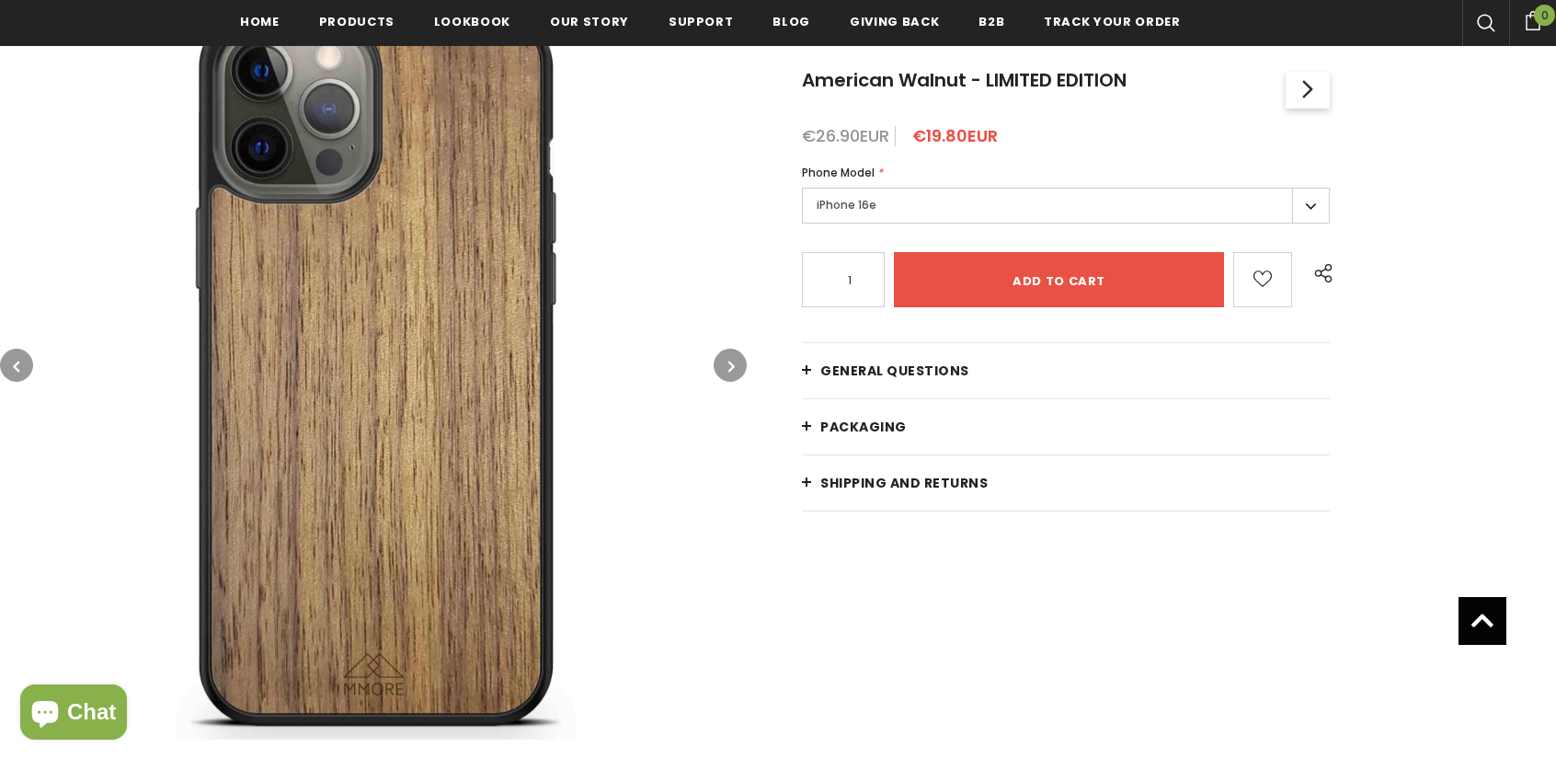
click at [1023, 202] on label "iPhone 16e" at bounding box center [1066, 206] width 528 height 36
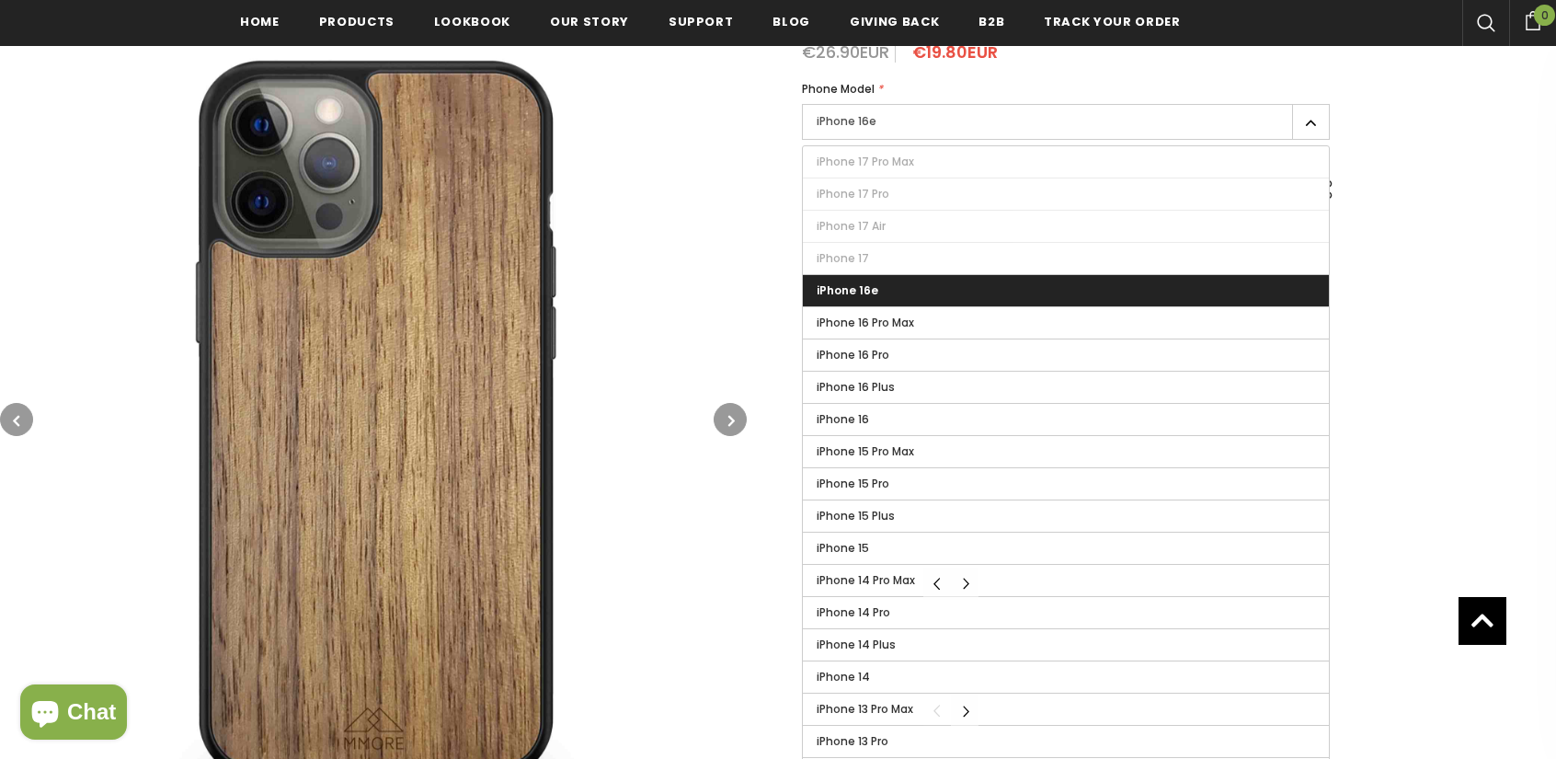
scroll to position [402, 0]
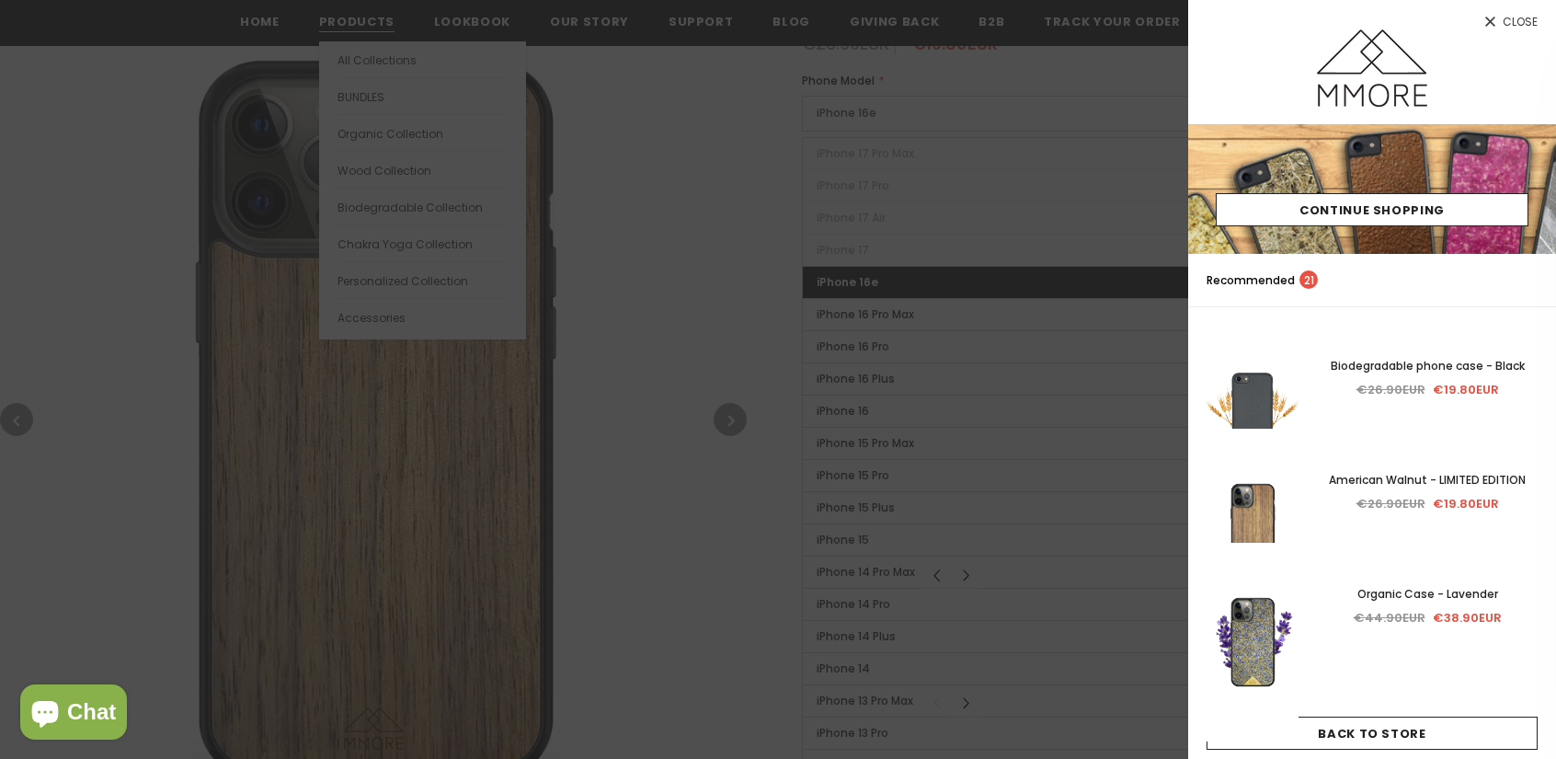
click at [318, 33] on div at bounding box center [778, 379] width 1556 height 759
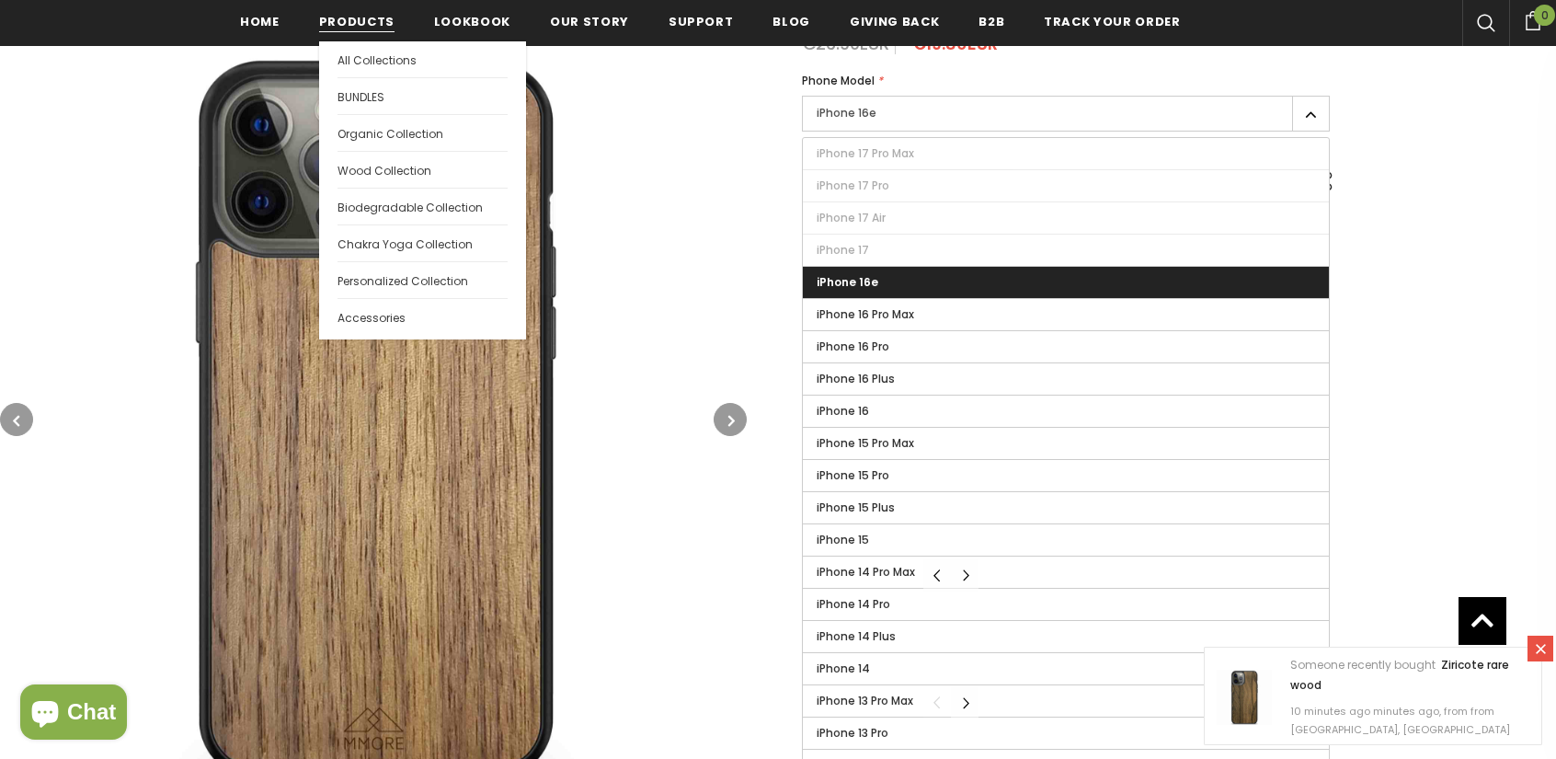
click at [330, 16] on span "Products" at bounding box center [356, 21] width 75 height 17
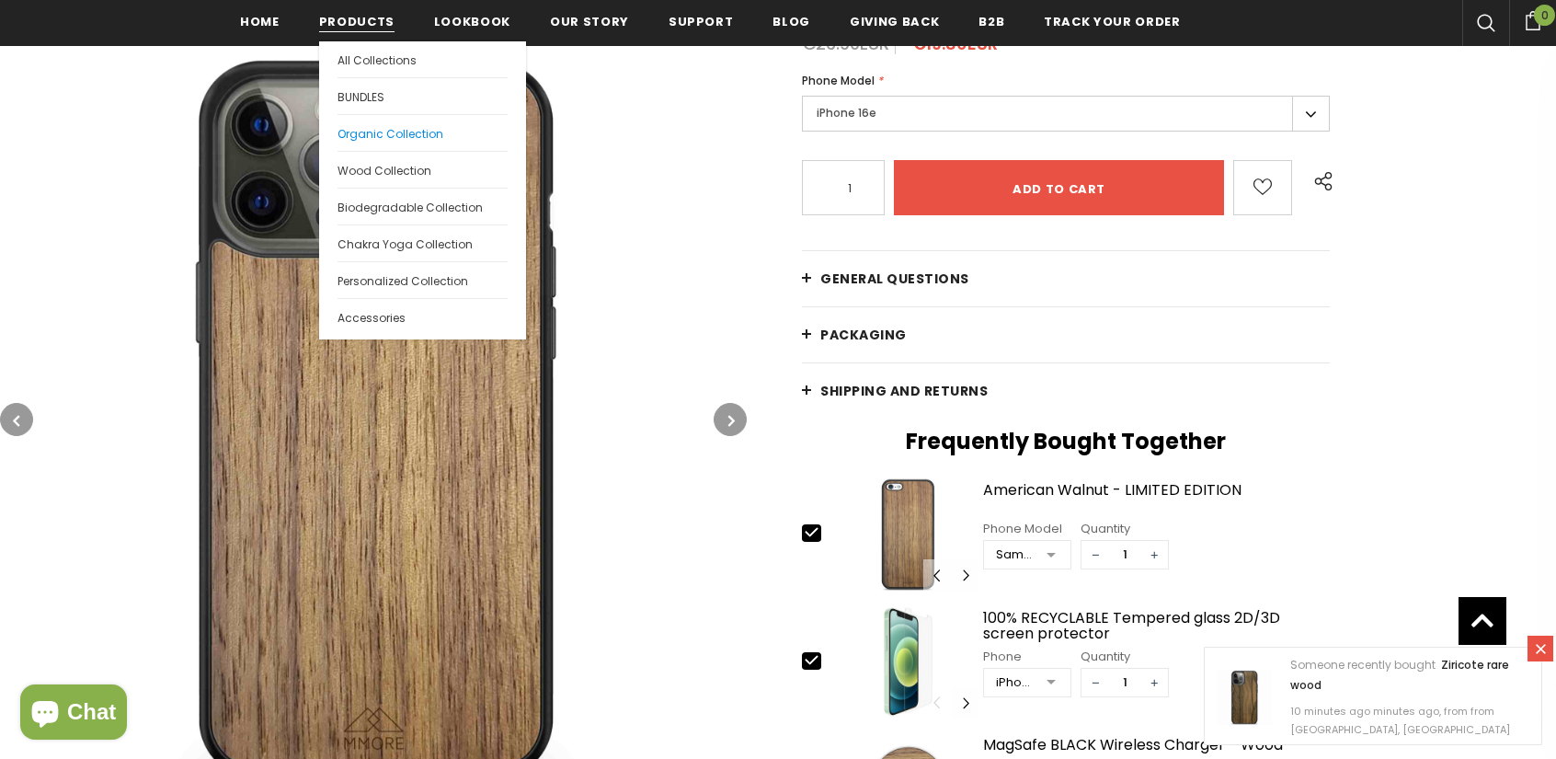
click at [377, 132] on span "Organic Collection" at bounding box center [390, 134] width 106 height 16
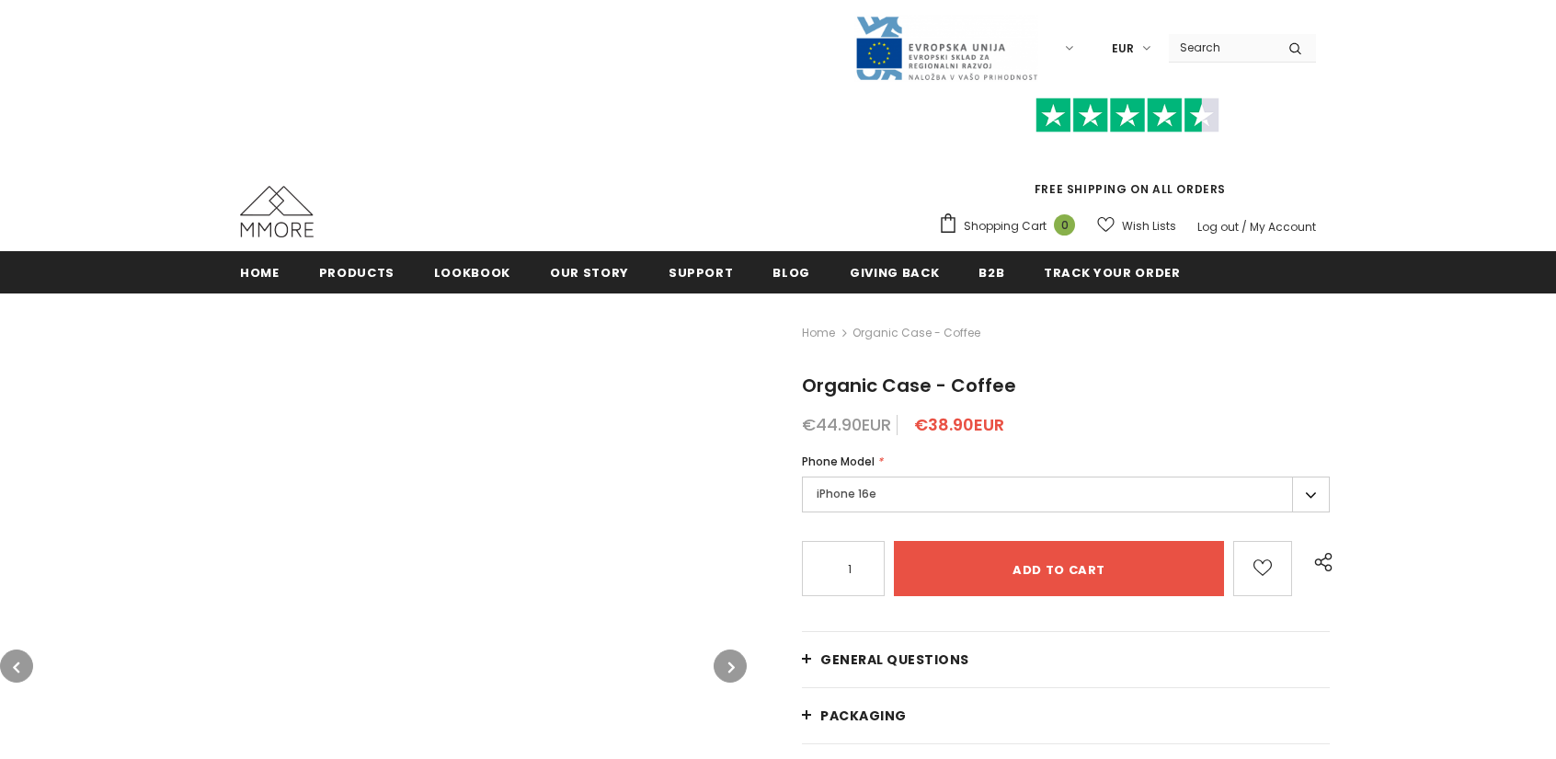
click at [960, 505] on label "iPhone 16e" at bounding box center [1066, 494] width 528 height 36
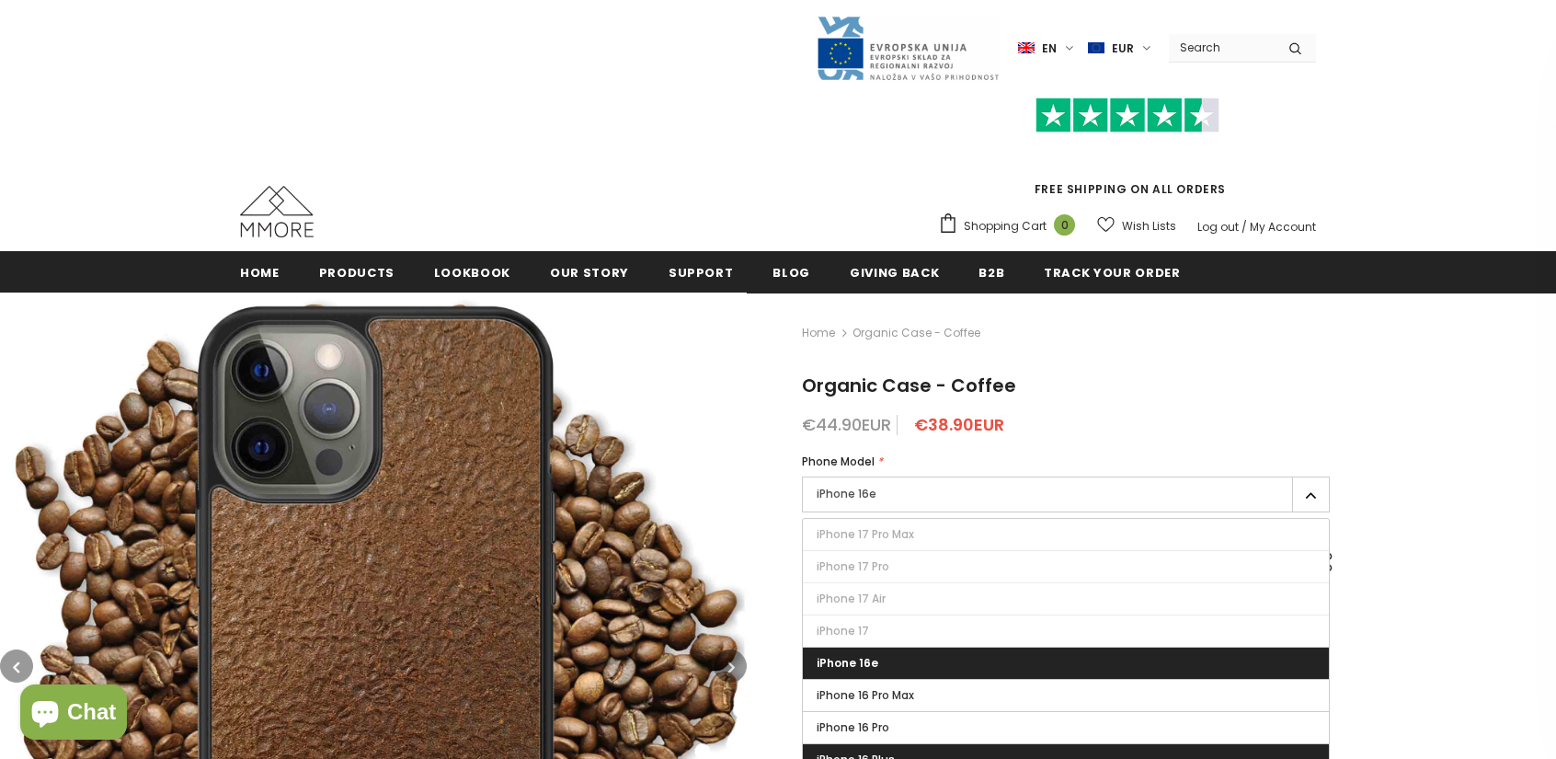
scroll to position [276, 0]
